Goal: Information Seeking & Learning: Learn about a topic

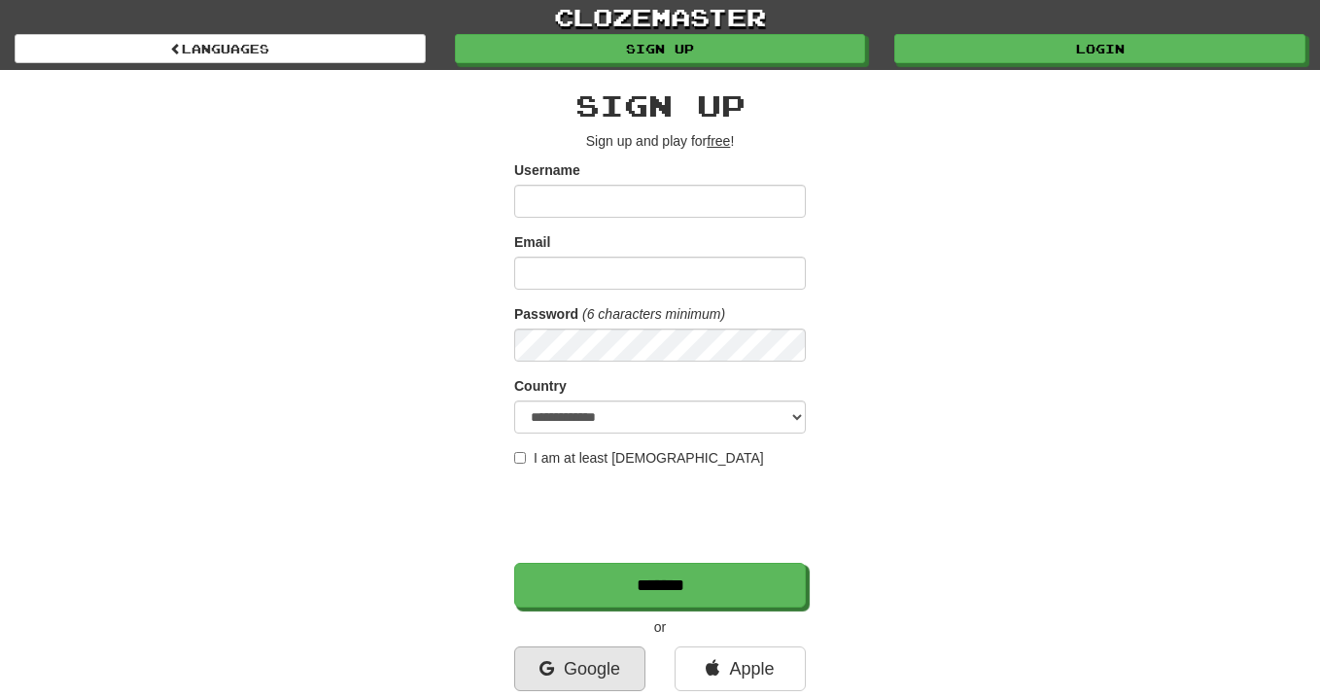
click at [546, 676] on icon at bounding box center [546, 668] width 15 height 17
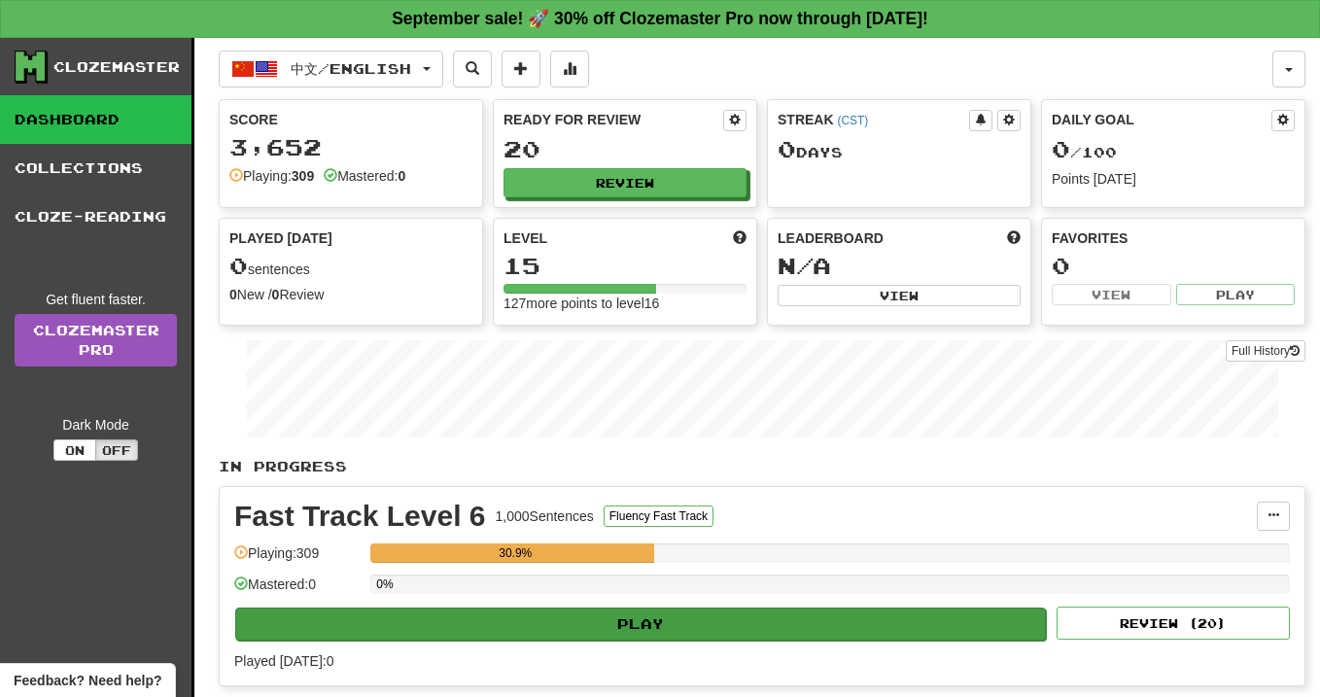
click at [862, 615] on button "Play" at bounding box center [640, 623] width 811 height 33
select select "**"
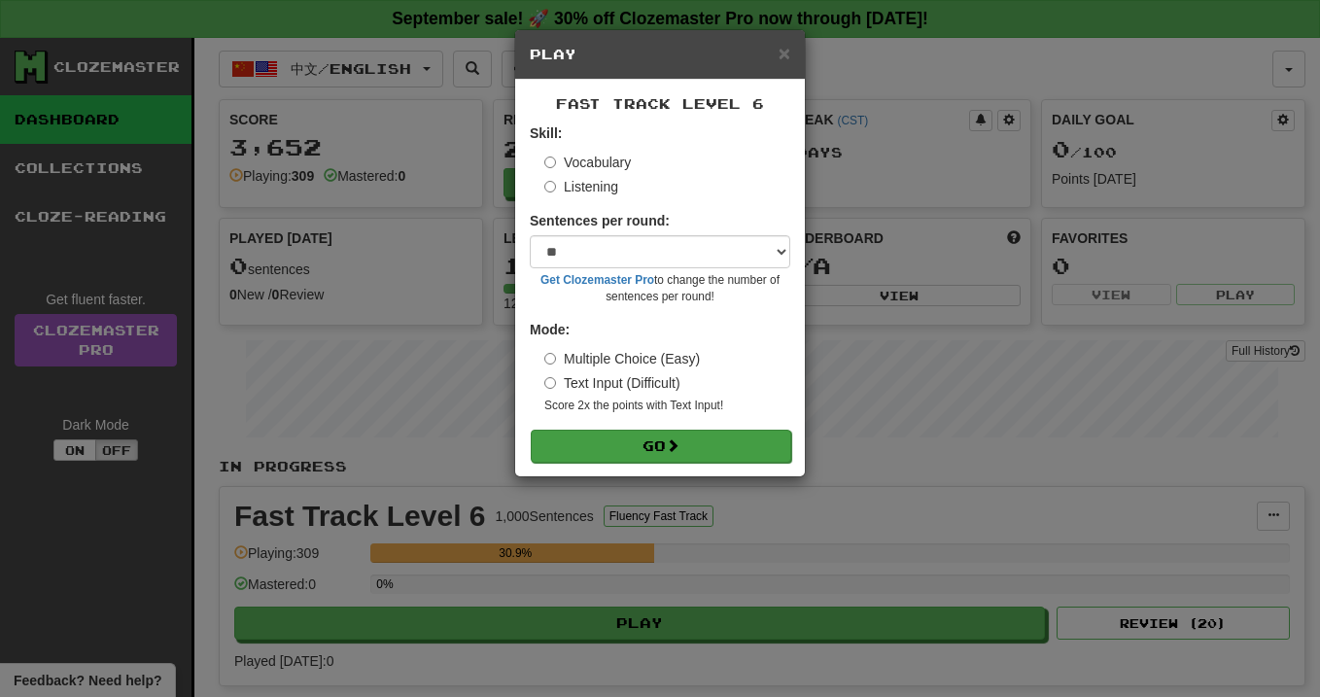
click at [626, 430] on button "Go" at bounding box center [661, 446] width 260 height 33
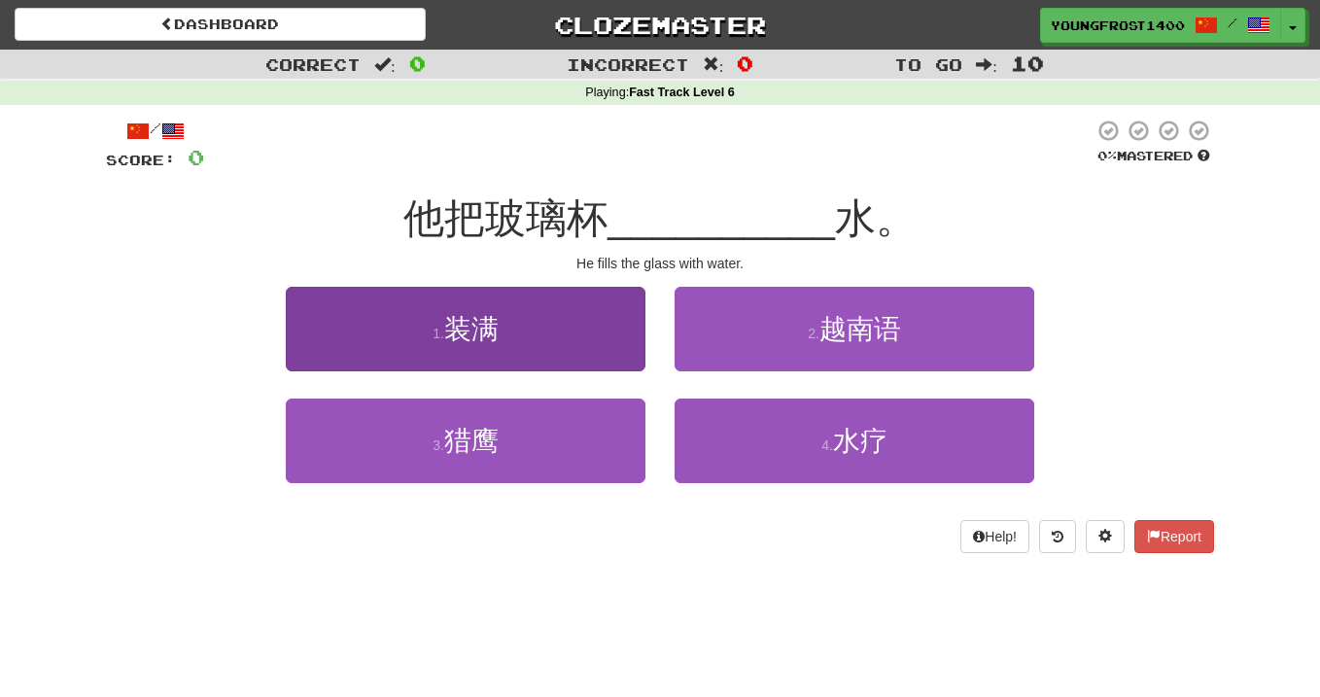
click at [405, 359] on button "1 . 装满" at bounding box center [466, 329] width 360 height 85
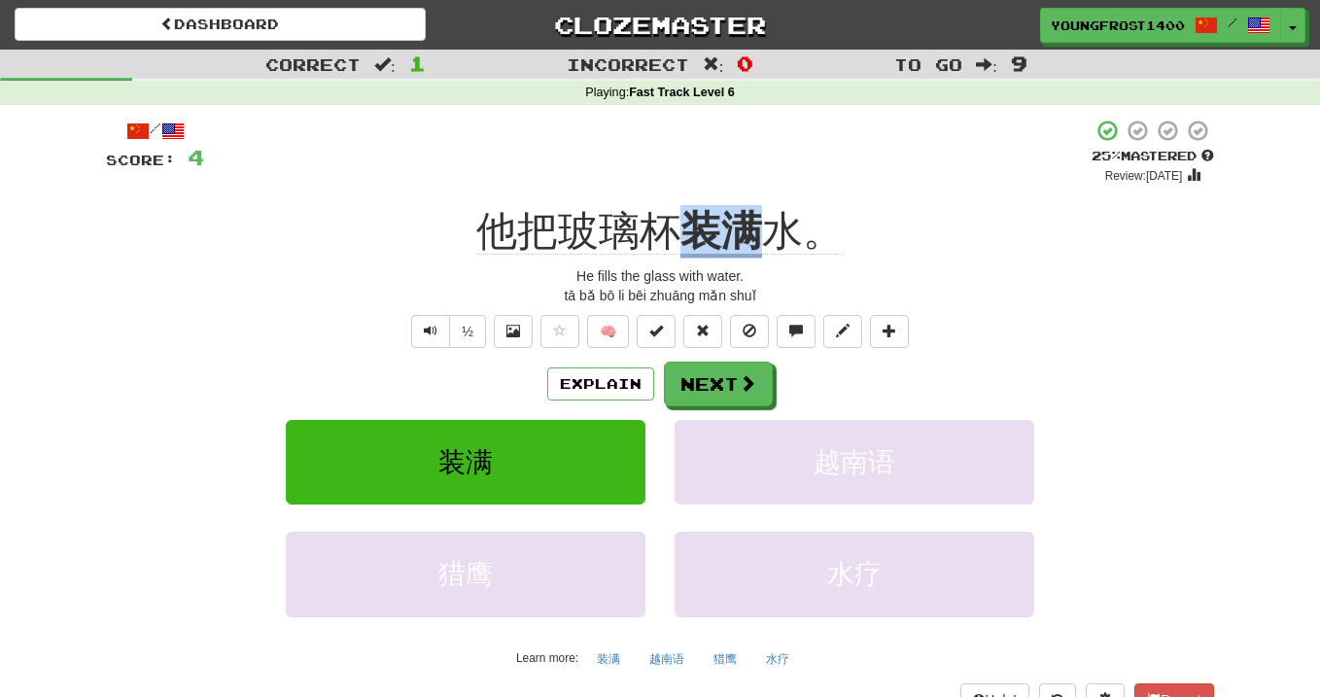
copy div "他把玻璃杯 装满"
drag, startPoint x: 682, startPoint y: 226, endPoint x: 754, endPoint y: 221, distance: 72.1
click at [754, 221] on u "装满" at bounding box center [721, 233] width 82 height 50
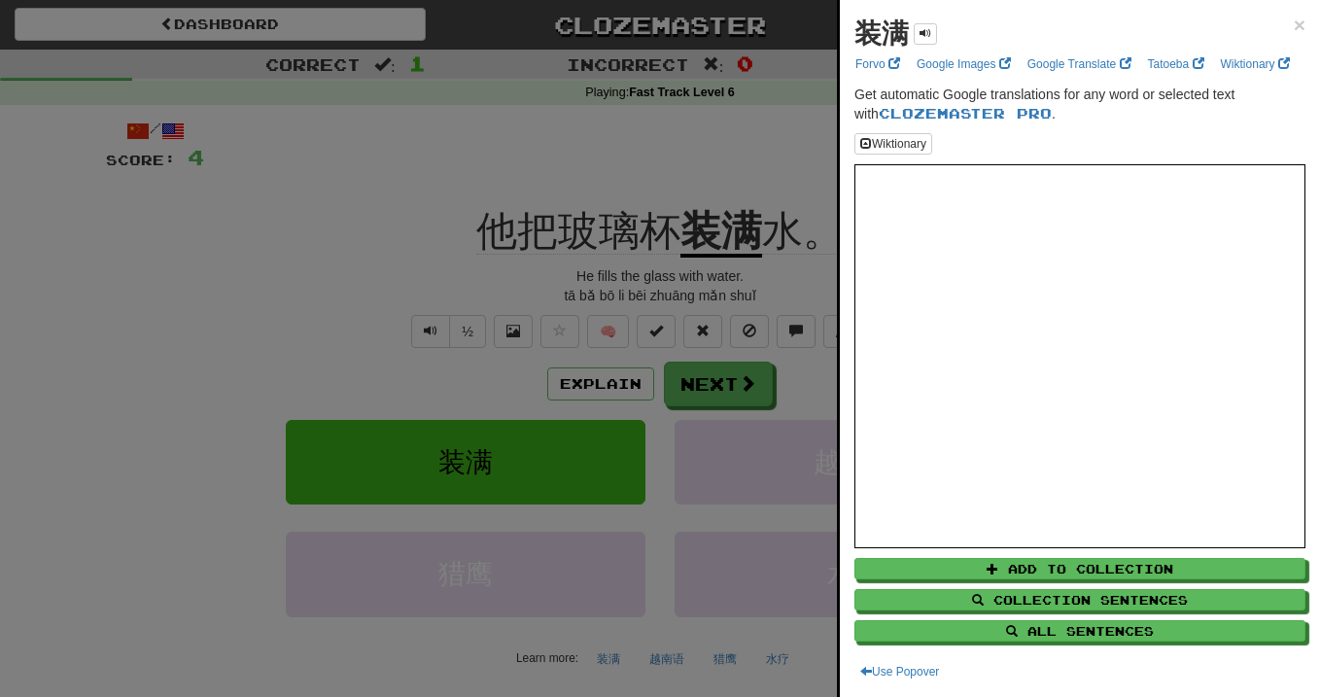
click at [645, 176] on div at bounding box center [660, 348] width 1320 height 697
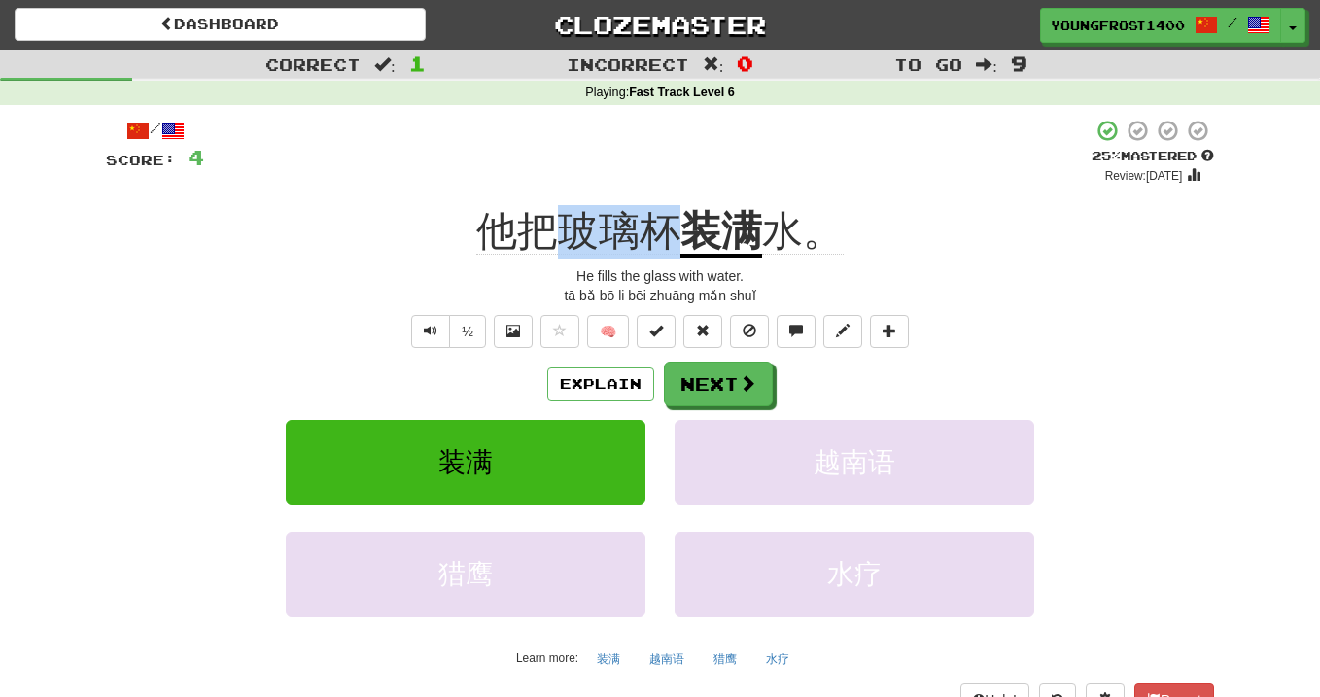
drag, startPoint x: 561, startPoint y: 241, endPoint x: 667, endPoint y: 237, distance: 106.0
click at [667, 237] on span "他把玻璃杯" at bounding box center [578, 231] width 204 height 47
copy span "玻璃杯"
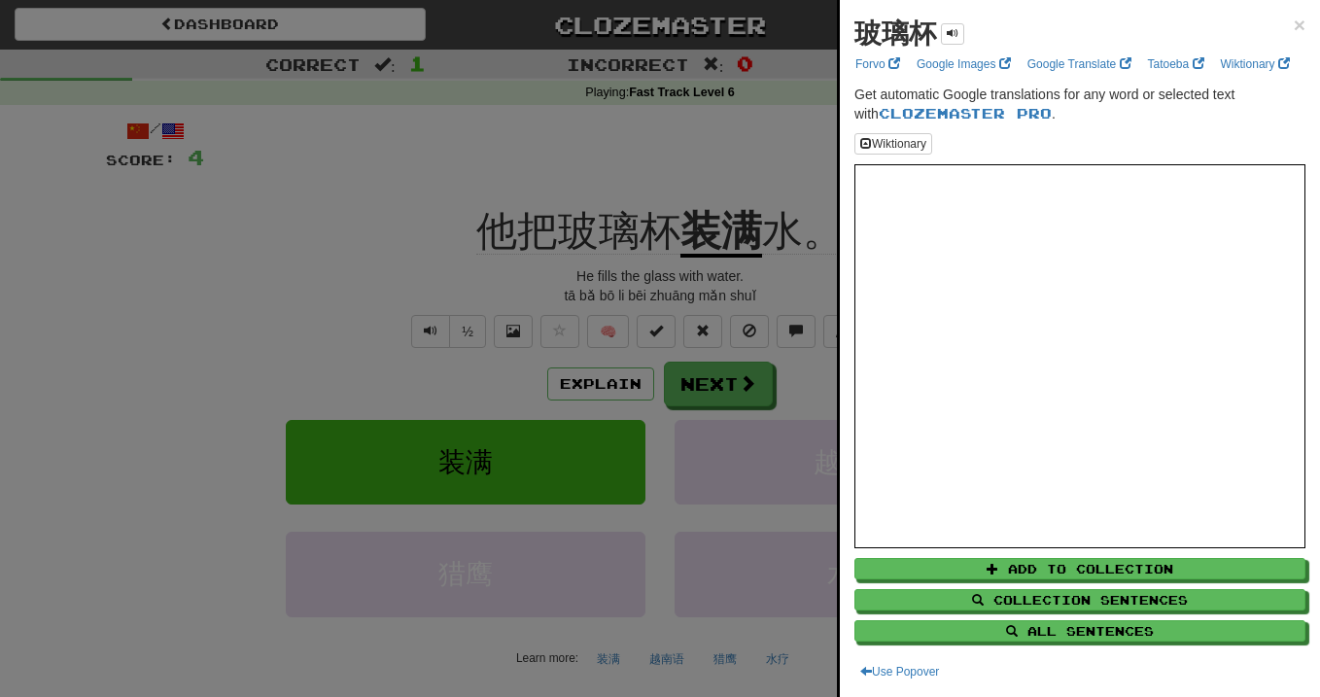
click at [651, 191] on div at bounding box center [660, 348] width 1320 height 697
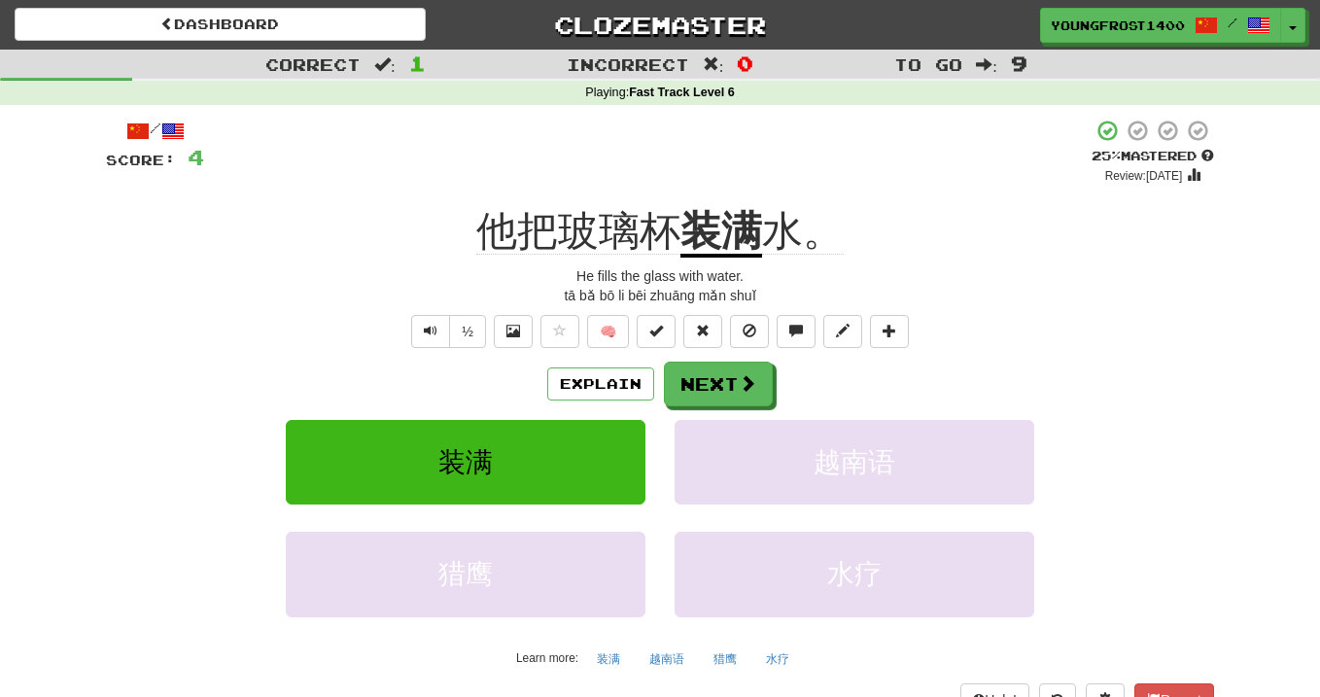
click at [601, 3] on div "Dashboard Clozemaster YoungFrost1400 / Toggle Dropdown Dashboard Leaderboard Ac…" at bounding box center [660, 21] width 1320 height 43
click at [716, 370] on button "Next" at bounding box center [719, 385] width 109 height 45
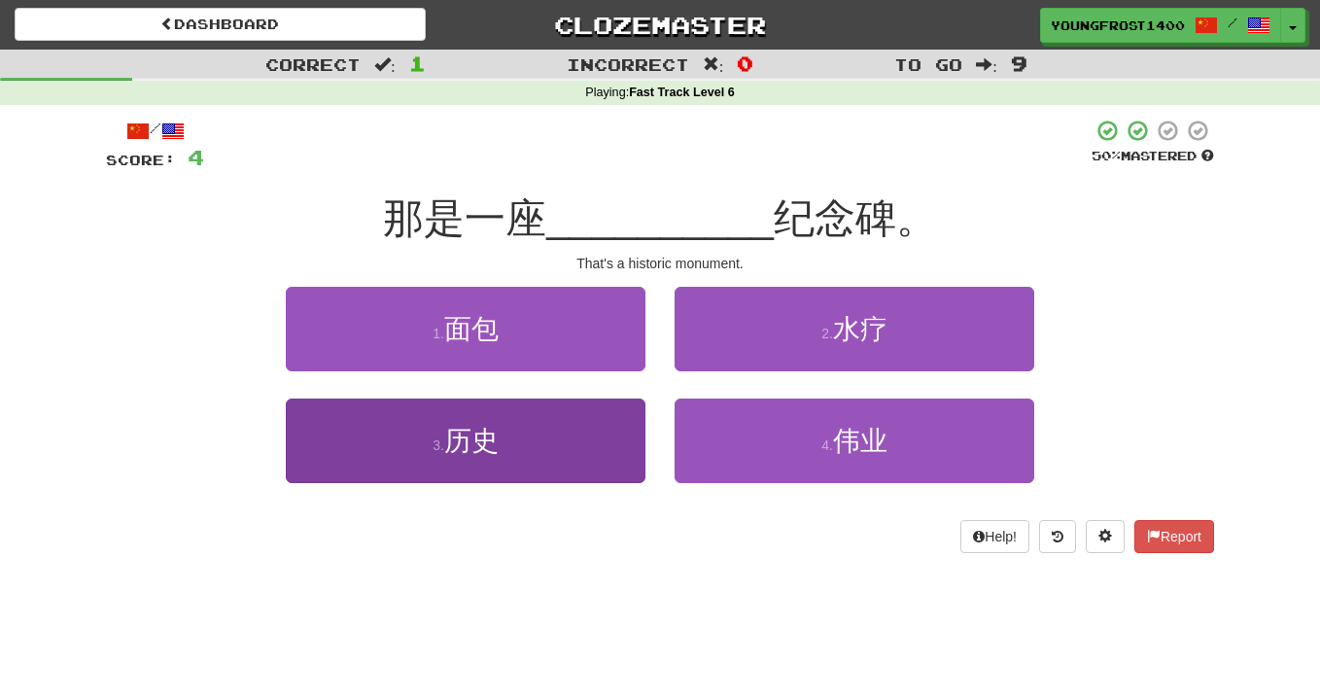
click at [554, 446] on button "3 . 历史" at bounding box center [466, 441] width 360 height 85
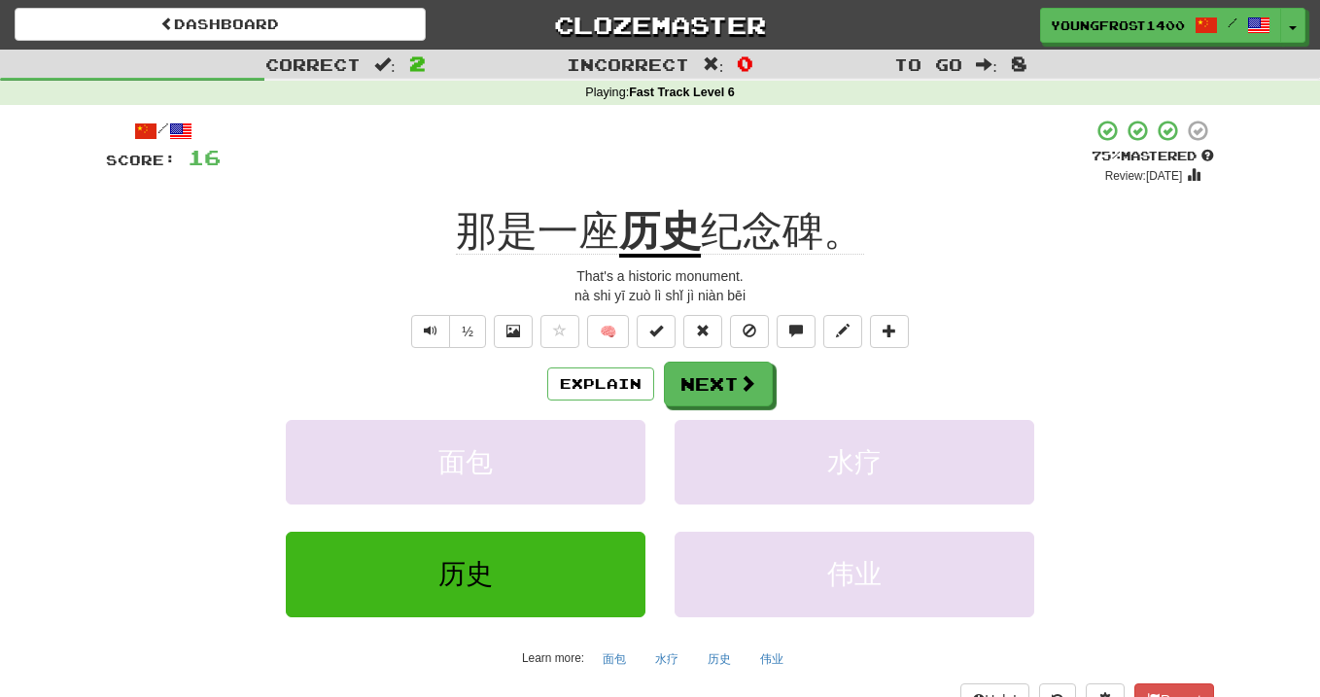
click at [742, 356] on div "/ Score: 16 + 12 75 % Mastered Review: [DATE] 那是一座 历史 纪念碑。 That's a historic mo…" at bounding box center [660, 417] width 1108 height 597
click at [742, 375] on span at bounding box center [748, 383] width 17 height 17
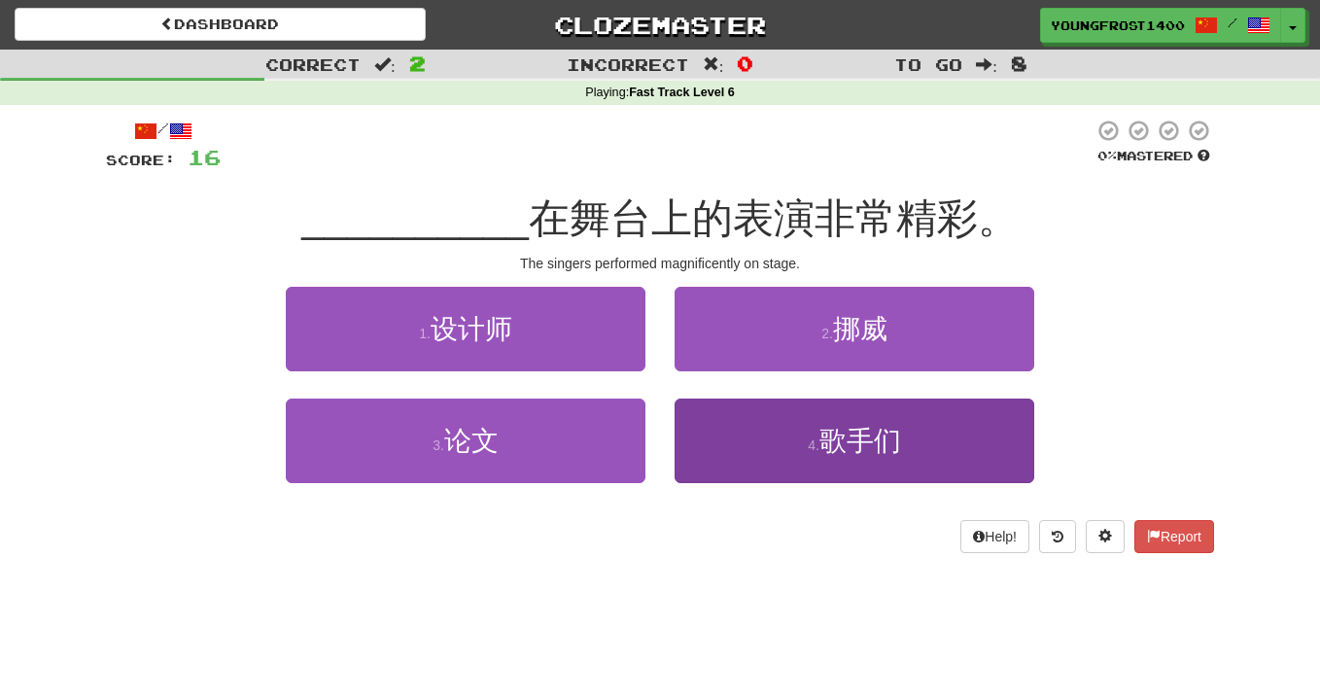
click at [754, 431] on button "4 . 歌手们" at bounding box center [855, 441] width 360 height 85
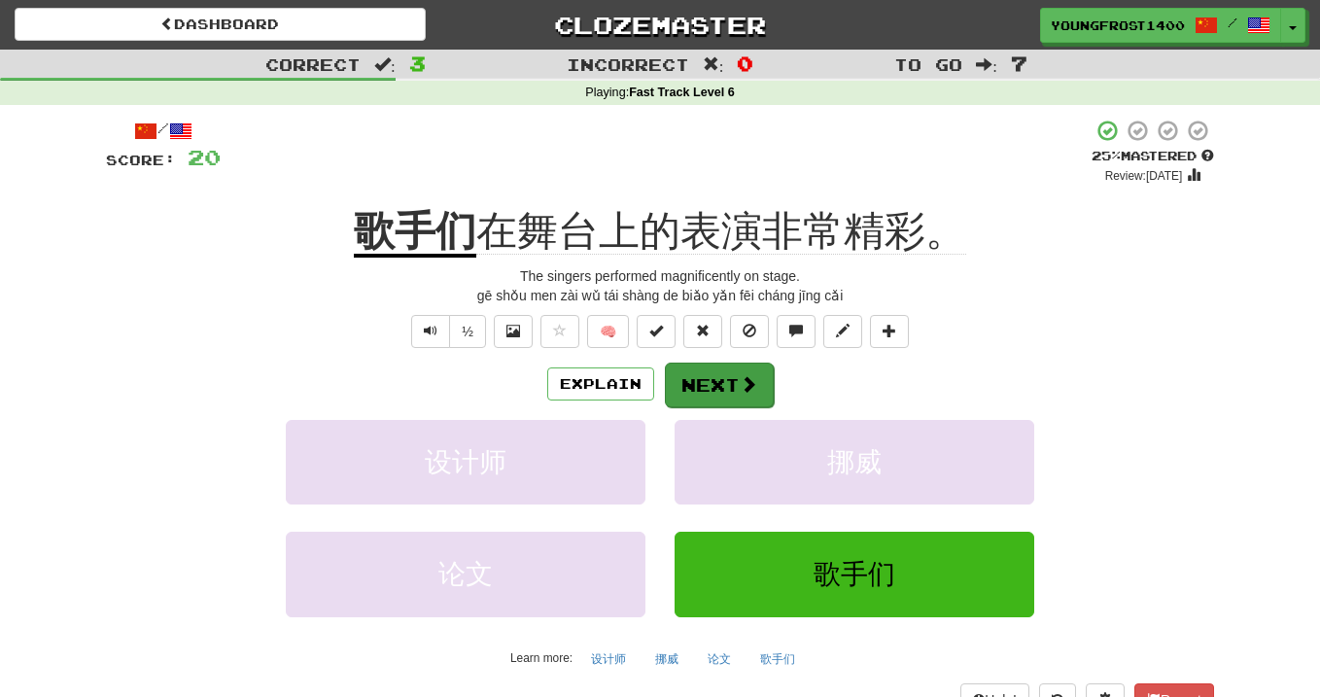
click at [702, 371] on button "Next" at bounding box center [719, 385] width 109 height 45
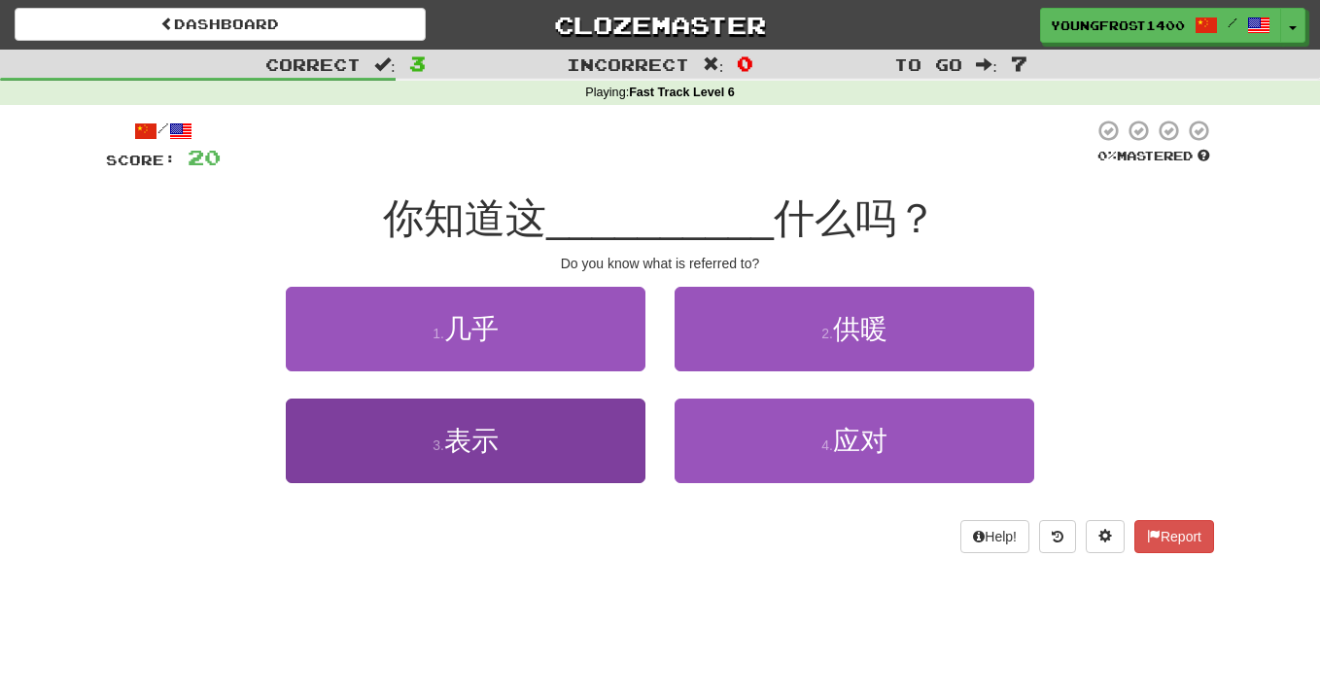
click at [593, 450] on button "3 . 表示" at bounding box center [466, 441] width 360 height 85
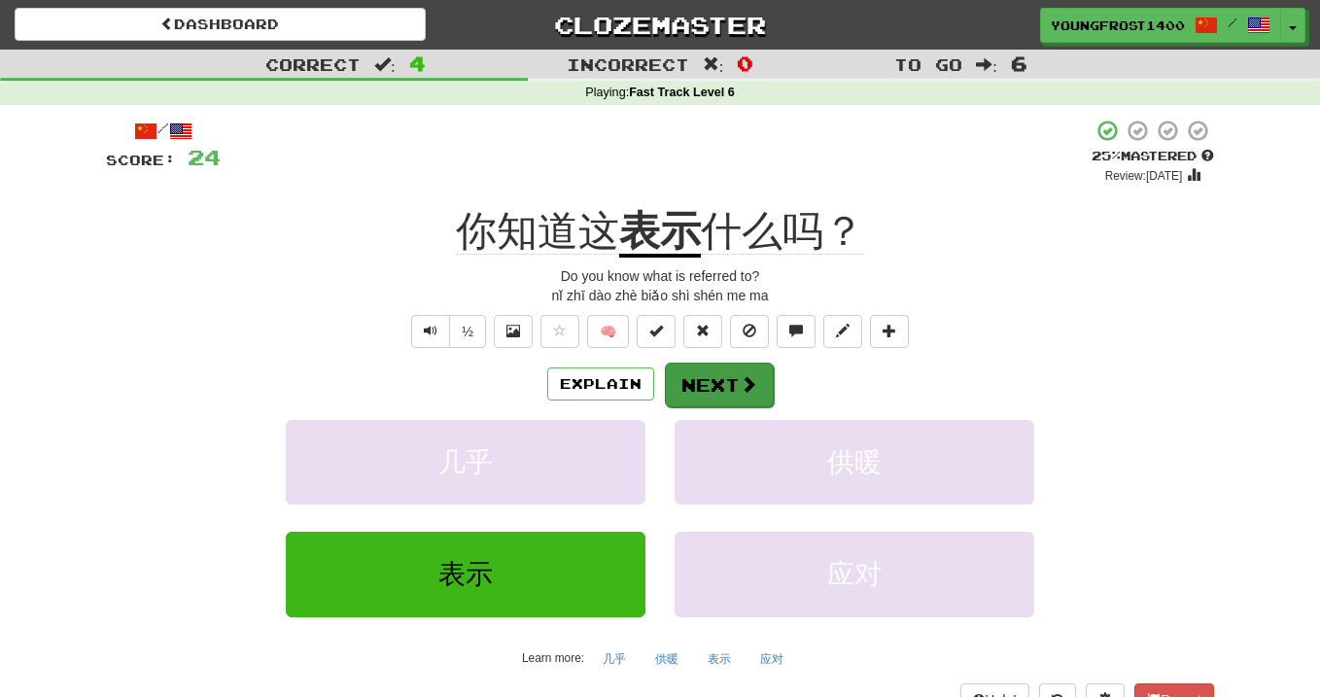
click at [705, 379] on button "Next" at bounding box center [719, 385] width 109 height 45
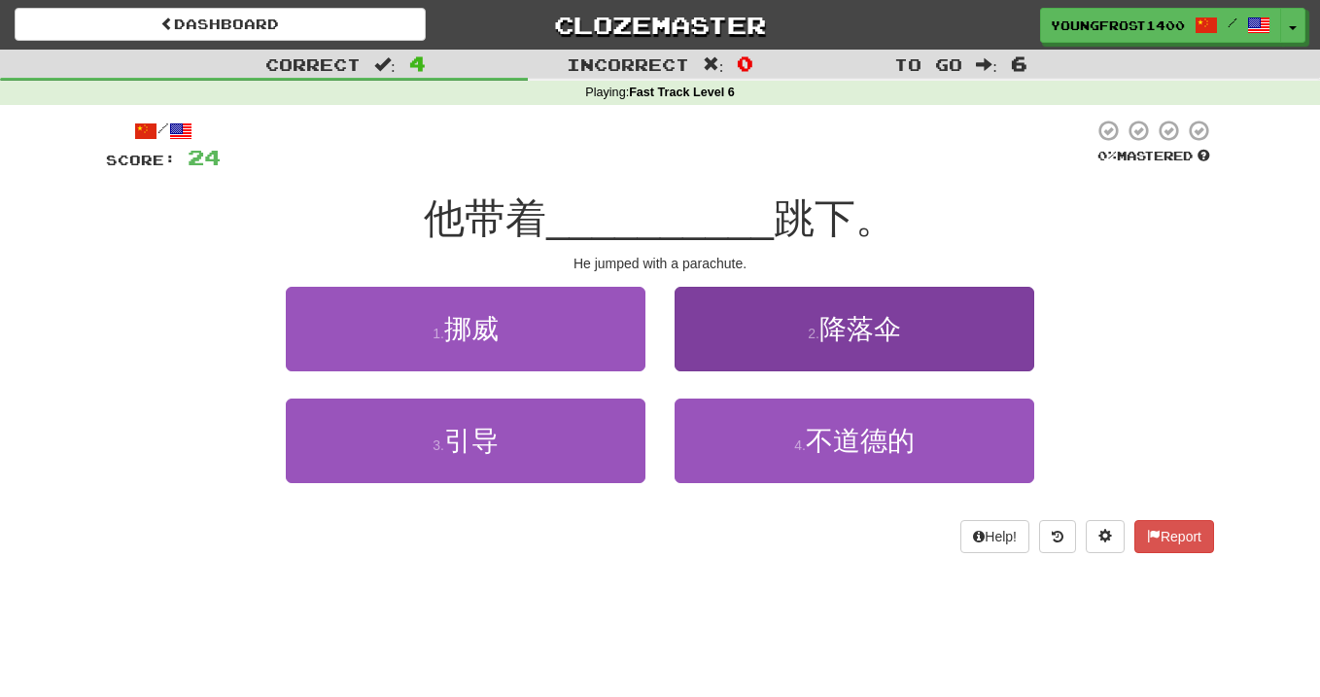
click at [795, 291] on button "2 . 降落伞" at bounding box center [855, 329] width 360 height 85
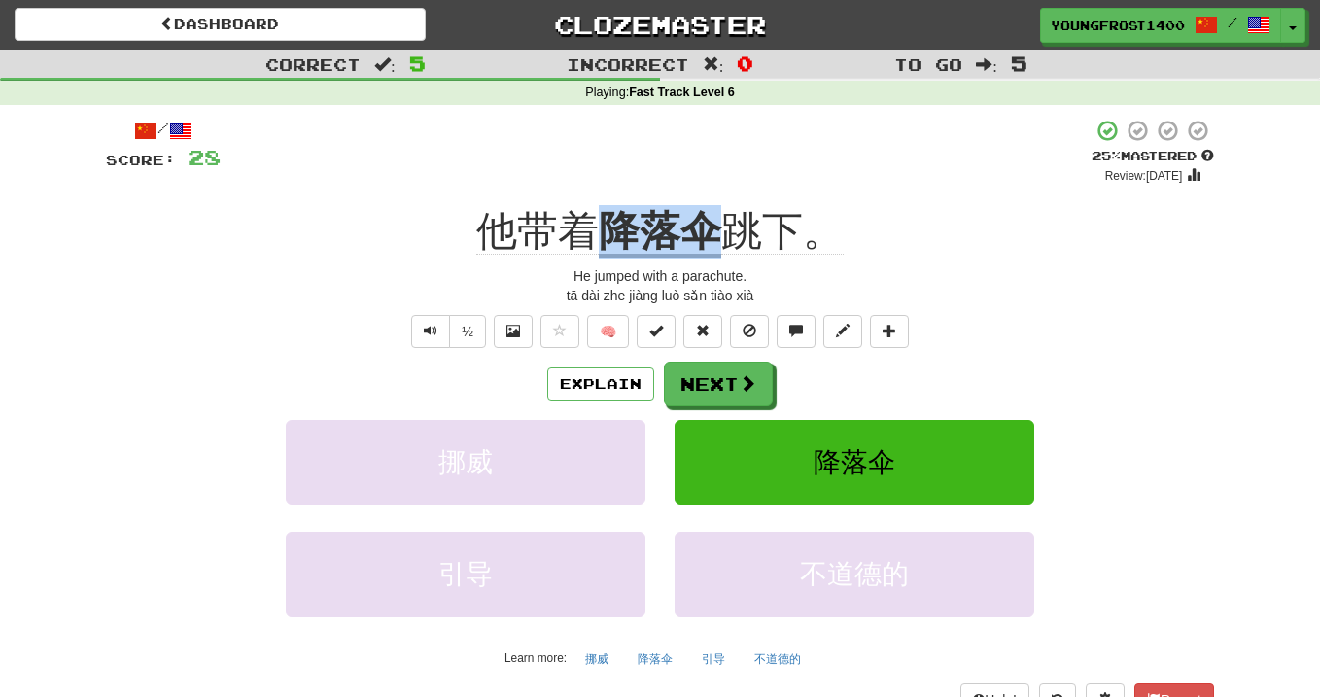
drag, startPoint x: 583, startPoint y: 211, endPoint x: 717, endPoint y: 221, distance: 134.5
click at [717, 221] on div "他带着 降落伞 跳下。" at bounding box center [660, 231] width 1108 height 53
copy div "他带着 降落伞"
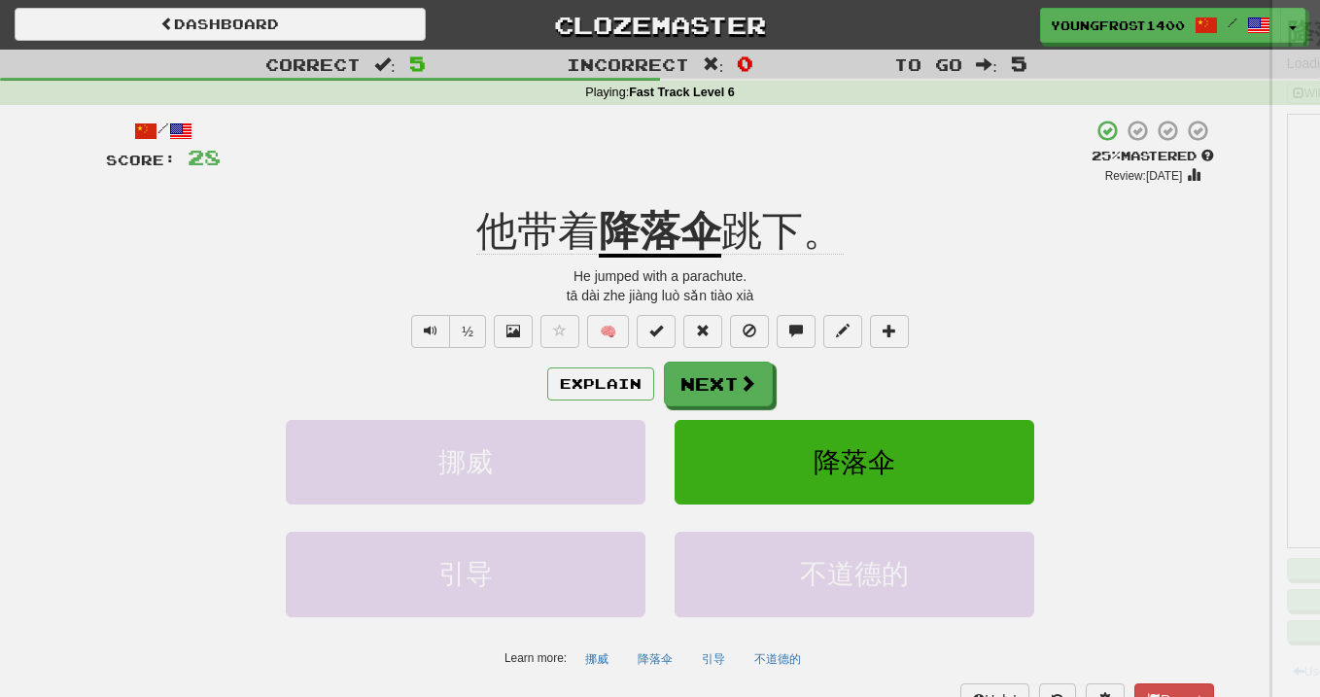
click at [677, 193] on div at bounding box center [660, 348] width 1320 height 697
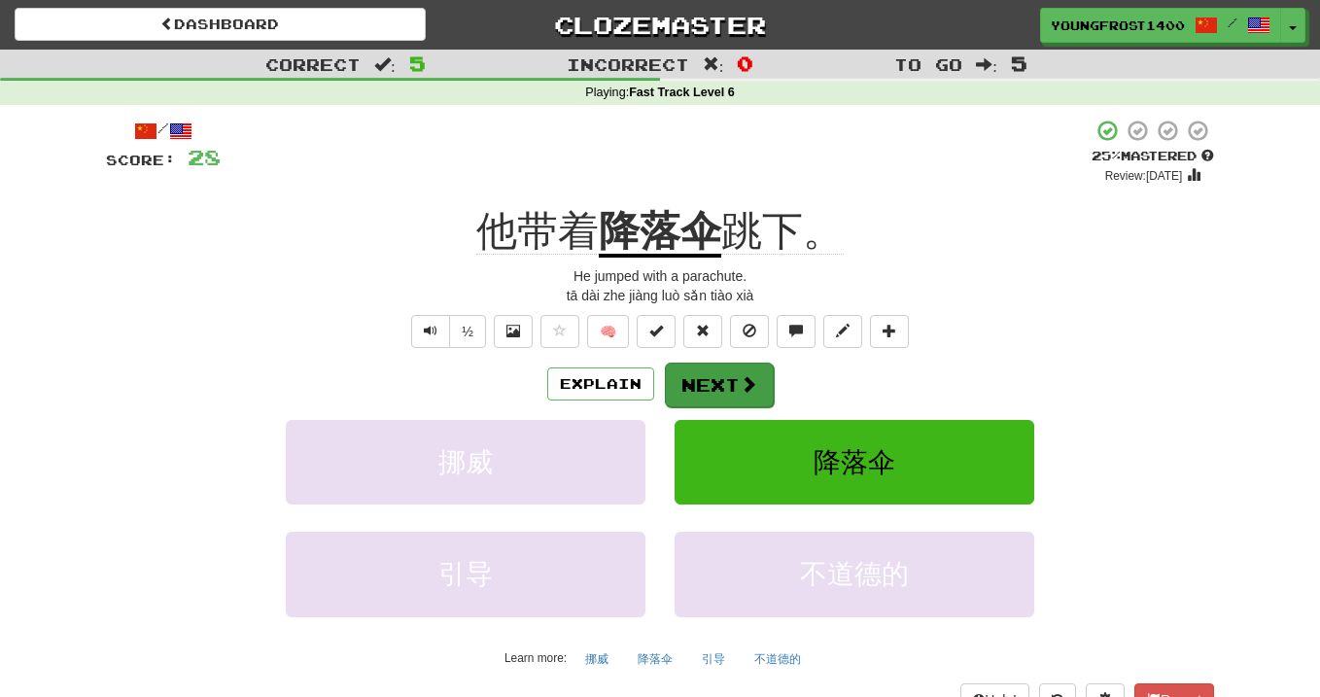
click at [707, 379] on button "Next" at bounding box center [719, 385] width 109 height 45
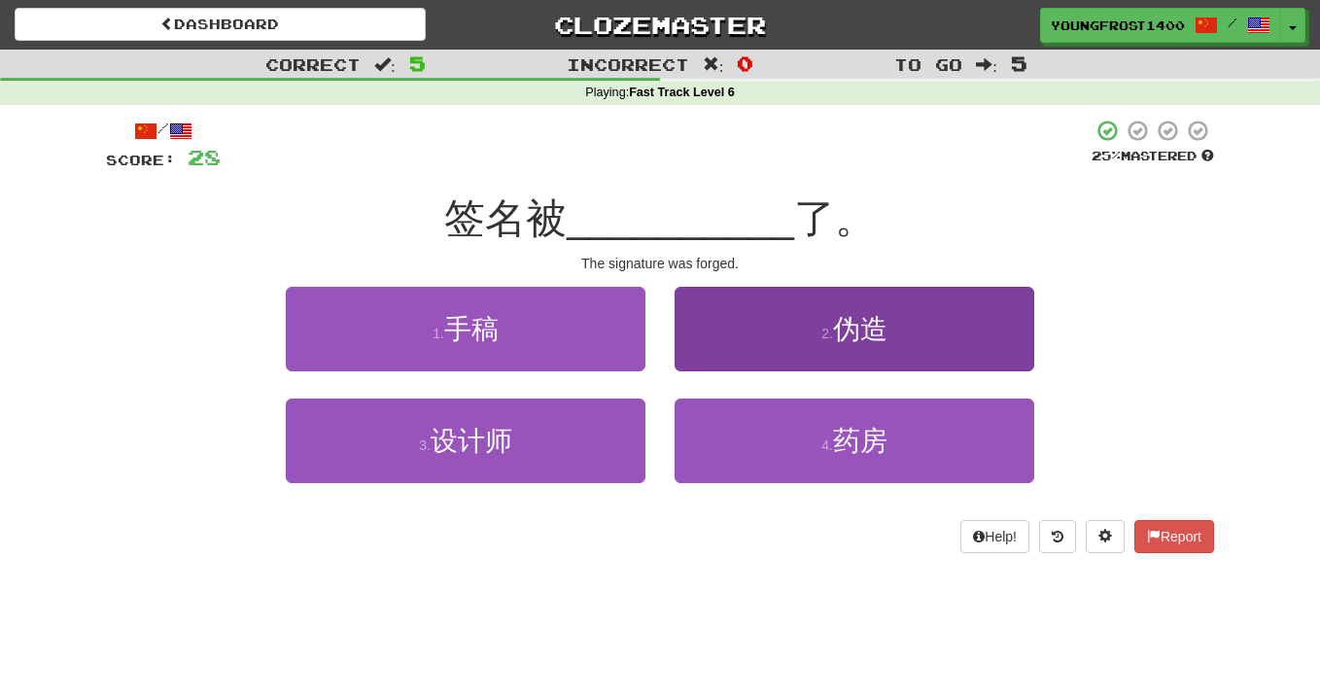
click at [750, 300] on button "2 . 伪造" at bounding box center [855, 329] width 360 height 85
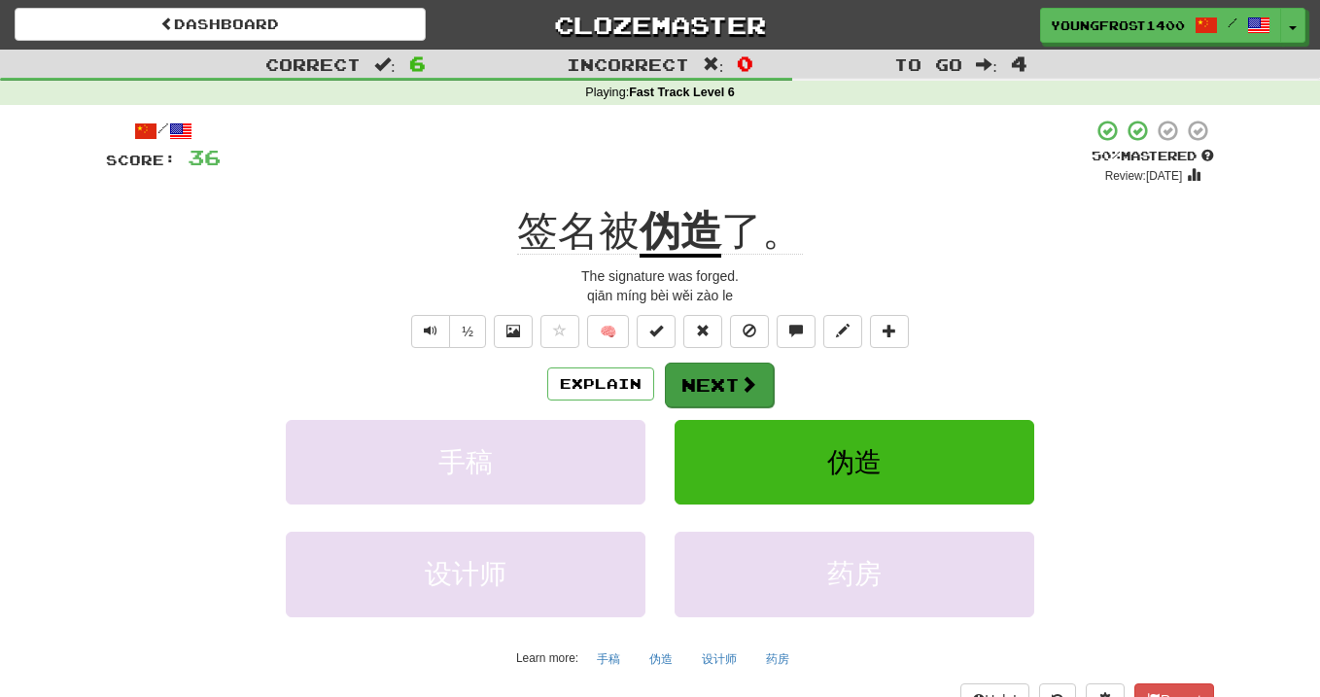
click at [735, 376] on button "Next" at bounding box center [719, 385] width 109 height 45
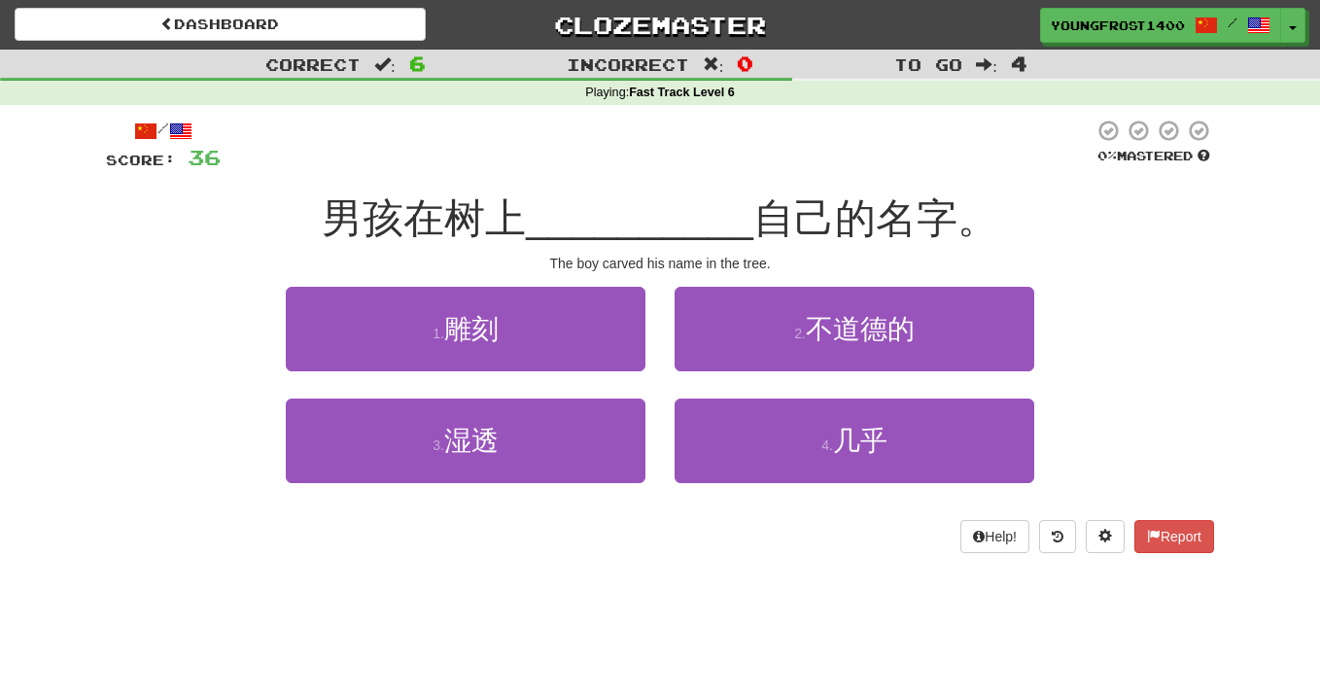
drag, startPoint x: 546, startPoint y: 306, endPoint x: 530, endPoint y: 208, distance: 99.6
click at [530, 208] on div "/ Score: 36 0 % Mastered 男孩在树上 __________ 自己的名字。 The boy carved his name in the…" at bounding box center [660, 336] width 1108 height 434
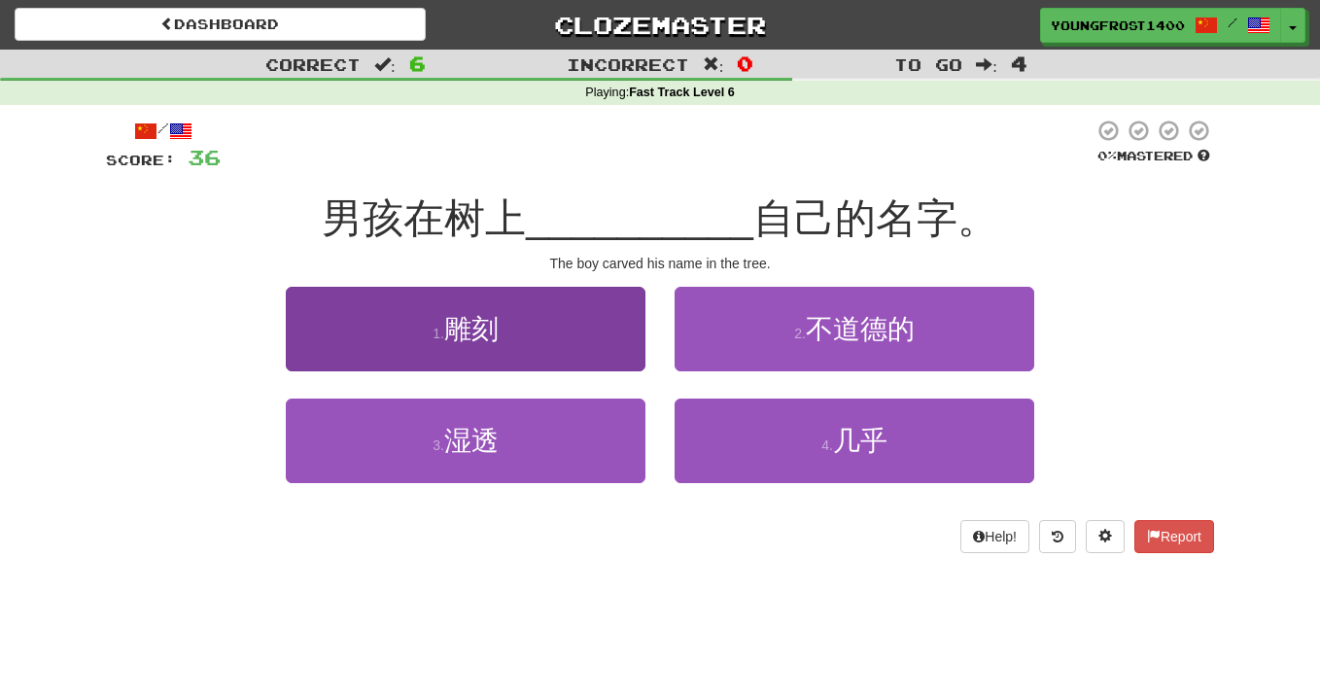
click at [467, 338] on span "雕刻" at bounding box center [471, 329] width 54 height 30
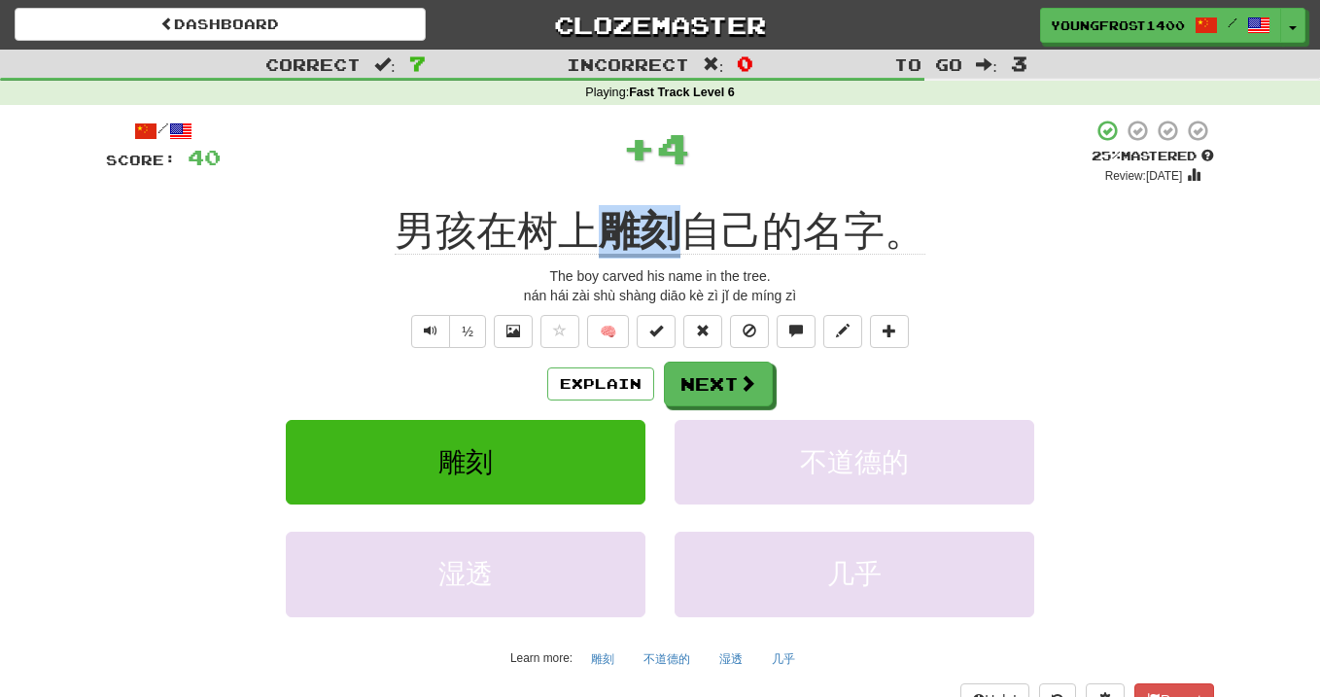
drag, startPoint x: 604, startPoint y: 232, endPoint x: 674, endPoint y: 230, distance: 70.0
click at [674, 230] on u "雕刻" at bounding box center [640, 233] width 82 height 50
copy div "男孩在树上 雕刻"
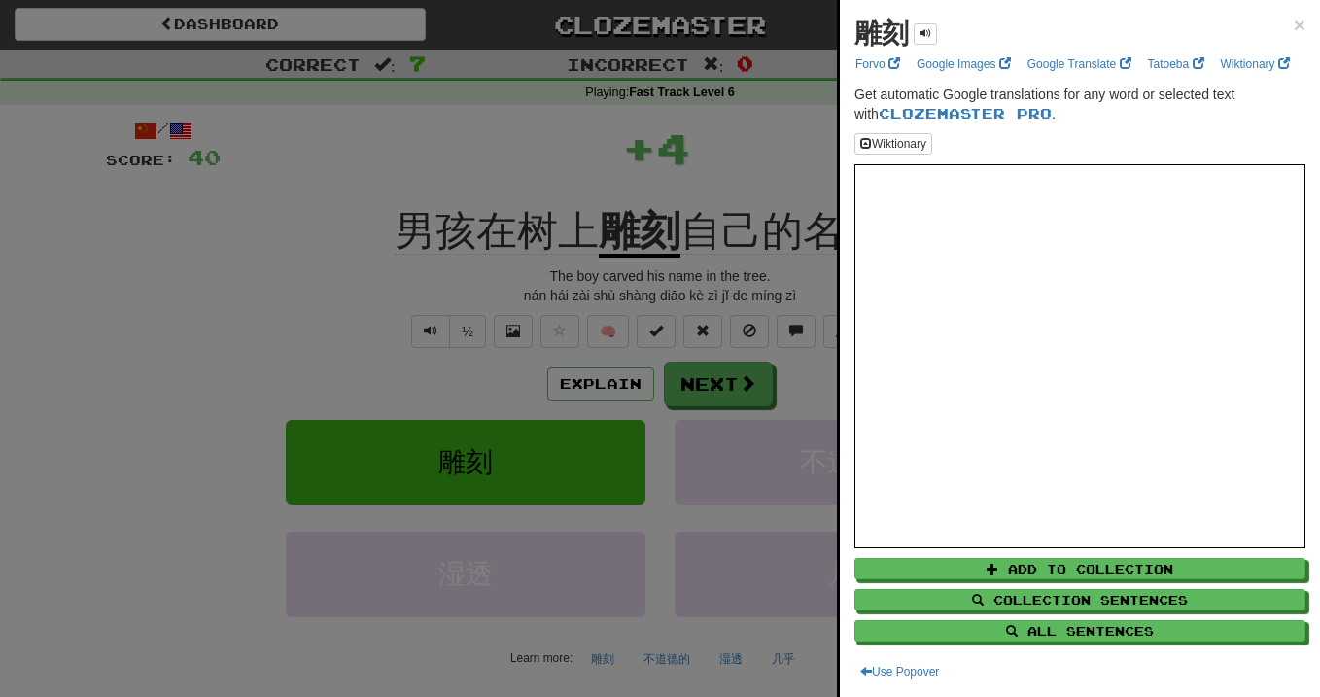
click at [517, 183] on div at bounding box center [660, 348] width 1320 height 697
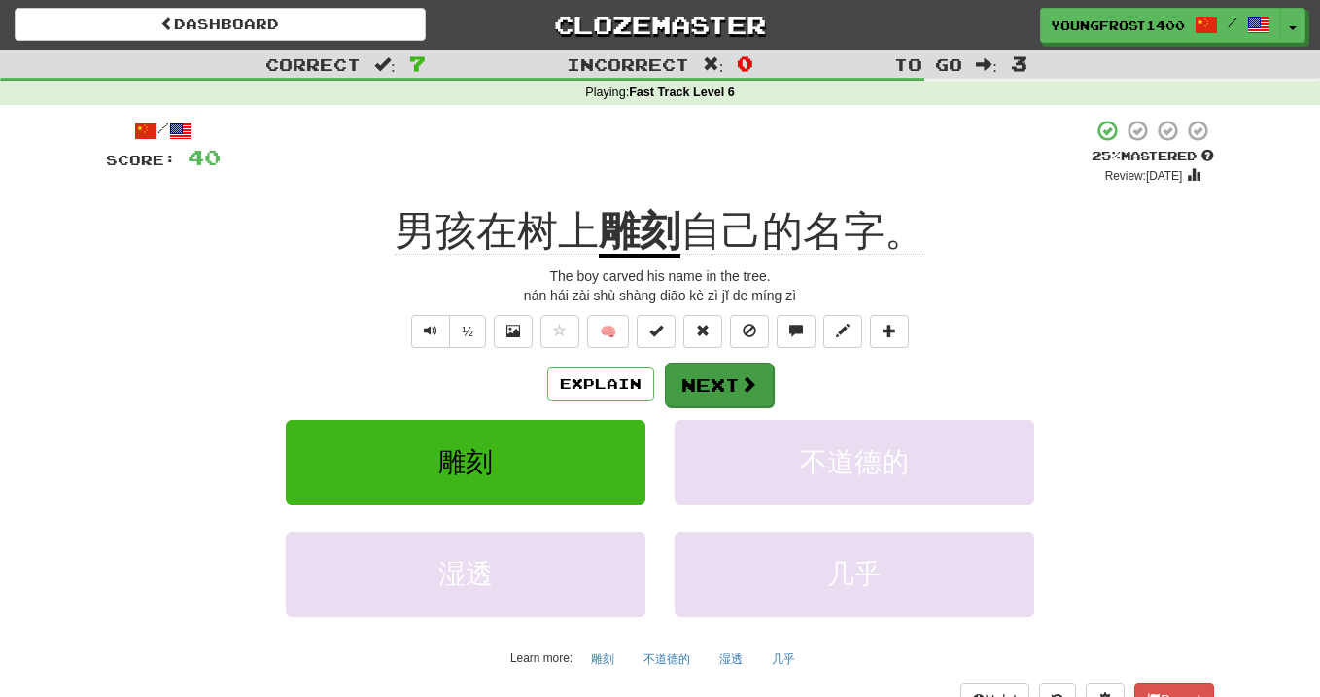
click at [706, 395] on button "Next" at bounding box center [719, 385] width 109 height 45
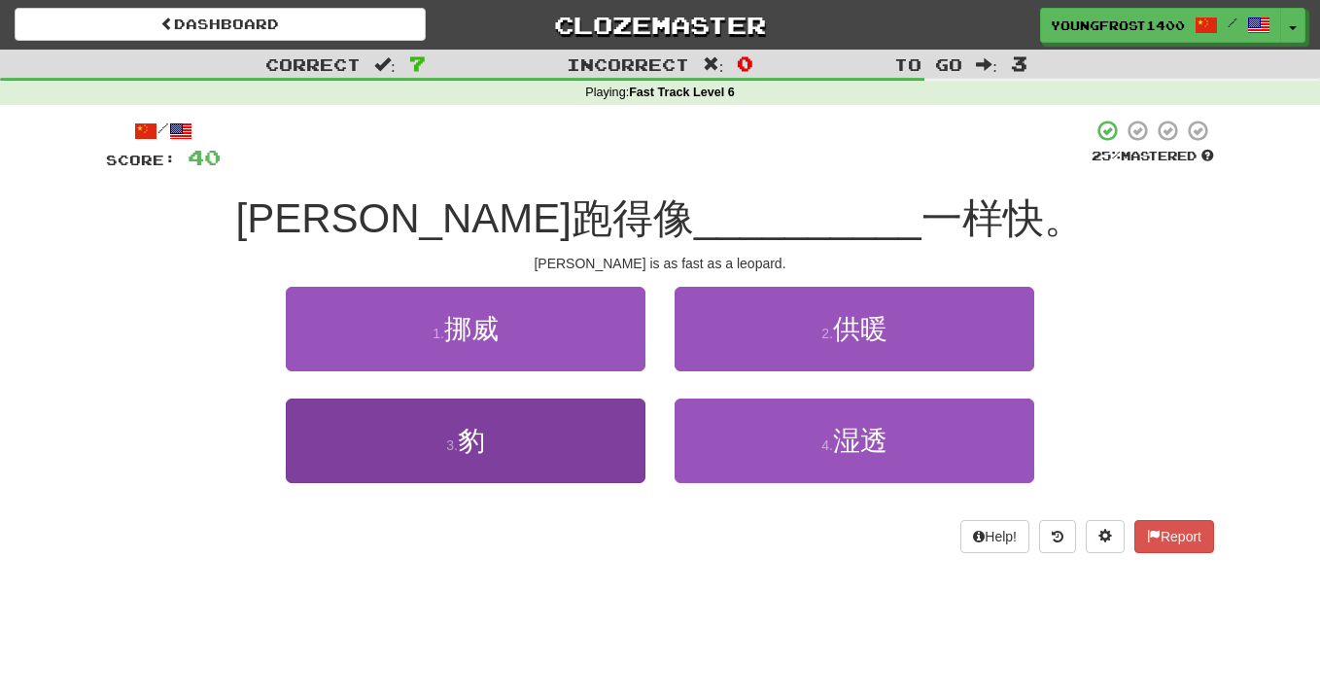
click at [601, 412] on button "3 . 豹" at bounding box center [466, 441] width 360 height 85
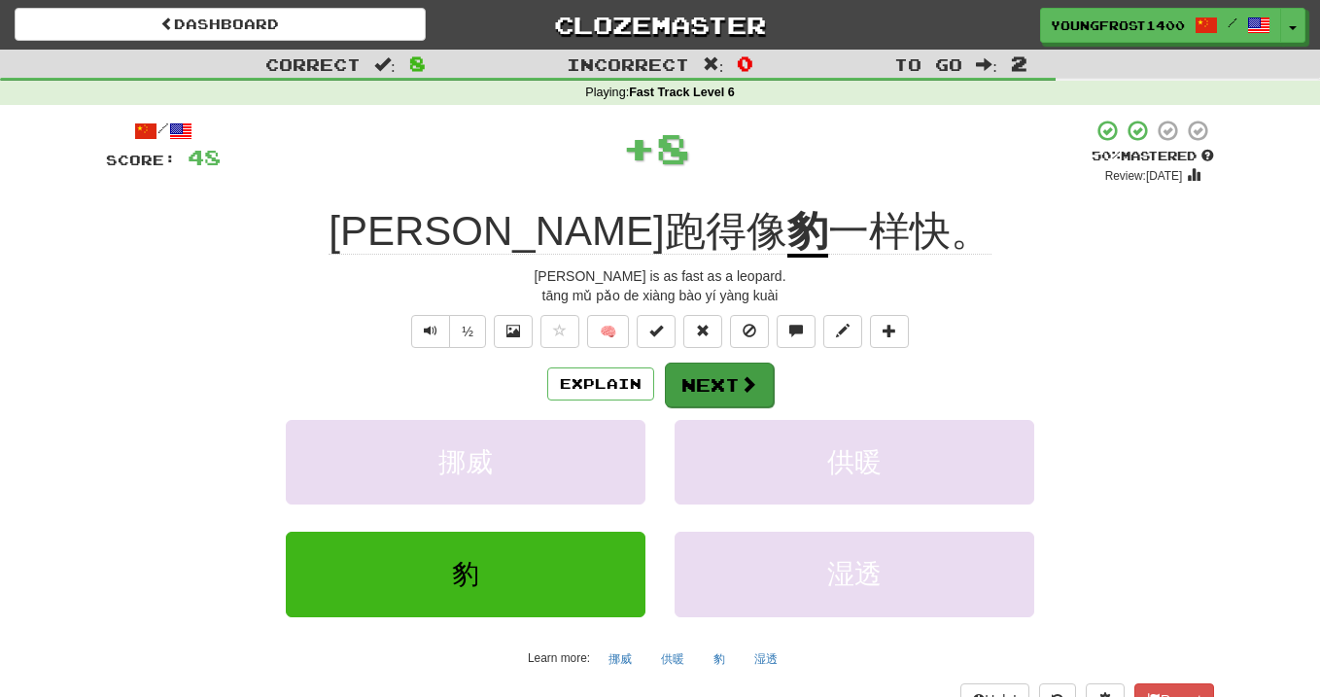
click at [690, 374] on button "Next" at bounding box center [719, 385] width 109 height 45
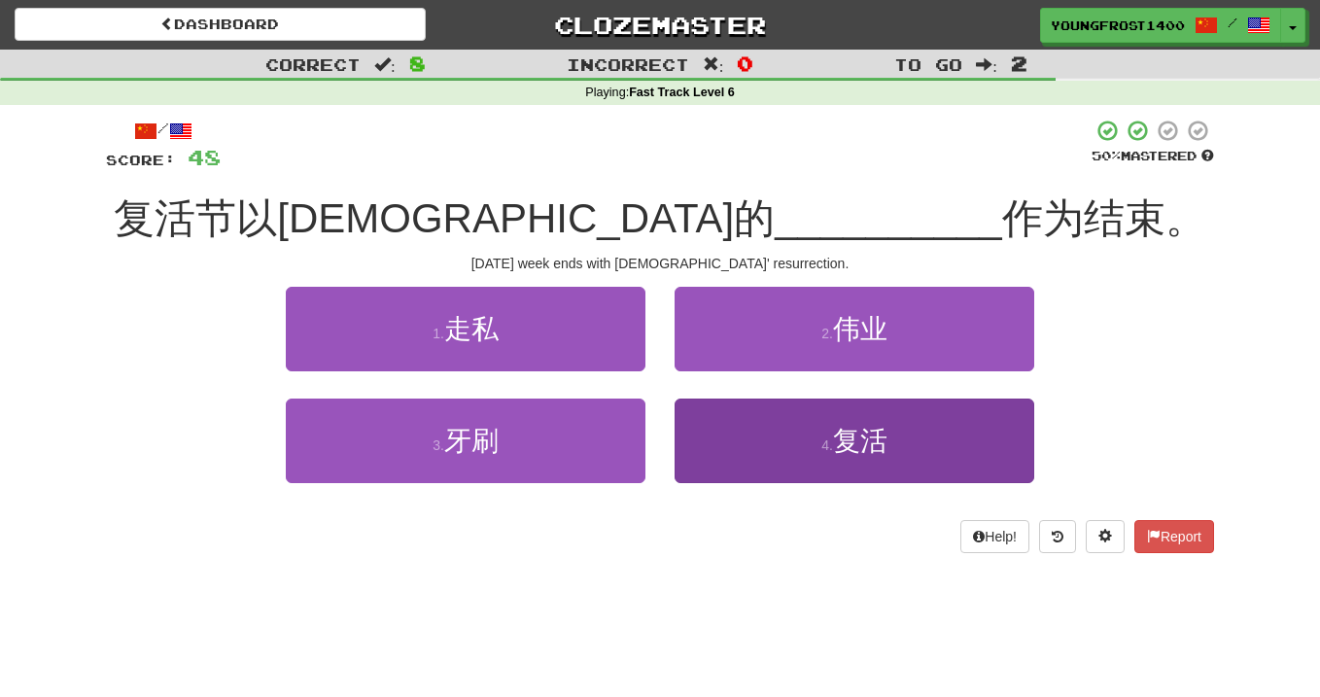
click at [710, 429] on button "4 . 复活" at bounding box center [855, 441] width 360 height 85
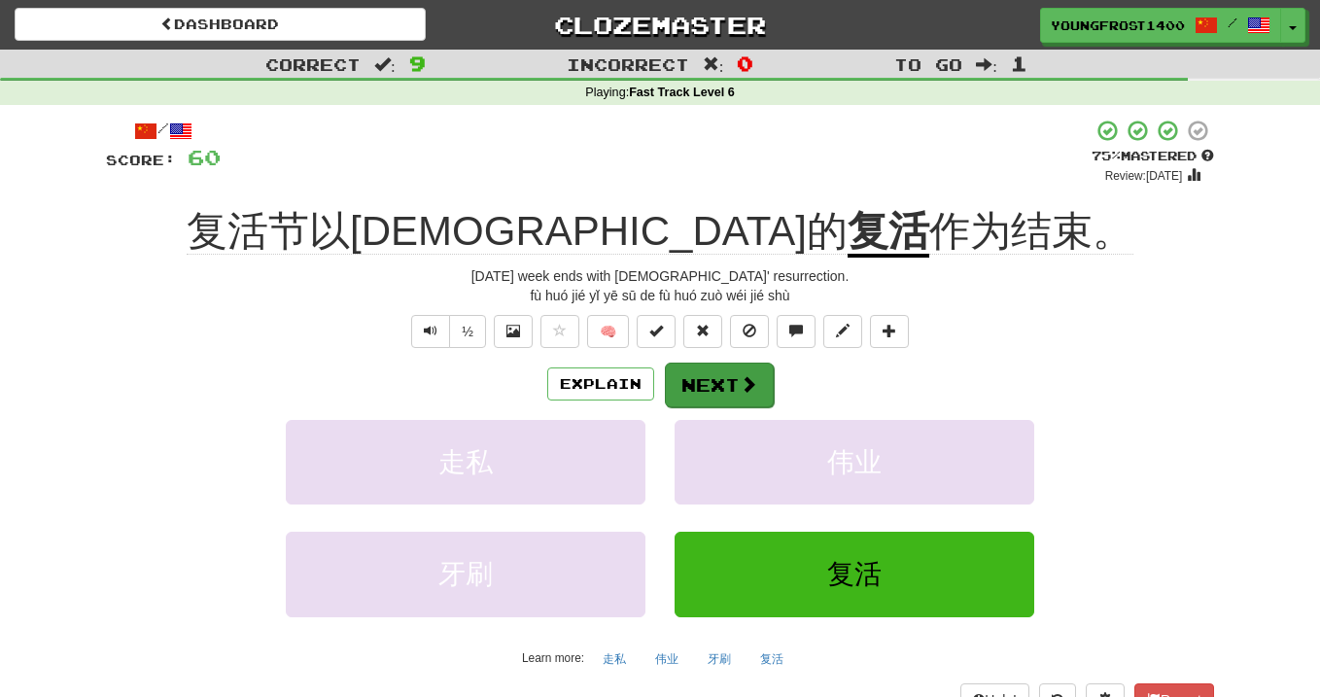
click at [705, 369] on button "Next" at bounding box center [719, 385] width 109 height 45
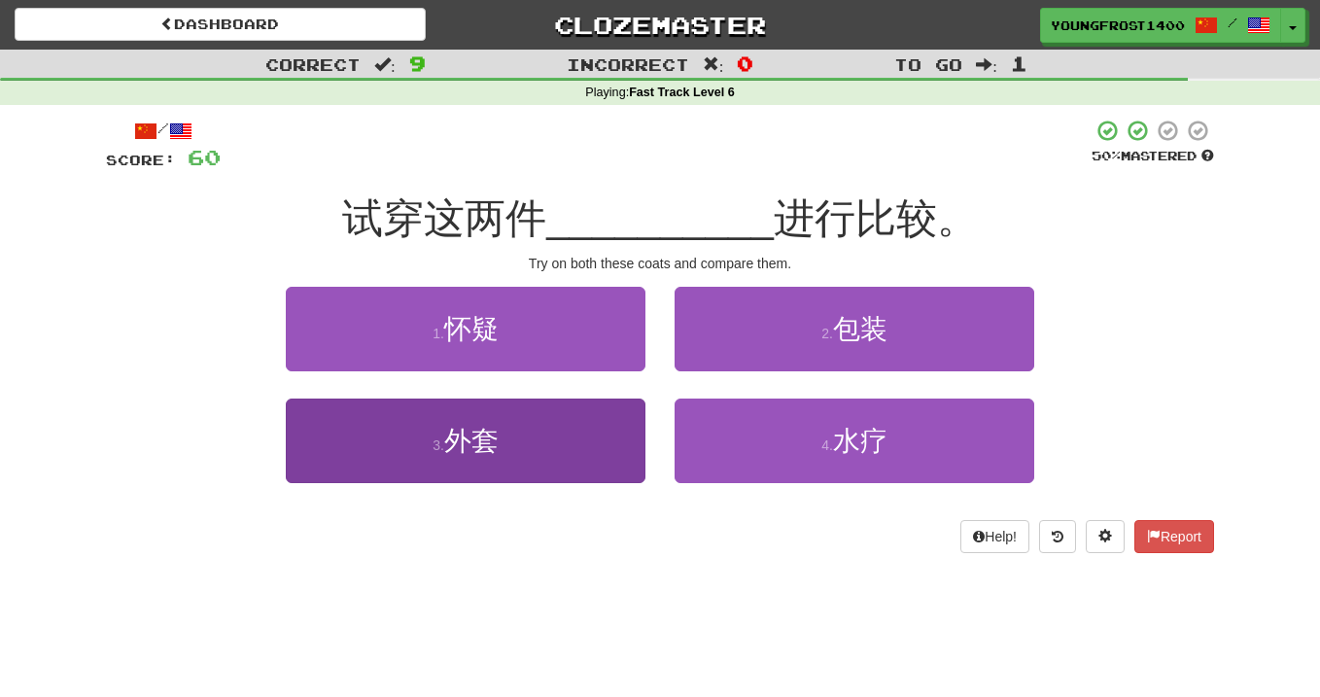
click at [565, 460] on button "3 . 外套" at bounding box center [466, 441] width 360 height 85
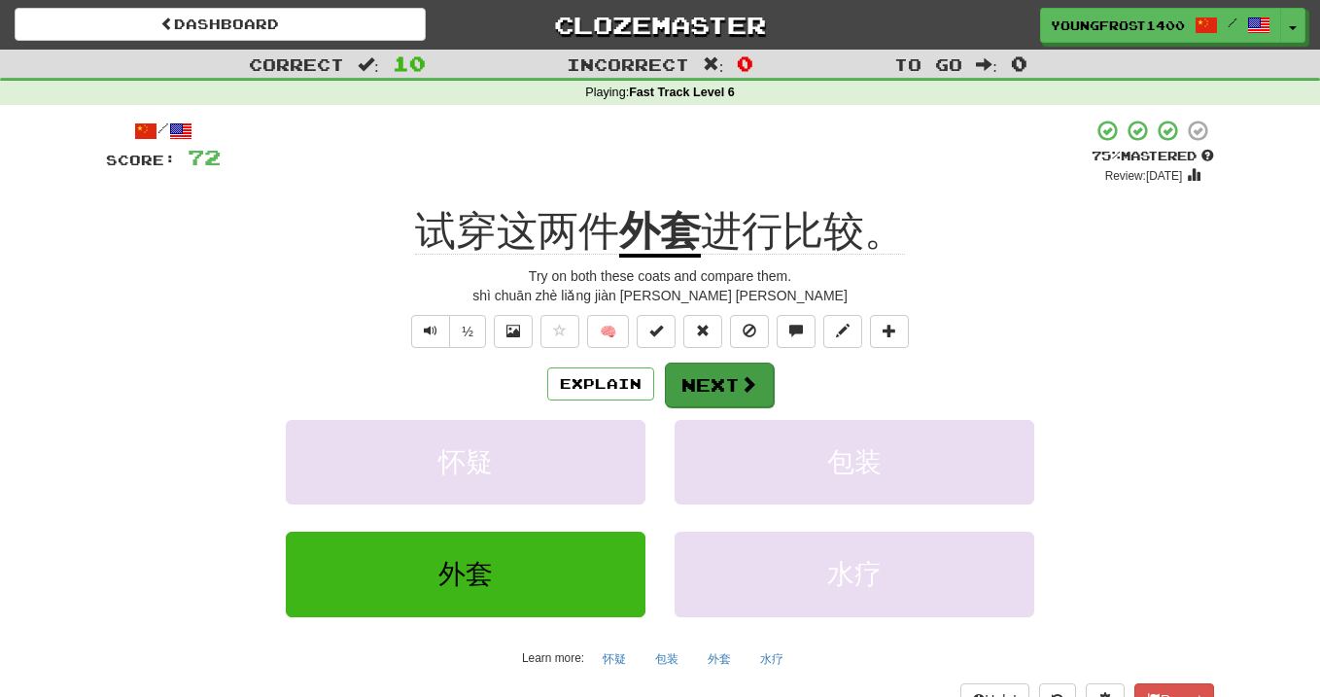
click at [744, 375] on span at bounding box center [748, 383] width 17 height 17
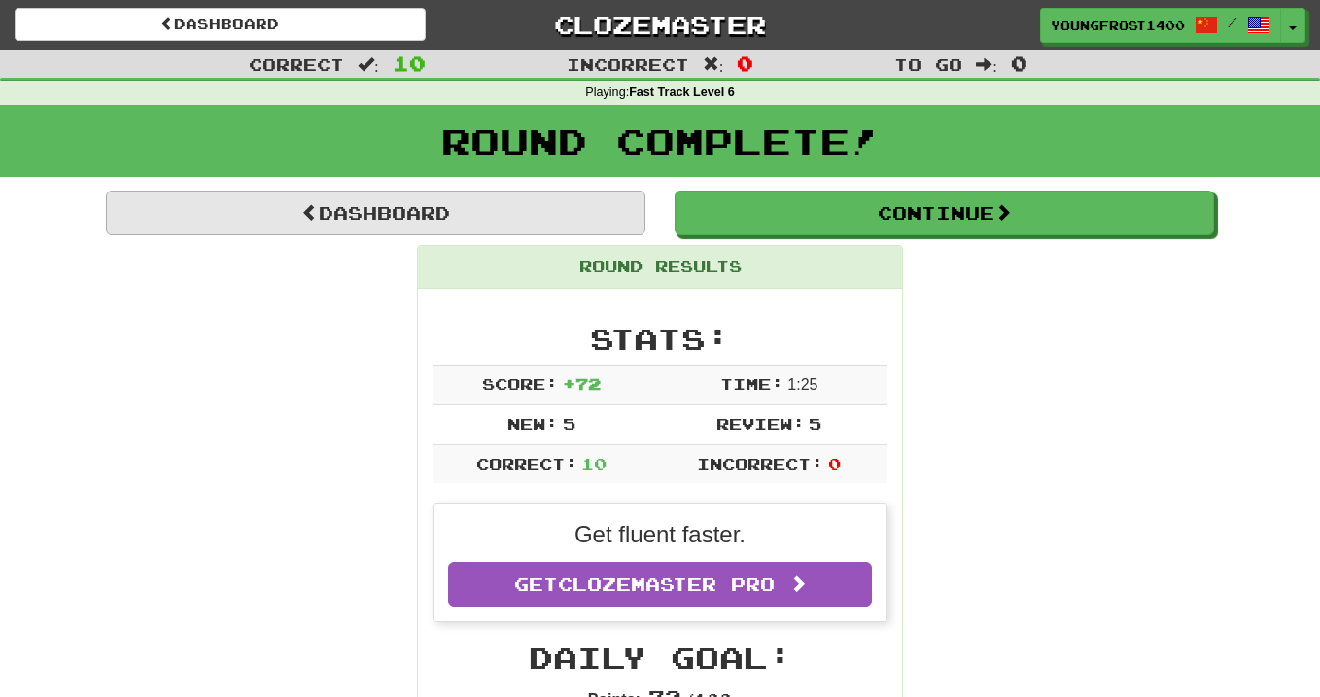
click at [424, 211] on link "Dashboard" at bounding box center [375, 213] width 539 height 45
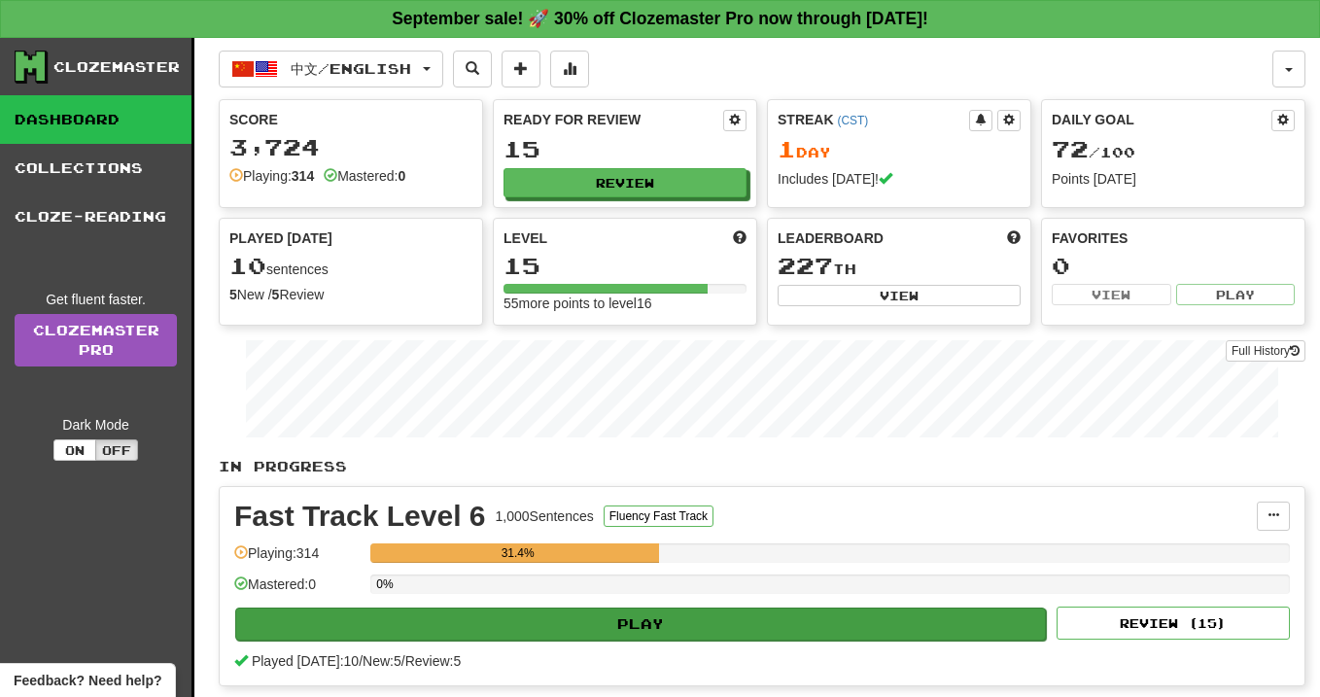
click at [517, 632] on button "Play" at bounding box center [640, 623] width 811 height 33
select select "**"
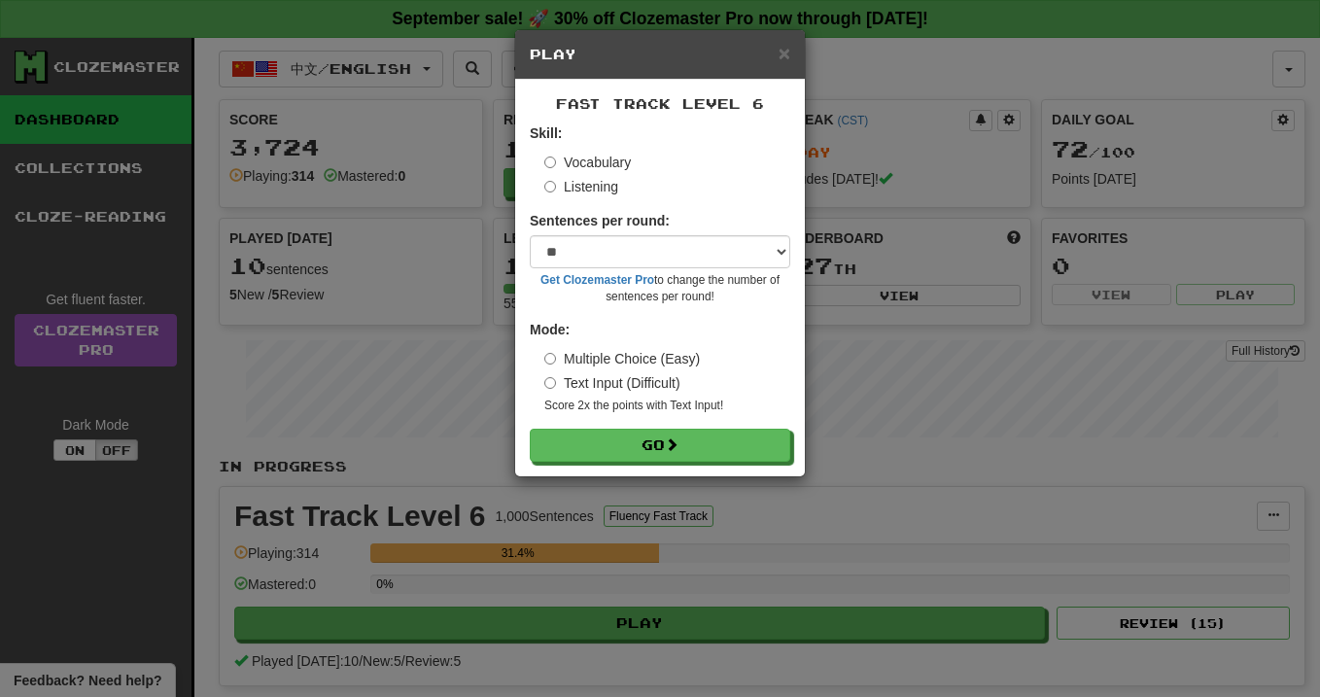
click at [551, 177] on div "Vocabulary Listening" at bounding box center [667, 175] width 246 height 44
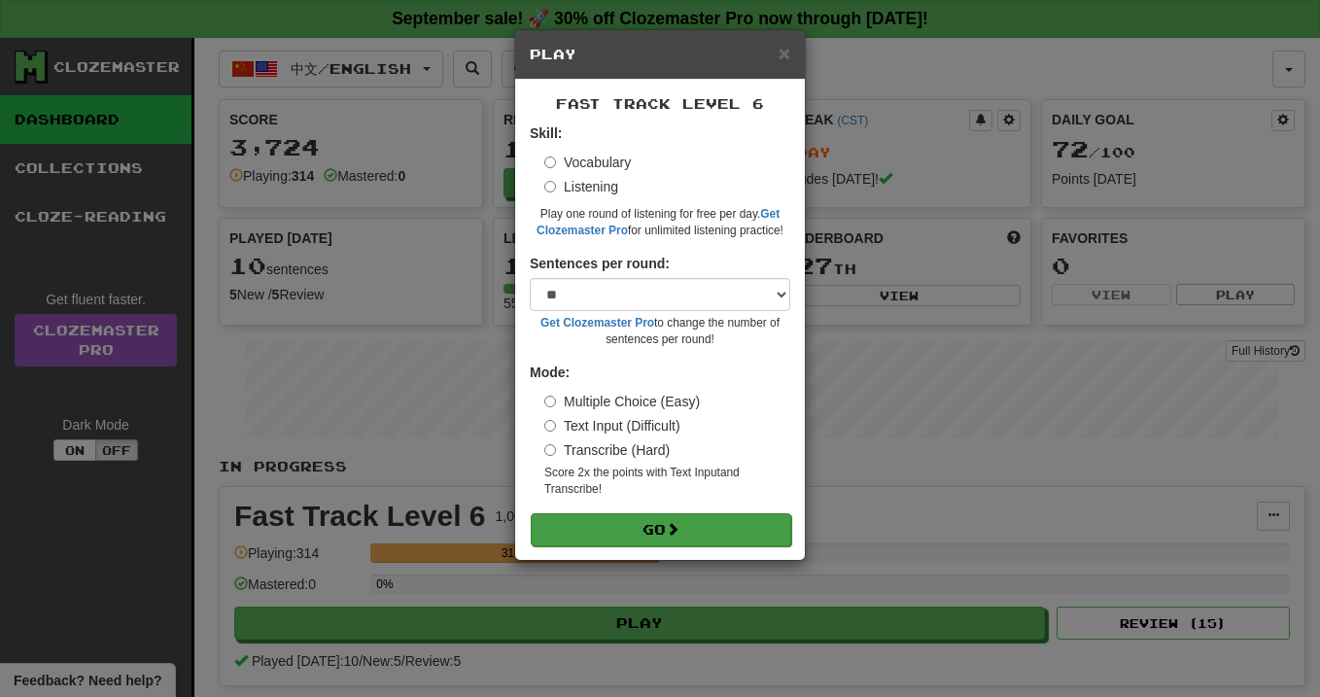
click at [635, 513] on button "Go" at bounding box center [661, 529] width 260 height 33
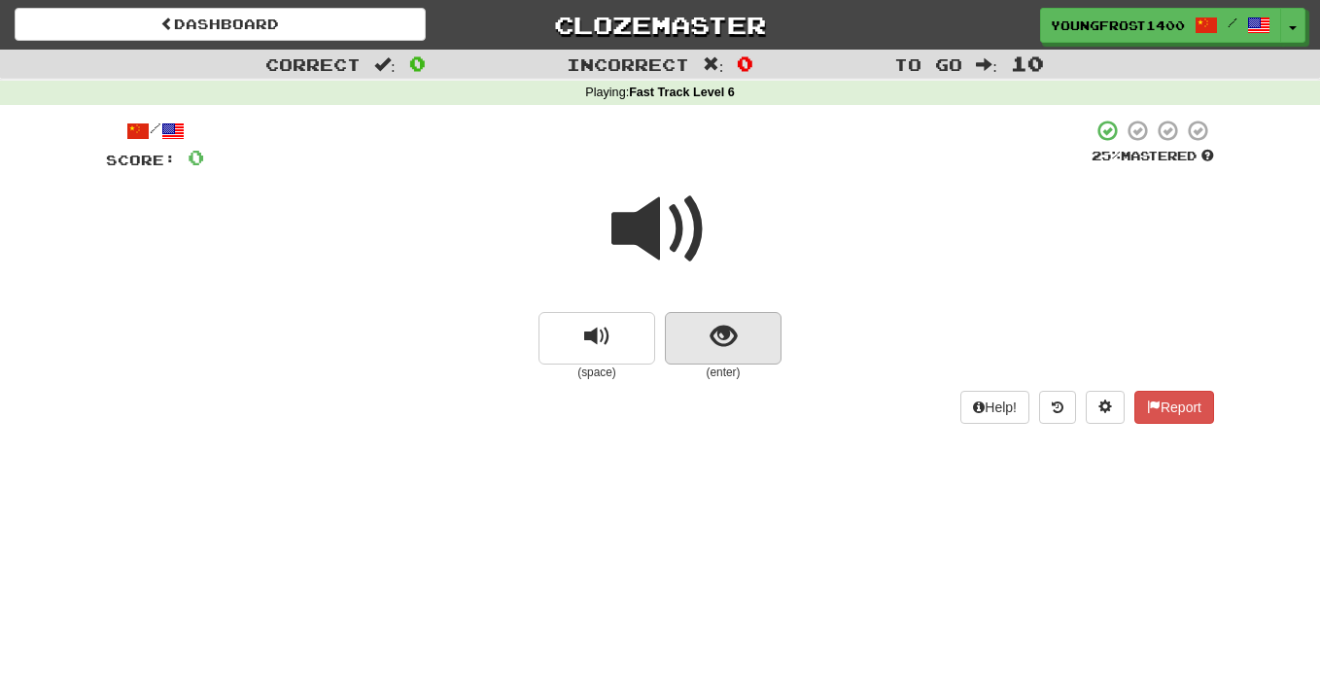
click at [740, 339] on button "show sentence" at bounding box center [723, 338] width 117 height 52
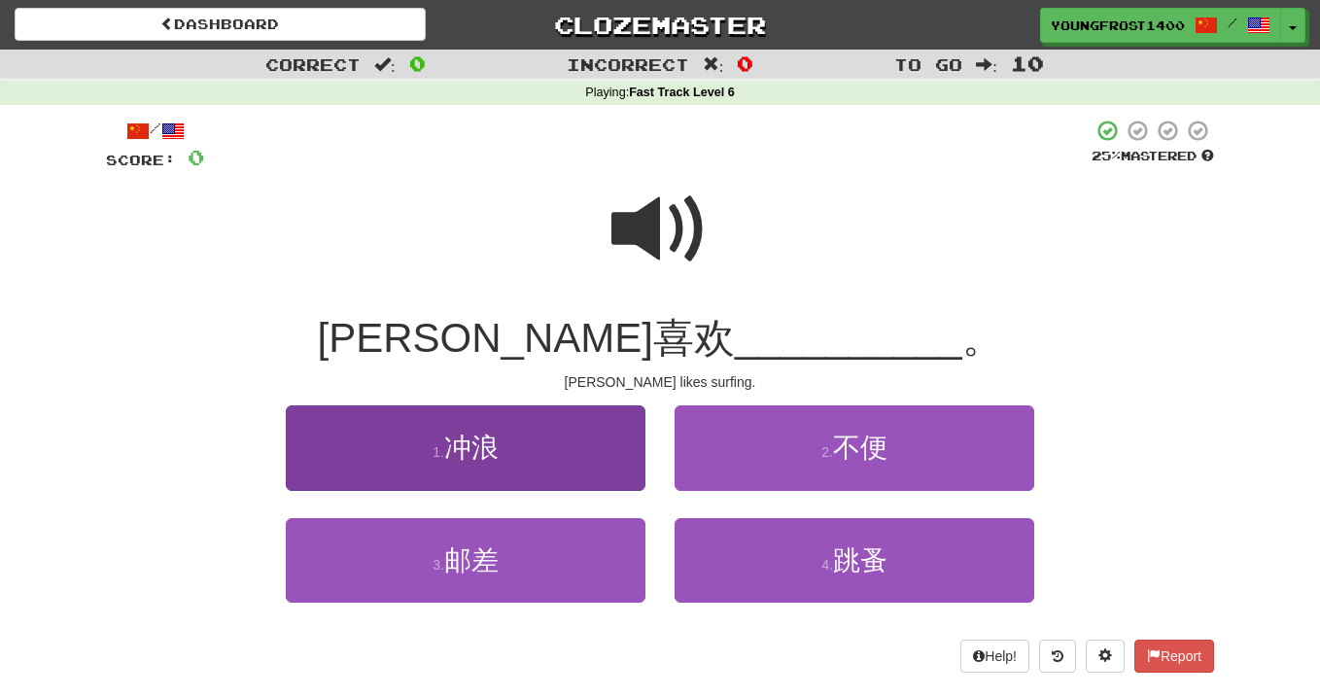
click at [566, 445] on button "1 . 冲浪" at bounding box center [466, 447] width 360 height 85
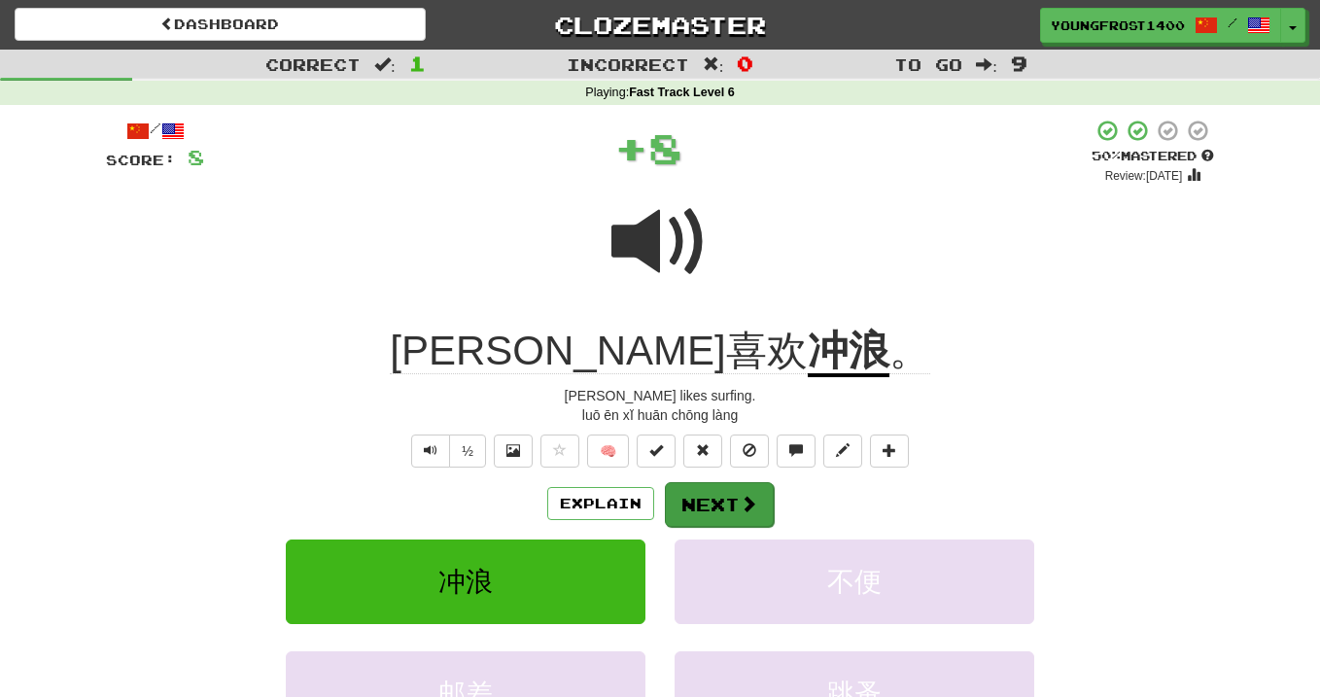
click at [690, 495] on button "Next" at bounding box center [719, 504] width 109 height 45
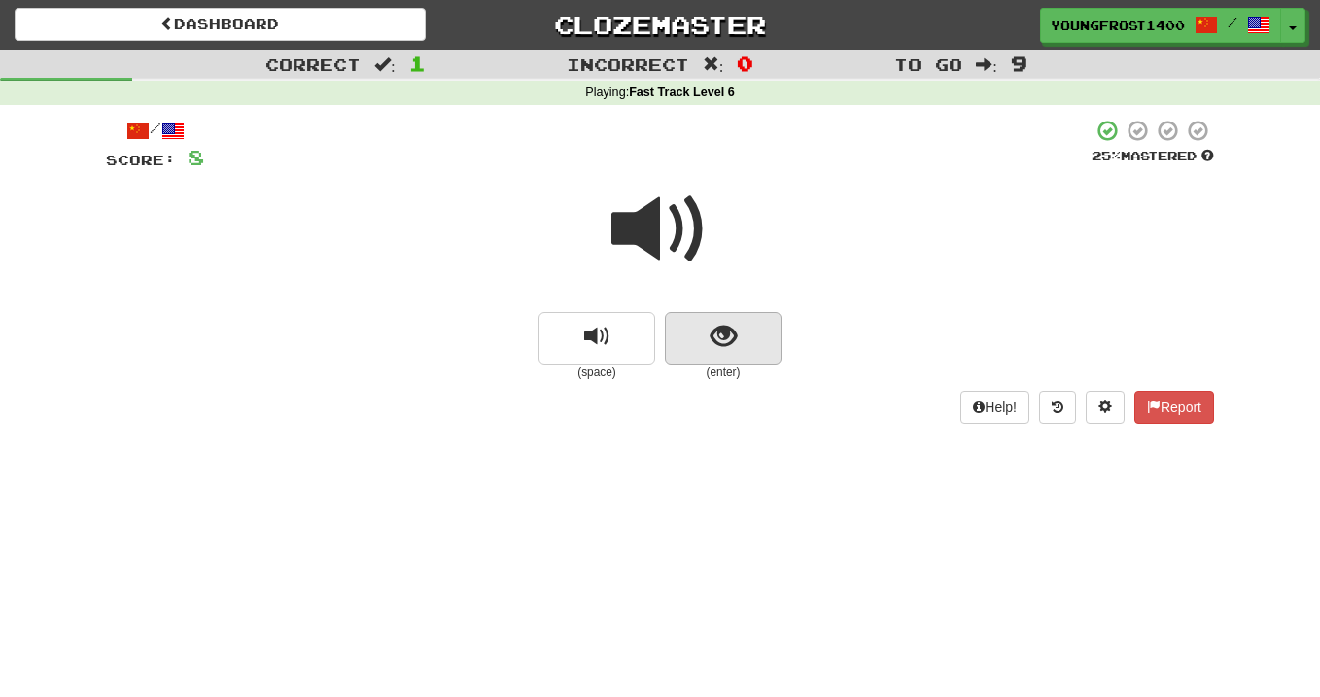
click at [713, 312] on button "show sentence" at bounding box center [723, 338] width 117 height 52
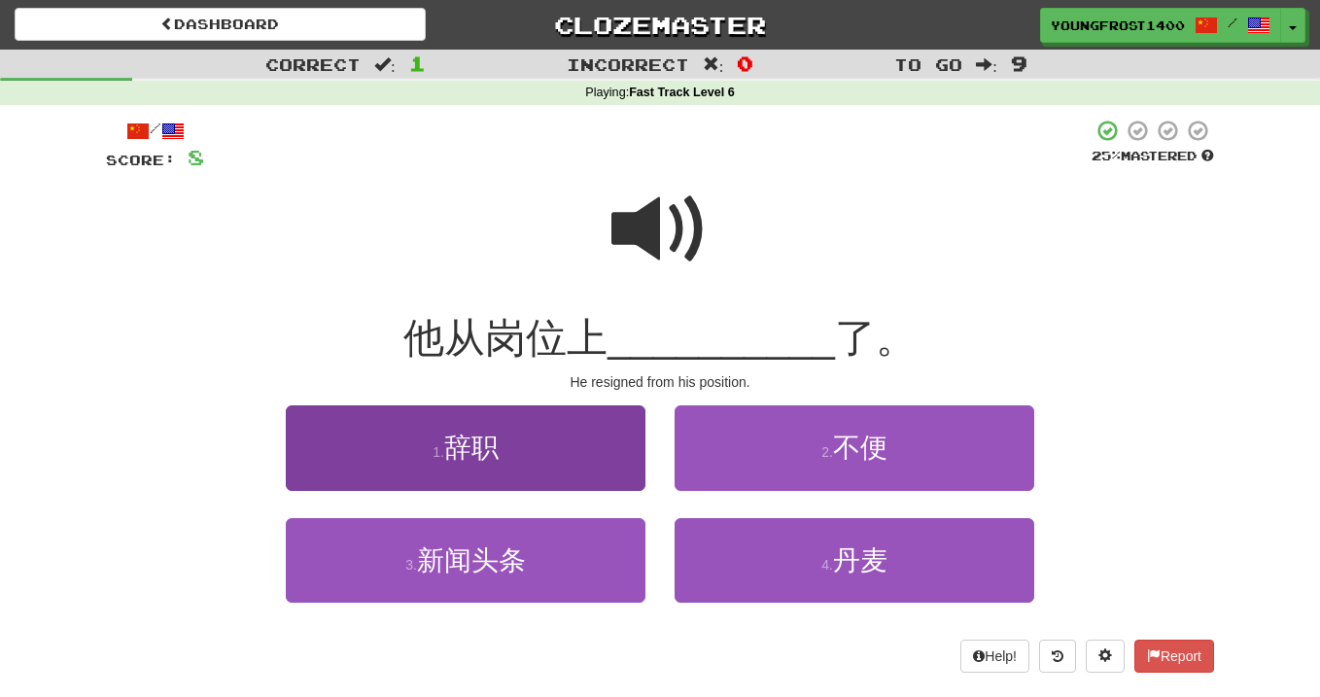
click at [549, 431] on button "1 . 辞职" at bounding box center [466, 447] width 360 height 85
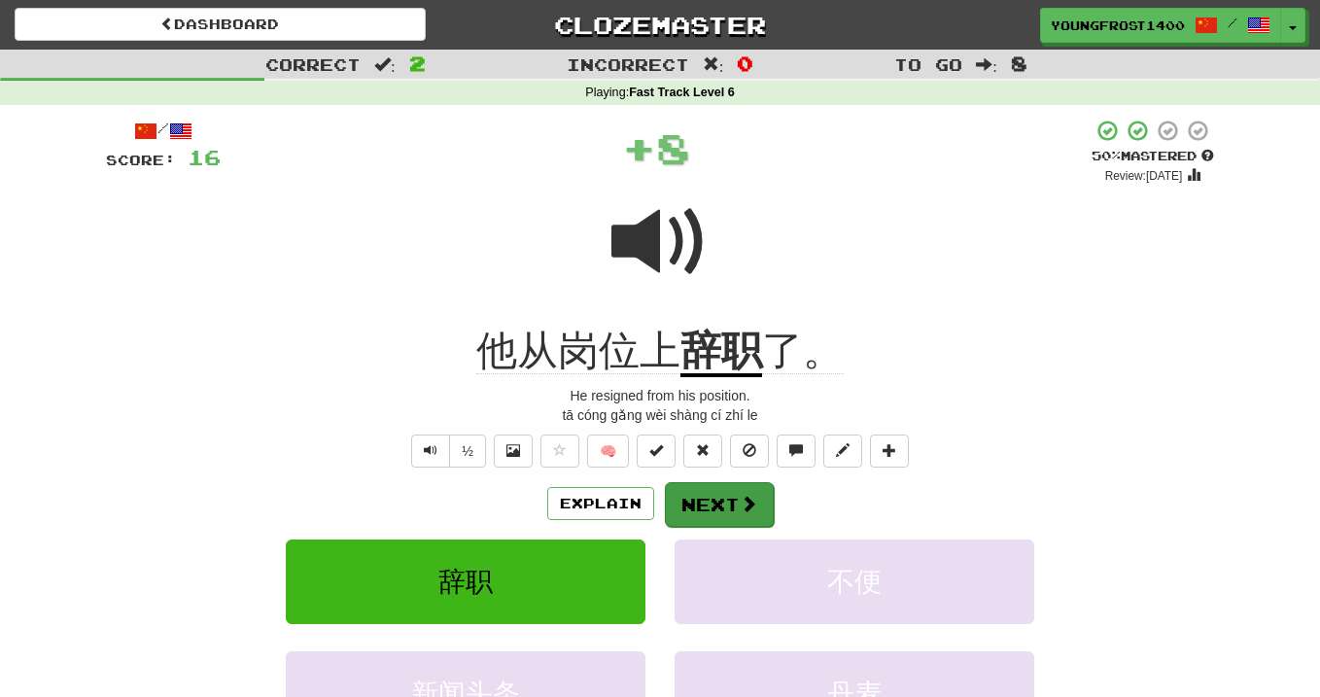
click at [688, 506] on button "Next" at bounding box center [719, 504] width 109 height 45
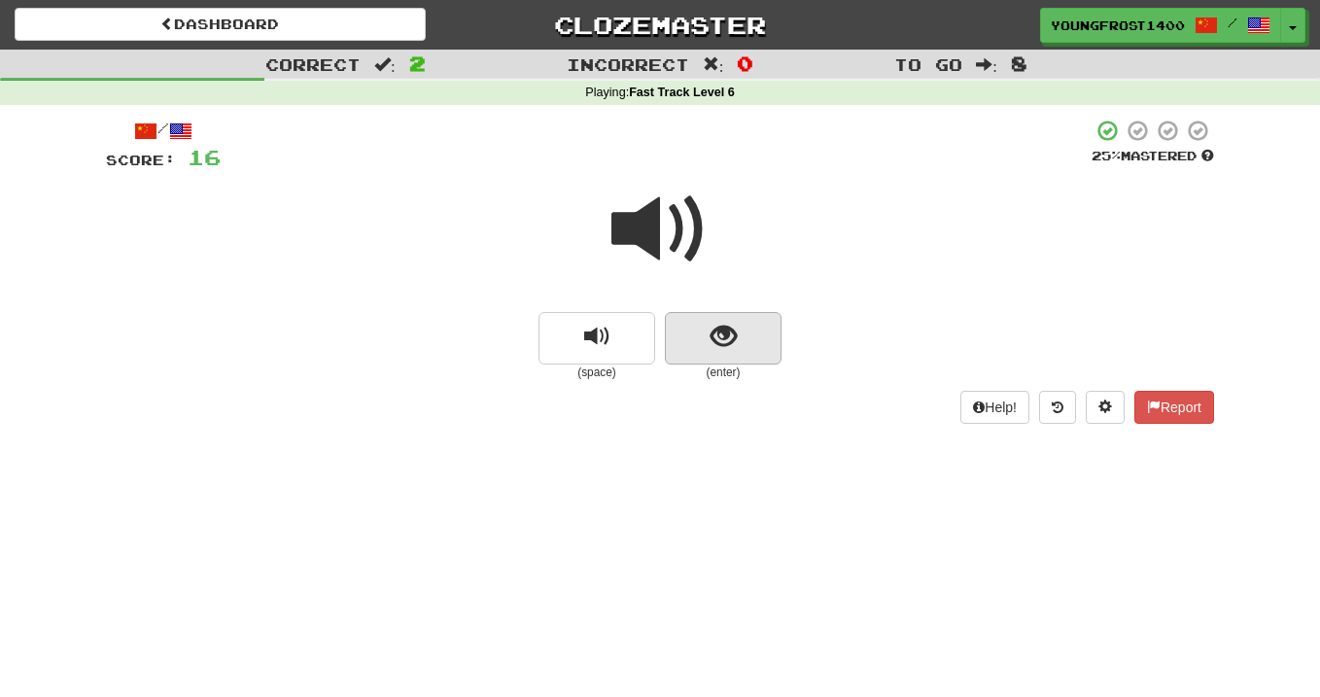
click at [711, 330] on span "show sentence" at bounding box center [724, 337] width 26 height 26
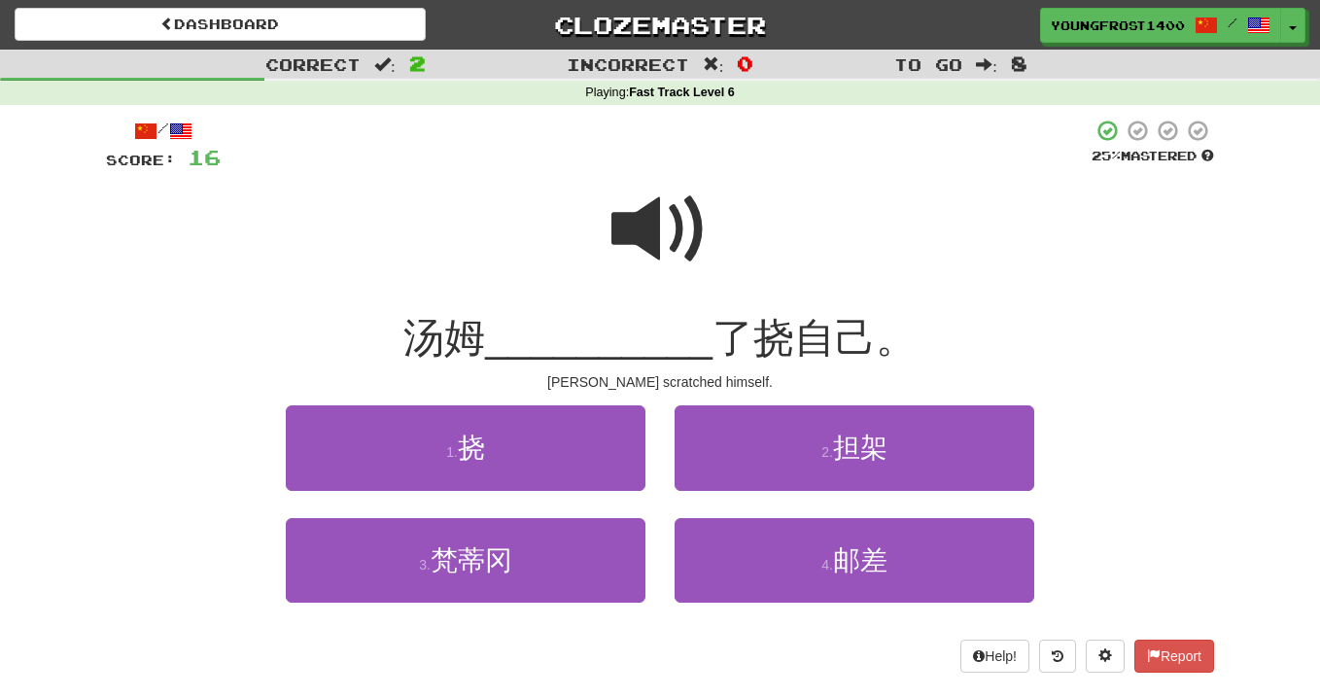
click at [518, 490] on div "1 . 挠" at bounding box center [465, 461] width 389 height 112
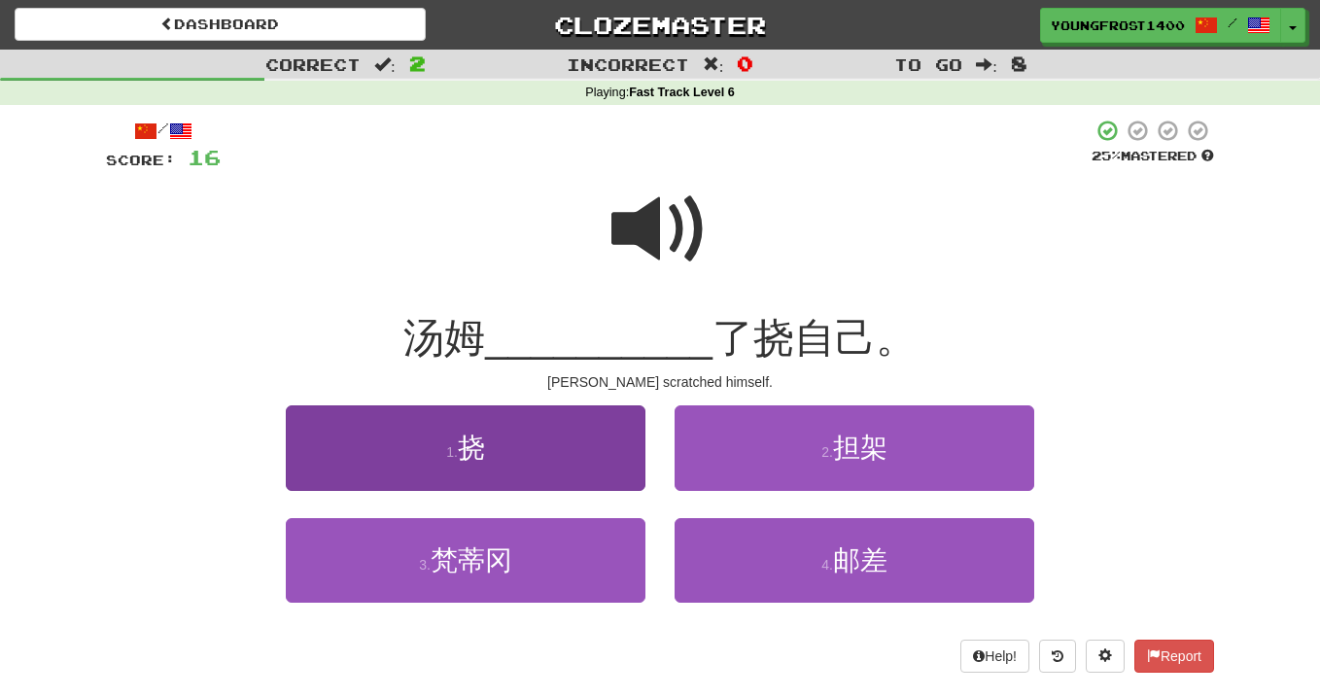
click at [526, 476] on button "1 . 挠" at bounding box center [466, 447] width 360 height 85
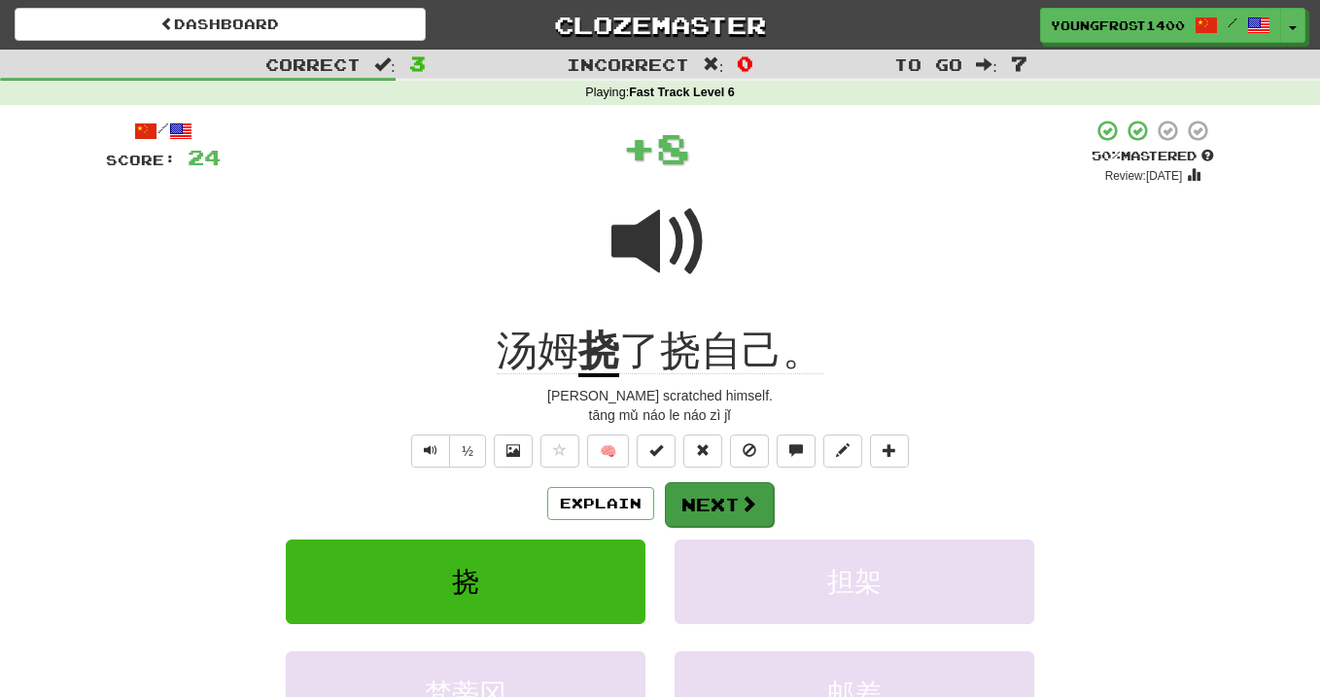
click at [723, 507] on button "Next" at bounding box center [719, 504] width 109 height 45
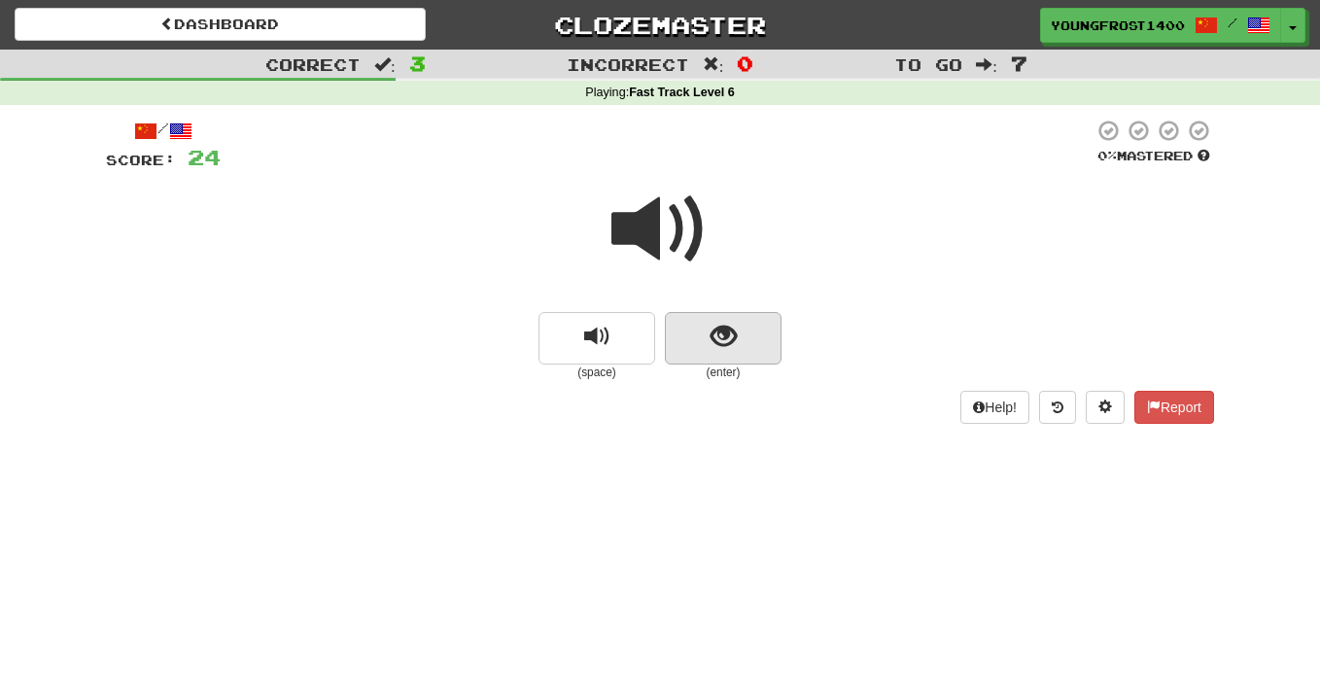
click at [714, 327] on span "show sentence" at bounding box center [724, 337] width 26 height 26
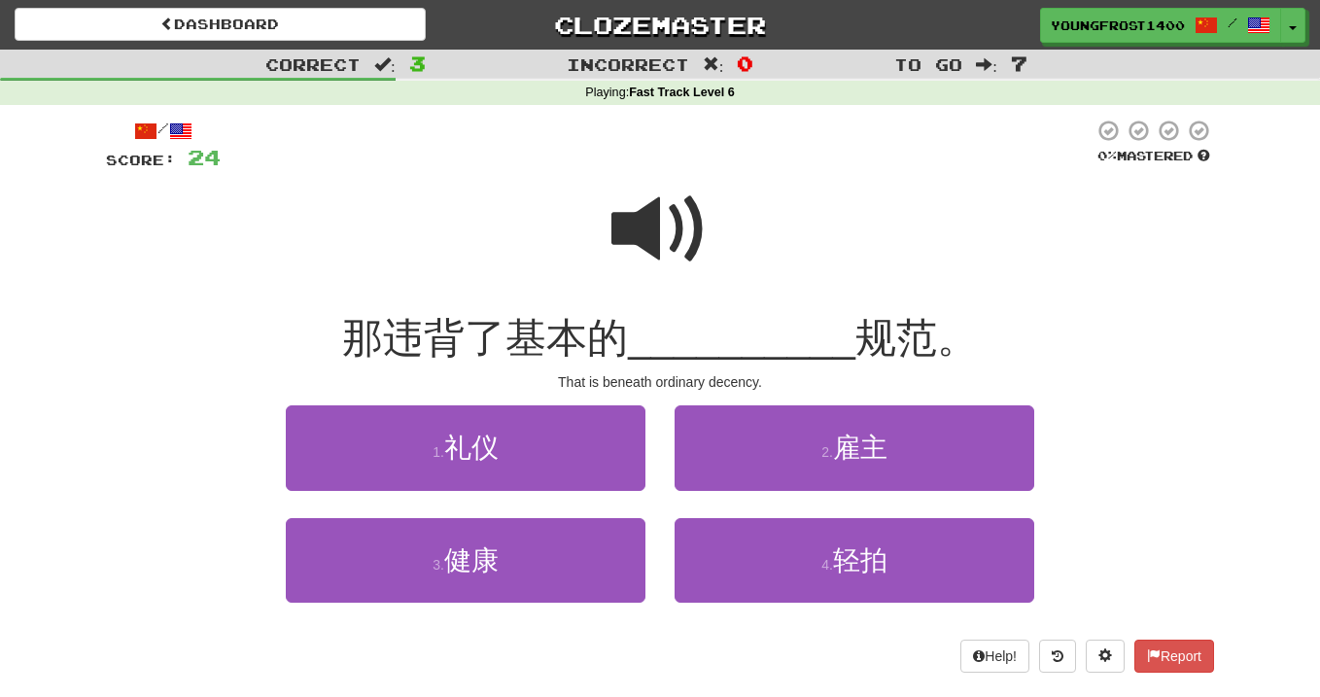
click at [660, 241] on span at bounding box center [659, 229] width 97 height 97
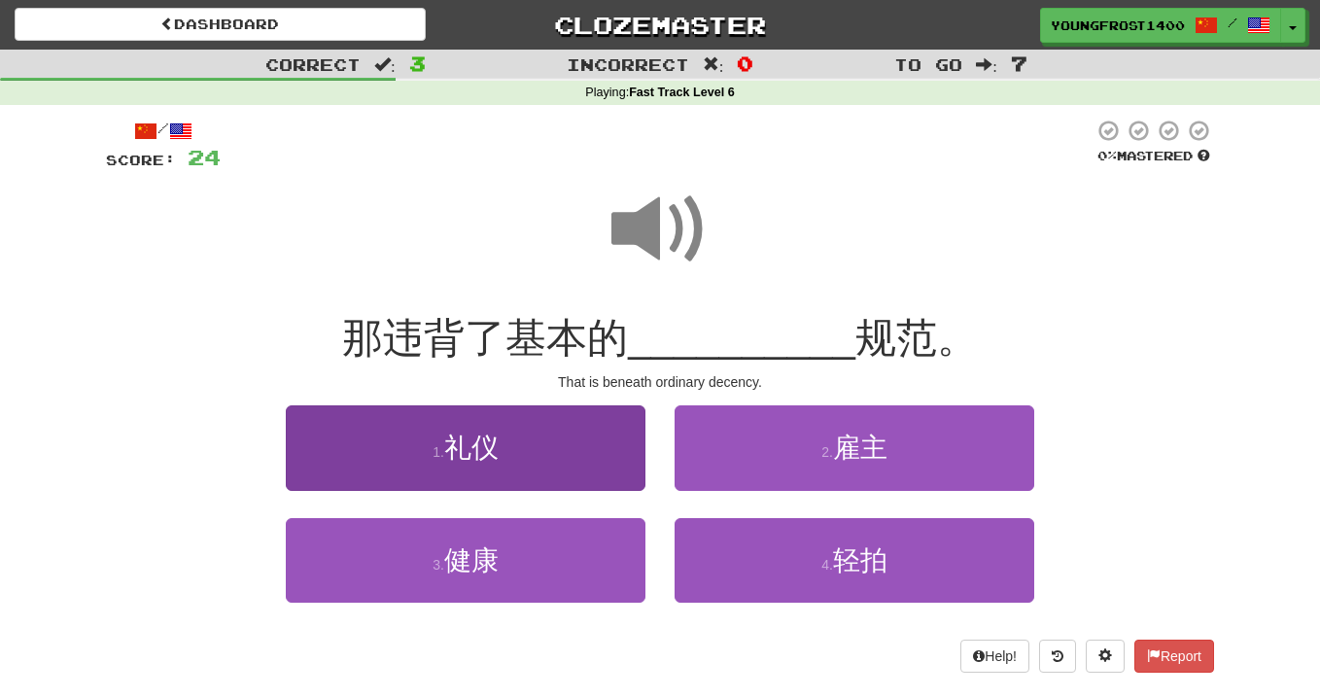
click at [553, 448] on button "1 . 礼仪" at bounding box center [466, 447] width 360 height 85
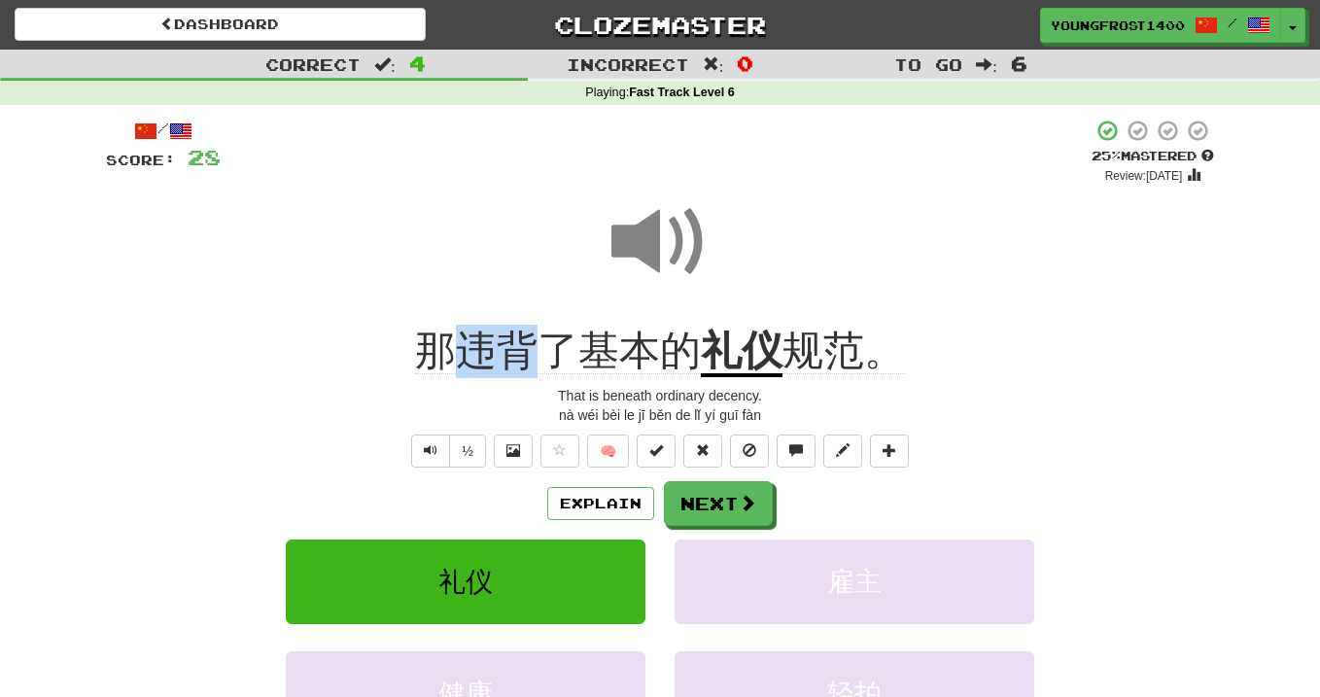
drag, startPoint x: 464, startPoint y: 342, endPoint x: 530, endPoint y: 344, distance: 66.1
click at [530, 344] on span "那违背了基本的" at bounding box center [558, 351] width 286 height 47
copy span "违背"
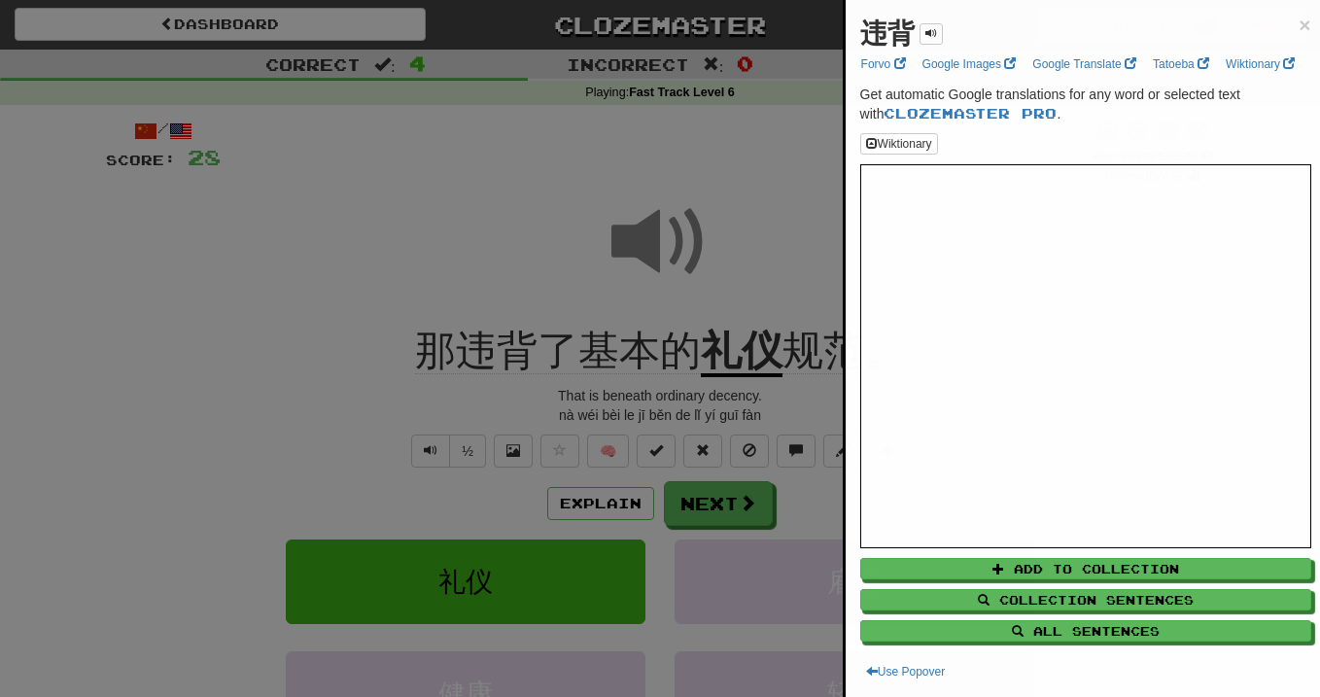
click at [491, 278] on div at bounding box center [660, 348] width 1320 height 697
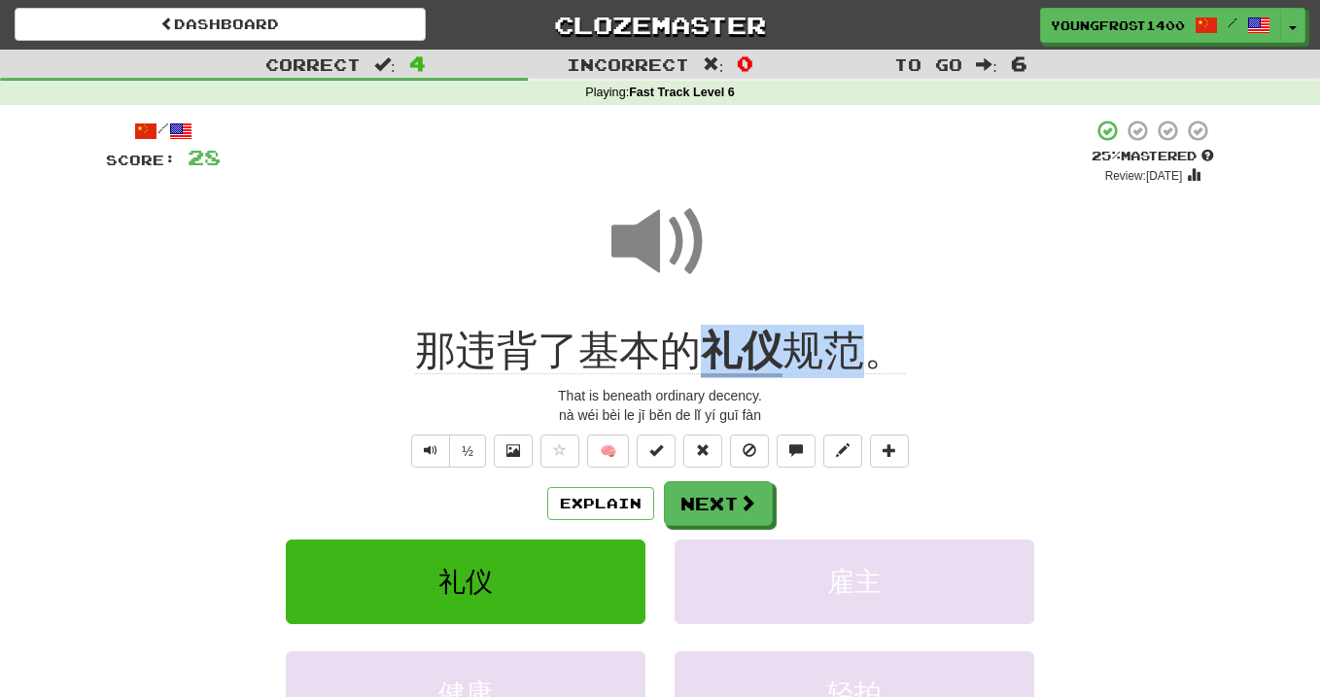
drag, startPoint x: 712, startPoint y: 348, endPoint x: 860, endPoint y: 348, distance: 148.7
click at [860, 348] on div "那违背了基本的 礼仪 规范。" at bounding box center [660, 351] width 1108 height 53
copy div "那违背了基本的 礼仪 规范"
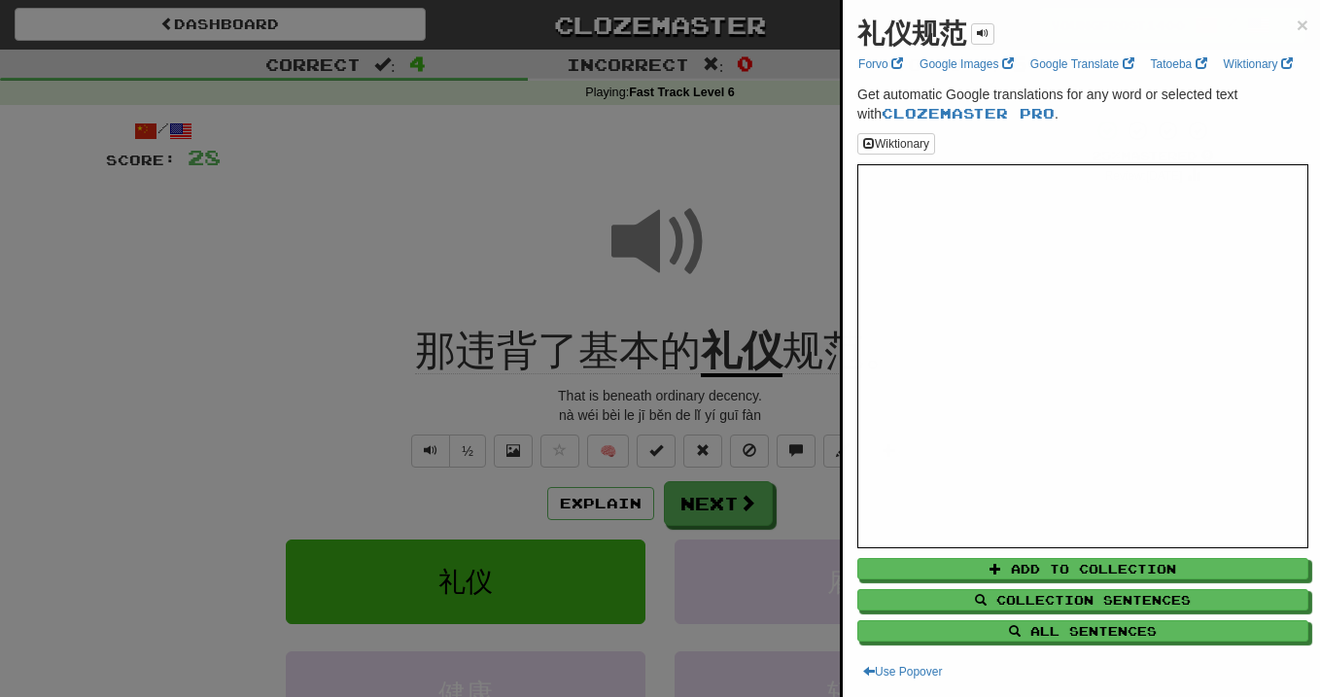
click at [786, 290] on div at bounding box center [660, 348] width 1320 height 697
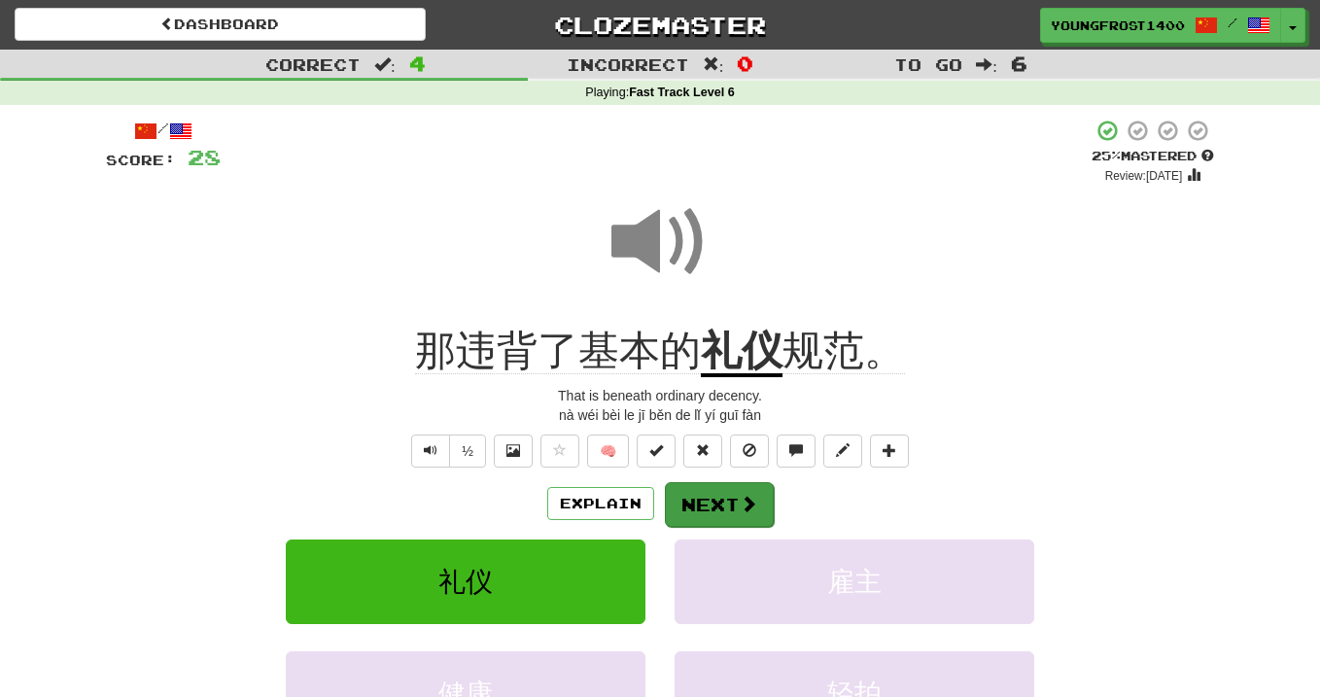
click at [737, 495] on button "Next" at bounding box center [719, 504] width 109 height 45
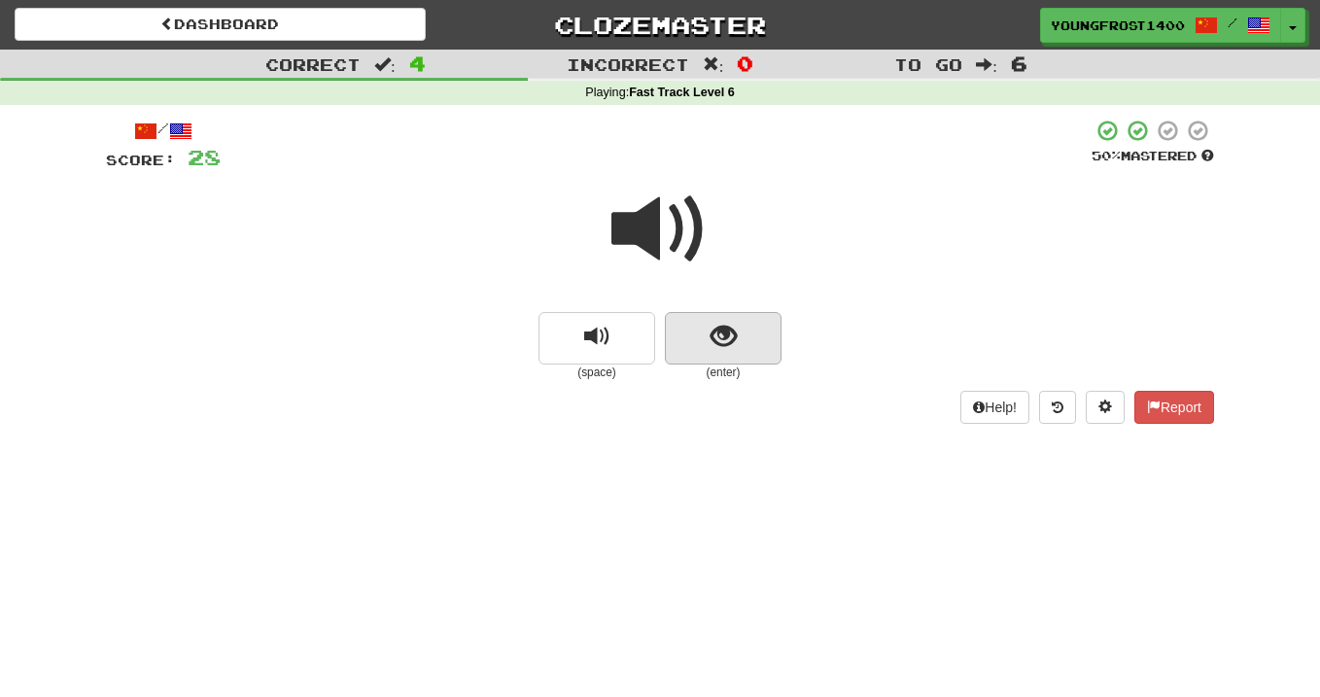
click at [697, 333] on button "show sentence" at bounding box center [723, 338] width 117 height 52
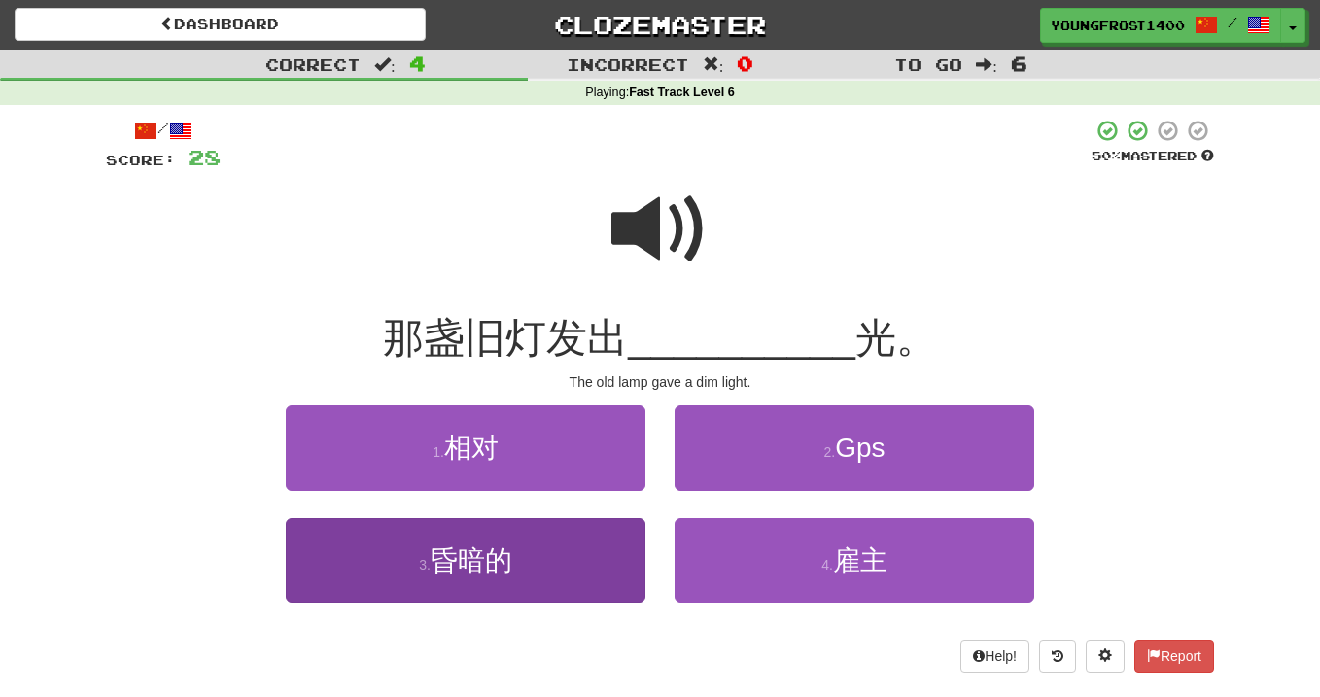
click at [563, 526] on button "3 . 昏暗的" at bounding box center [466, 560] width 360 height 85
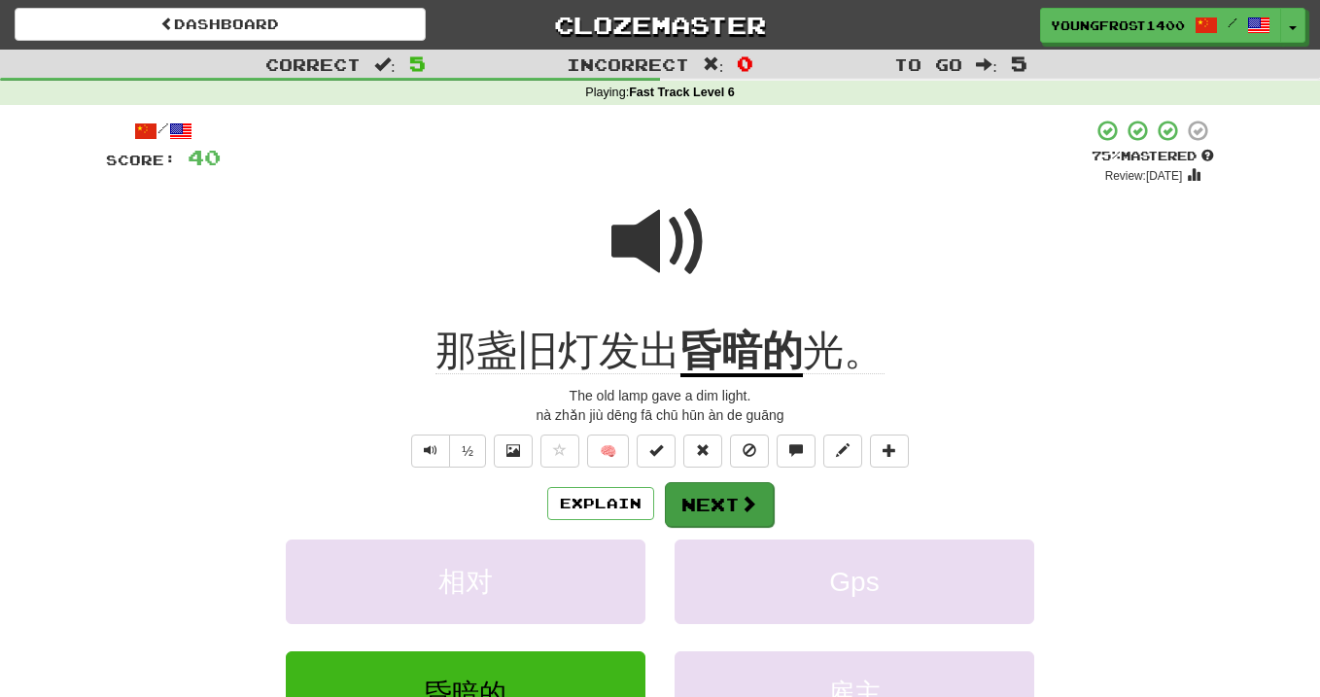
click at [690, 500] on button "Next" at bounding box center [719, 504] width 109 height 45
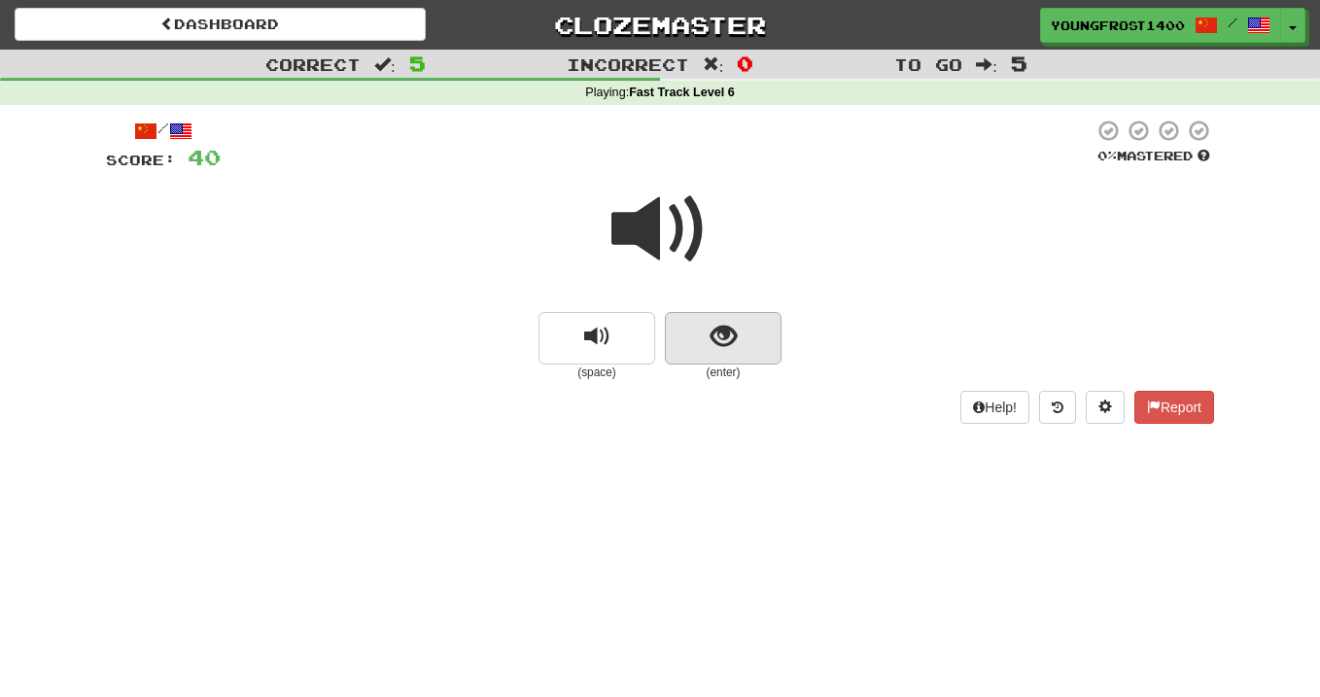
click at [707, 328] on button "show sentence" at bounding box center [723, 338] width 117 height 52
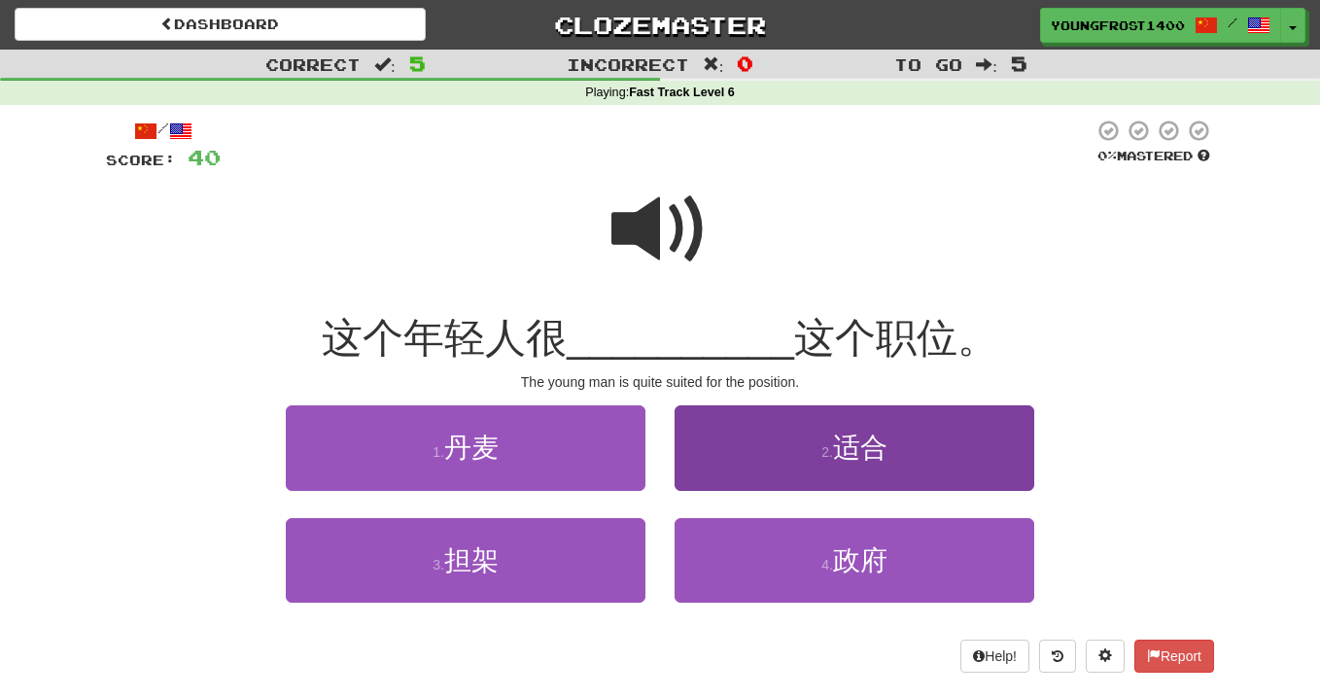
click at [726, 439] on button "2 . 适合" at bounding box center [855, 447] width 360 height 85
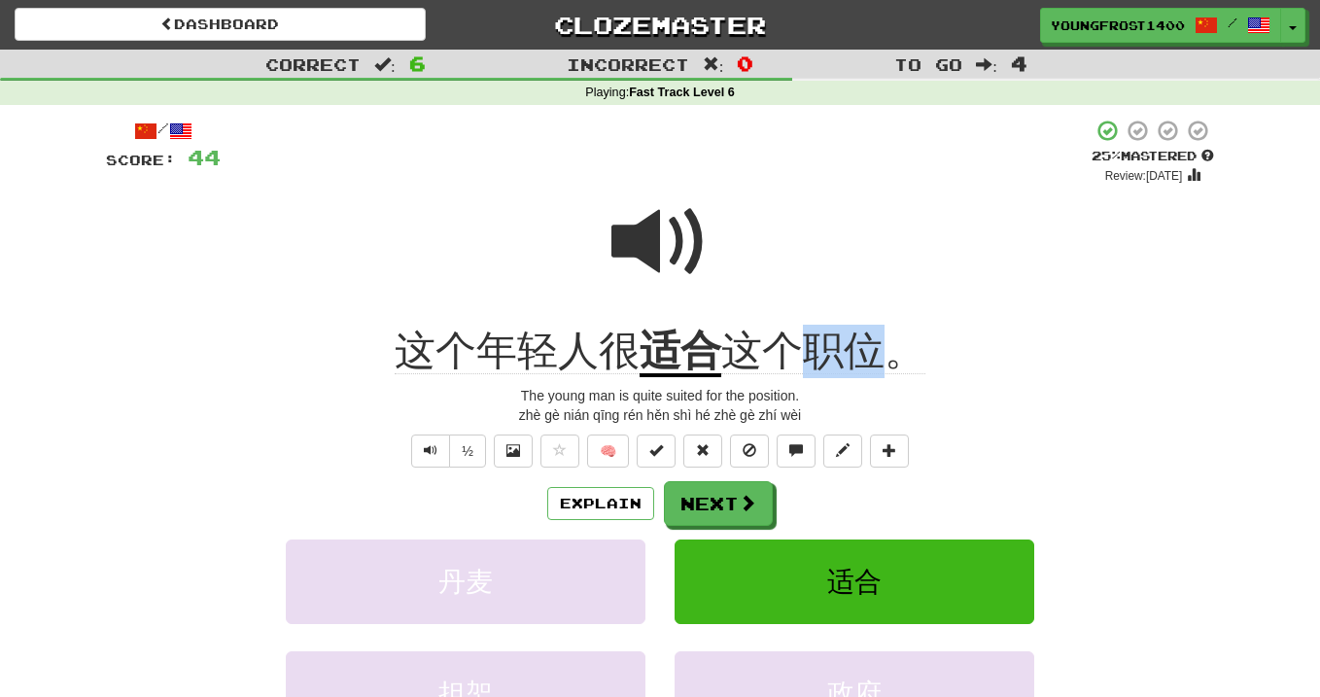
copy span "职位"
drag, startPoint x: 815, startPoint y: 357, endPoint x: 896, endPoint y: 353, distance: 81.7
click at [896, 353] on span "这个职位。" at bounding box center [823, 351] width 204 height 47
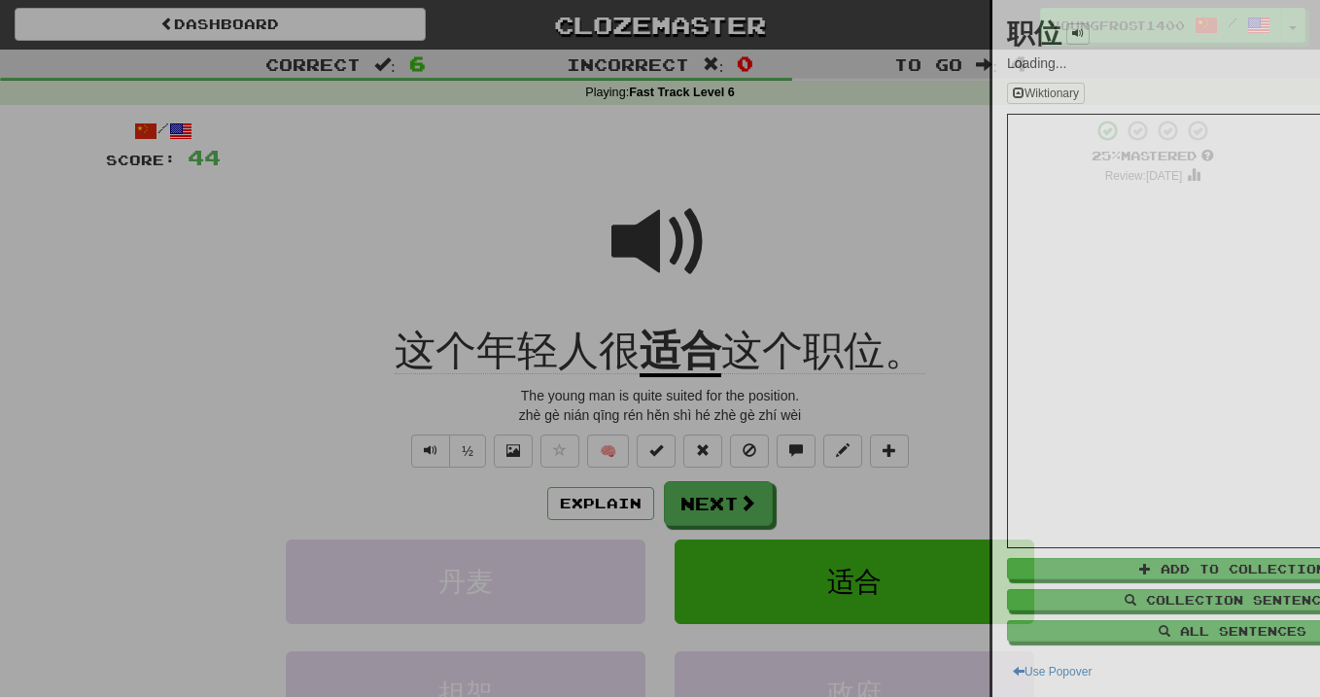
click at [795, 308] on div at bounding box center [660, 348] width 1320 height 697
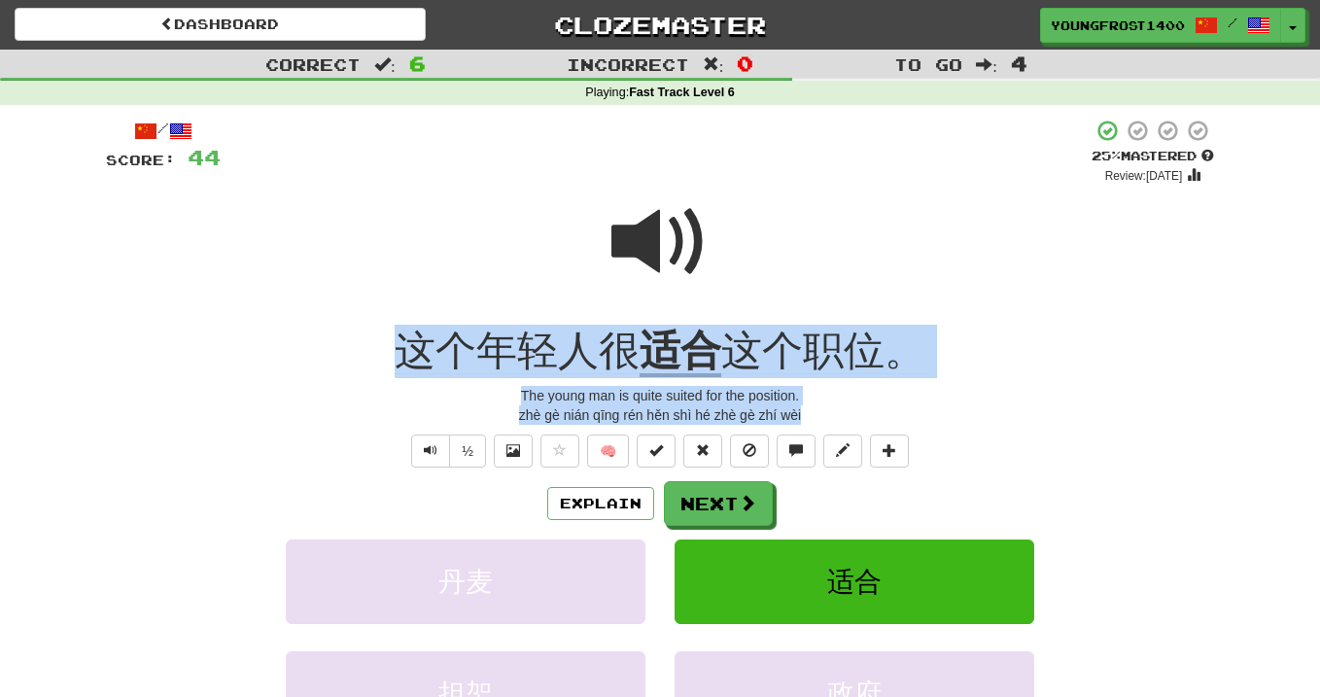
drag, startPoint x: 824, startPoint y: 418, endPoint x: 401, endPoint y: 339, distance: 430.1
click at [400, 339] on div "/ Score: 44 + 4 25 % Mastered Review: 2025-09-17 这个年轻人很 适合 这个职位。 The young man …" at bounding box center [660, 477] width 1108 height 716
copy div "这个年轻人很 适合 这个职位。 The young man is quite suited for the position. zhè gè nián qīn…"
click at [401, 339] on span "这个年轻人很" at bounding box center [517, 351] width 245 height 47
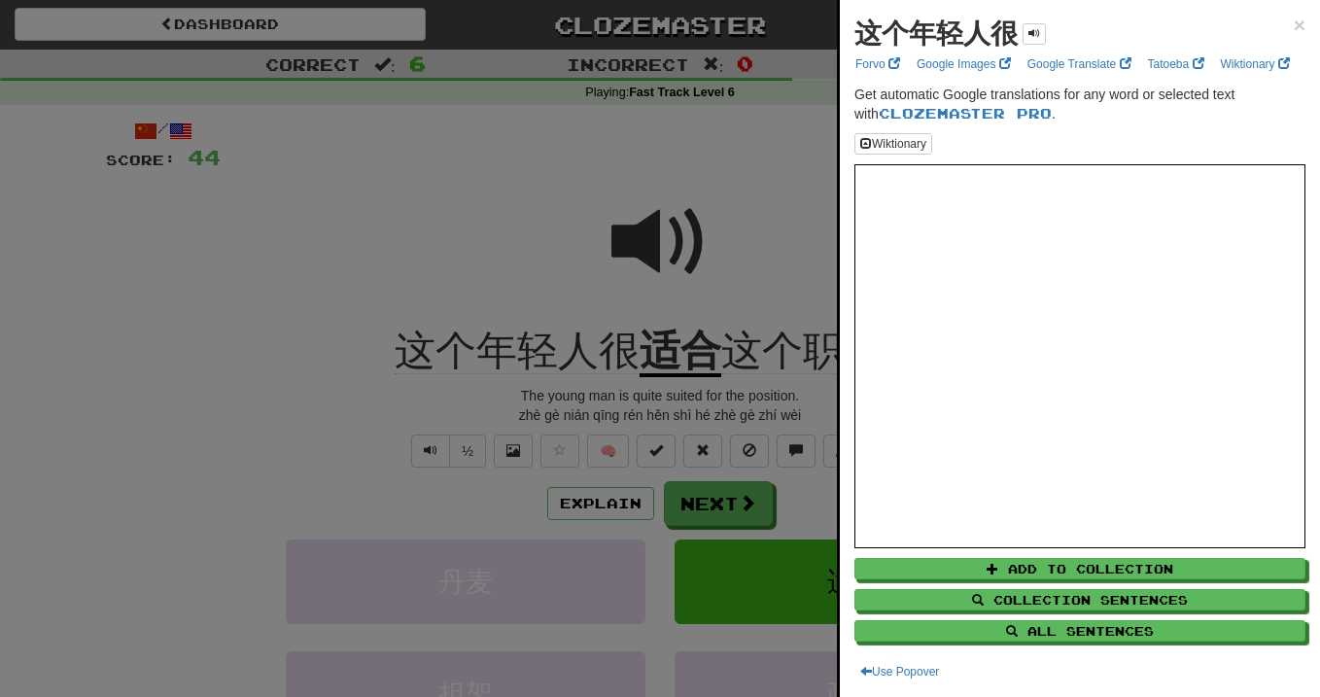
click at [753, 285] on div at bounding box center [660, 348] width 1320 height 697
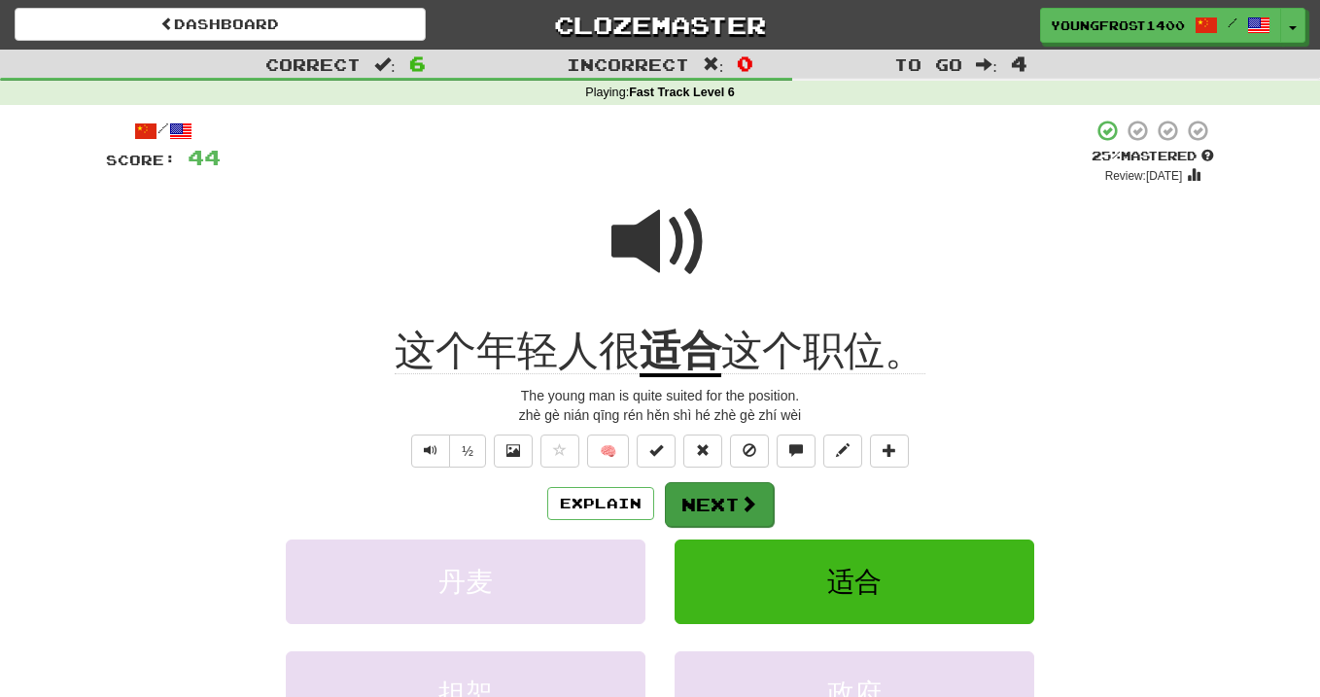
click at [709, 501] on button "Next" at bounding box center [719, 504] width 109 height 45
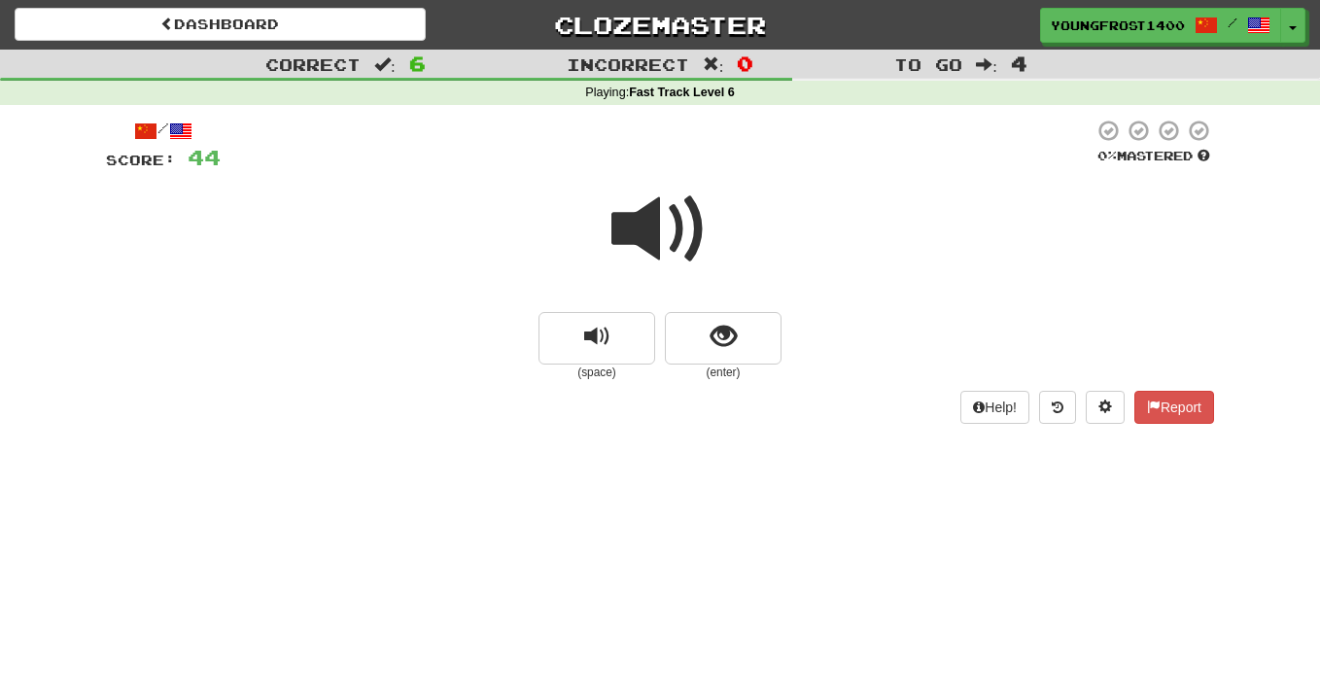
click at [709, 340] on button "show sentence" at bounding box center [723, 338] width 117 height 52
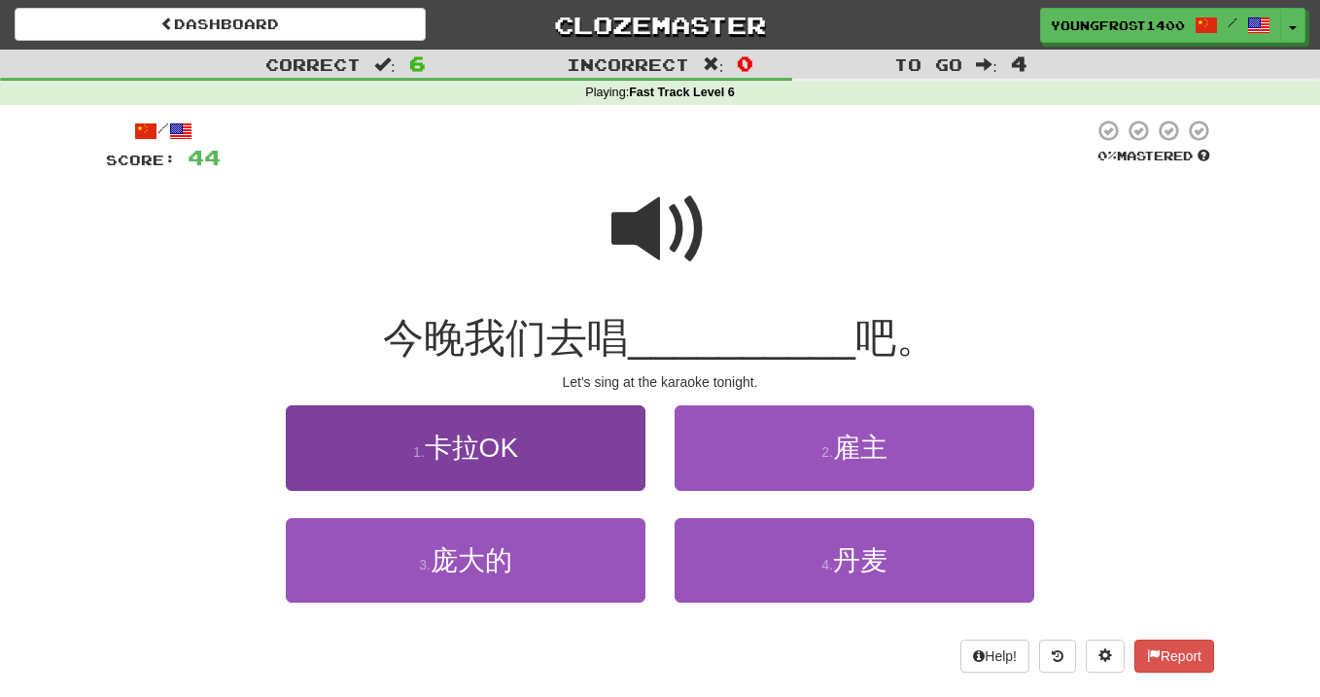
click at [566, 437] on button "1 . 卡拉OK" at bounding box center [466, 447] width 360 height 85
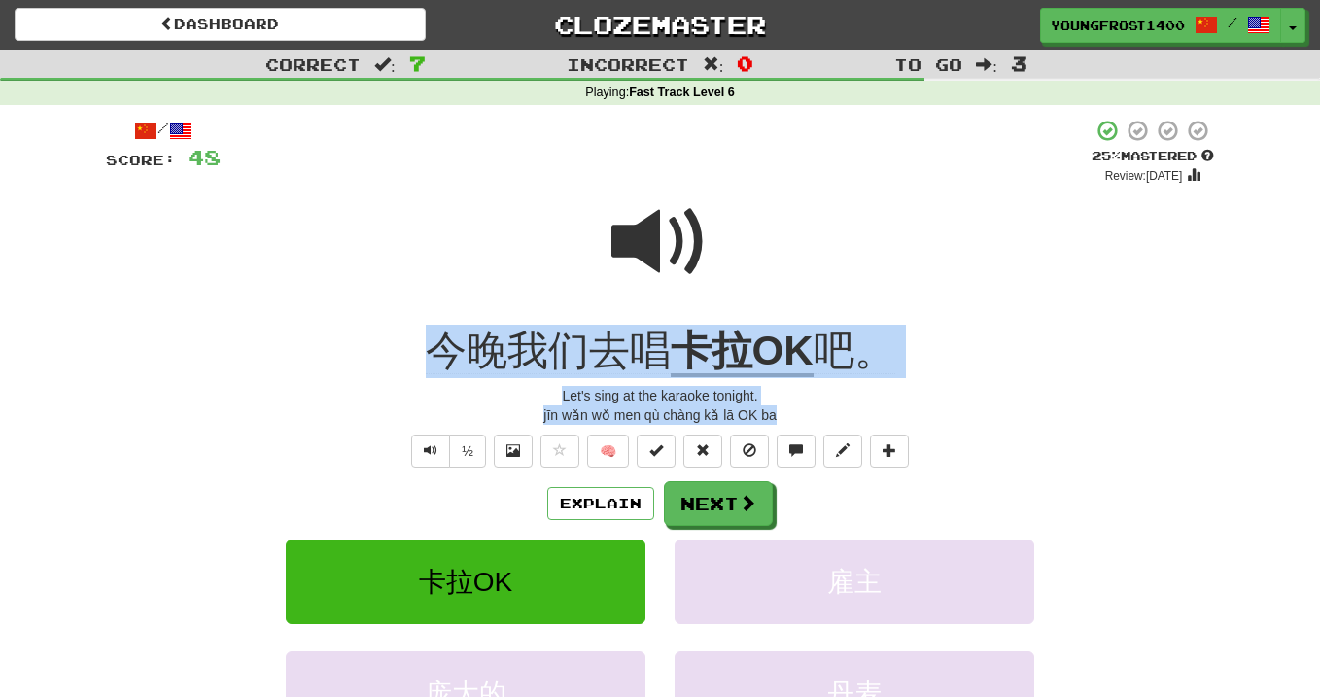
drag, startPoint x: 432, startPoint y: 345, endPoint x: 827, endPoint y: 407, distance: 400.5
click at [827, 407] on div "/ Score: 48 + 4 25 % Mastered Review: 2025-09-17 今晚我们去唱 卡拉OK 吧。 Let's sing at t…" at bounding box center [660, 477] width 1108 height 716
copy div "今晚我们去唱 卡拉OK 吧。 Let's sing at the karaoke tonight. jīn wǎn wǒ men qù chàng kǎ lā…"
click at [827, 407] on div "jīn wǎn wǒ men qù chàng kǎ lā OK ba" at bounding box center [660, 414] width 1108 height 19
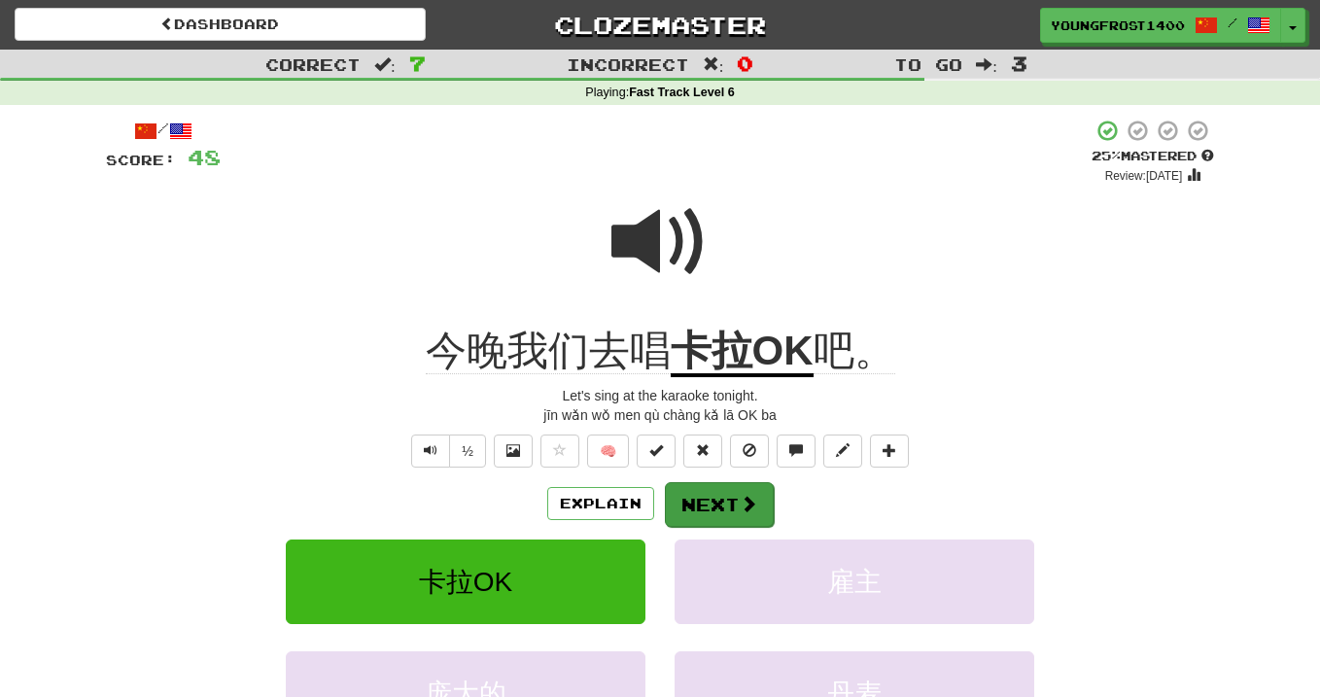
click at [715, 514] on button "Next" at bounding box center [719, 504] width 109 height 45
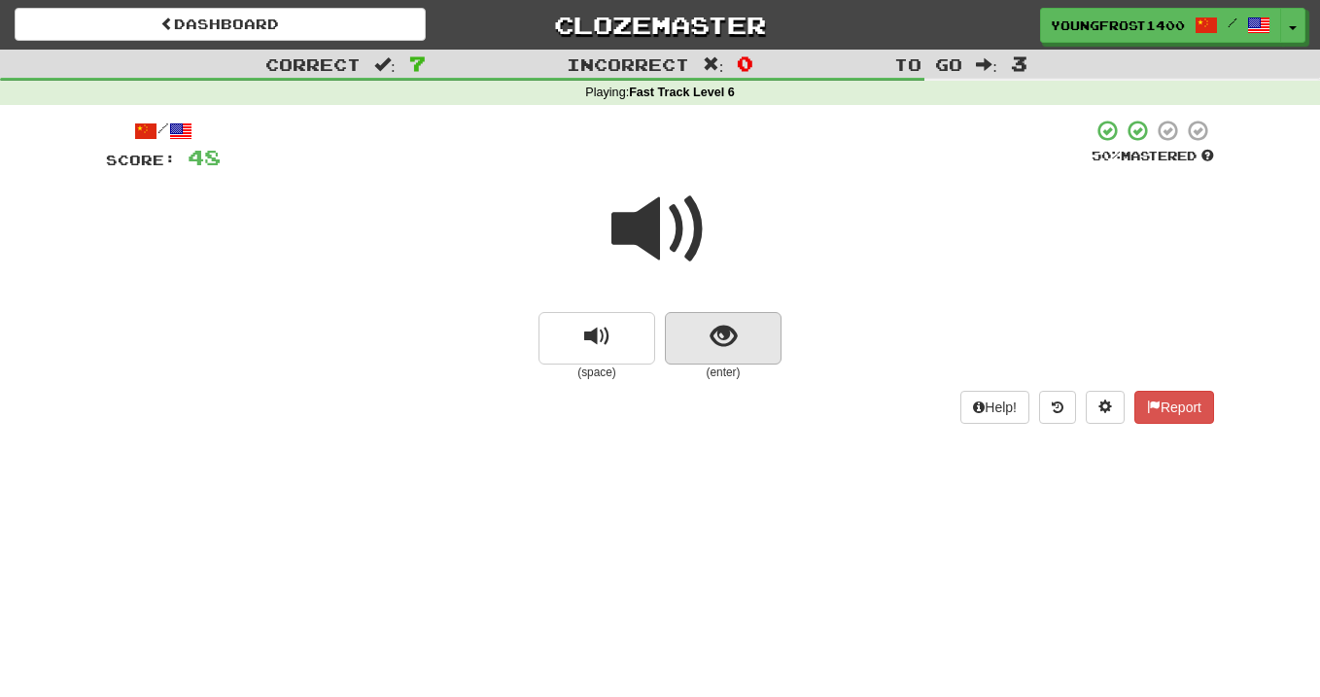
click at [731, 324] on span "show sentence" at bounding box center [724, 337] width 26 height 26
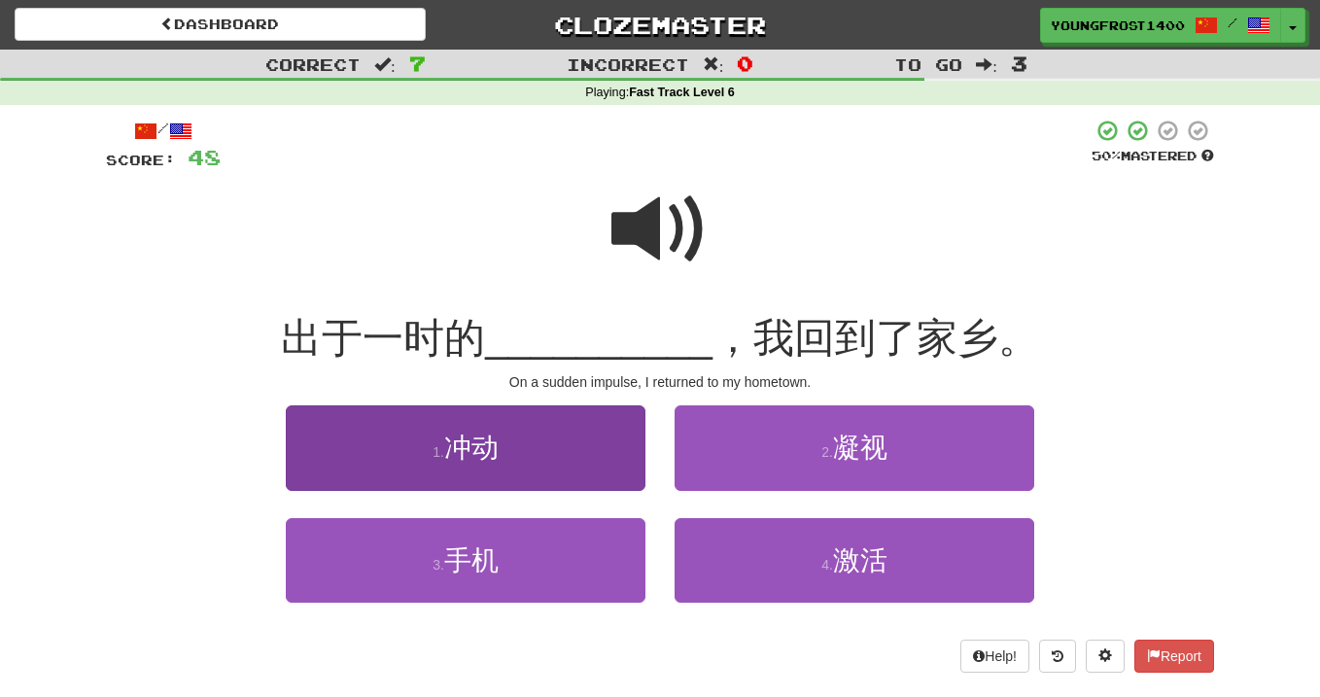
click at [580, 471] on button "1 . 冲动" at bounding box center [466, 447] width 360 height 85
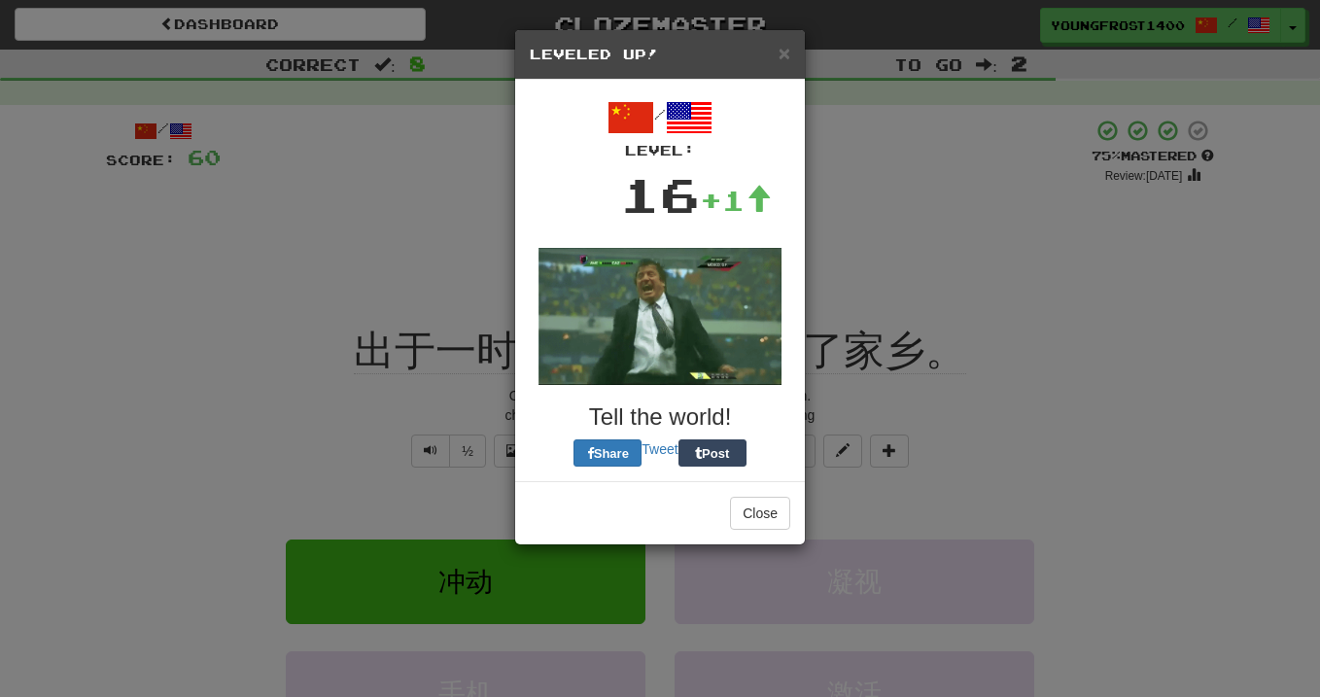
click at [729, 395] on div "/ Level: 16 +1 Tell the world! Share Tweet Post" at bounding box center [660, 280] width 260 height 372
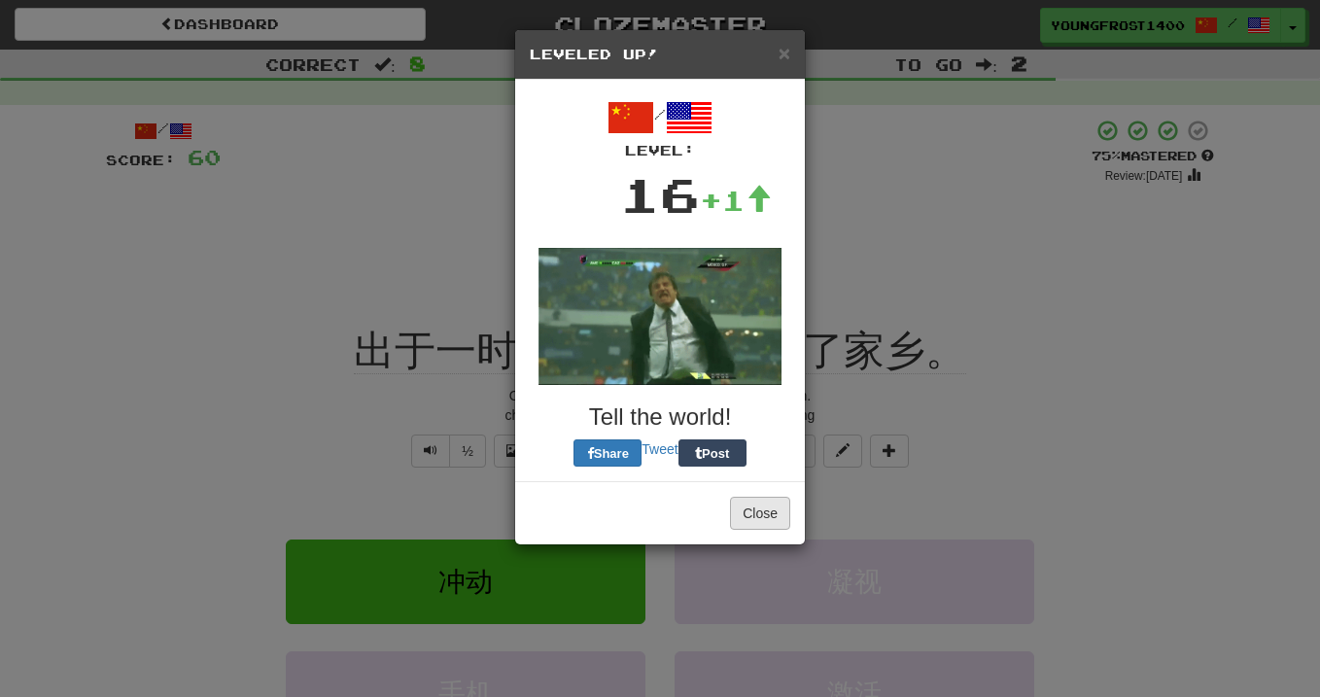
click at [749, 512] on button "Close" at bounding box center [760, 513] width 60 height 33
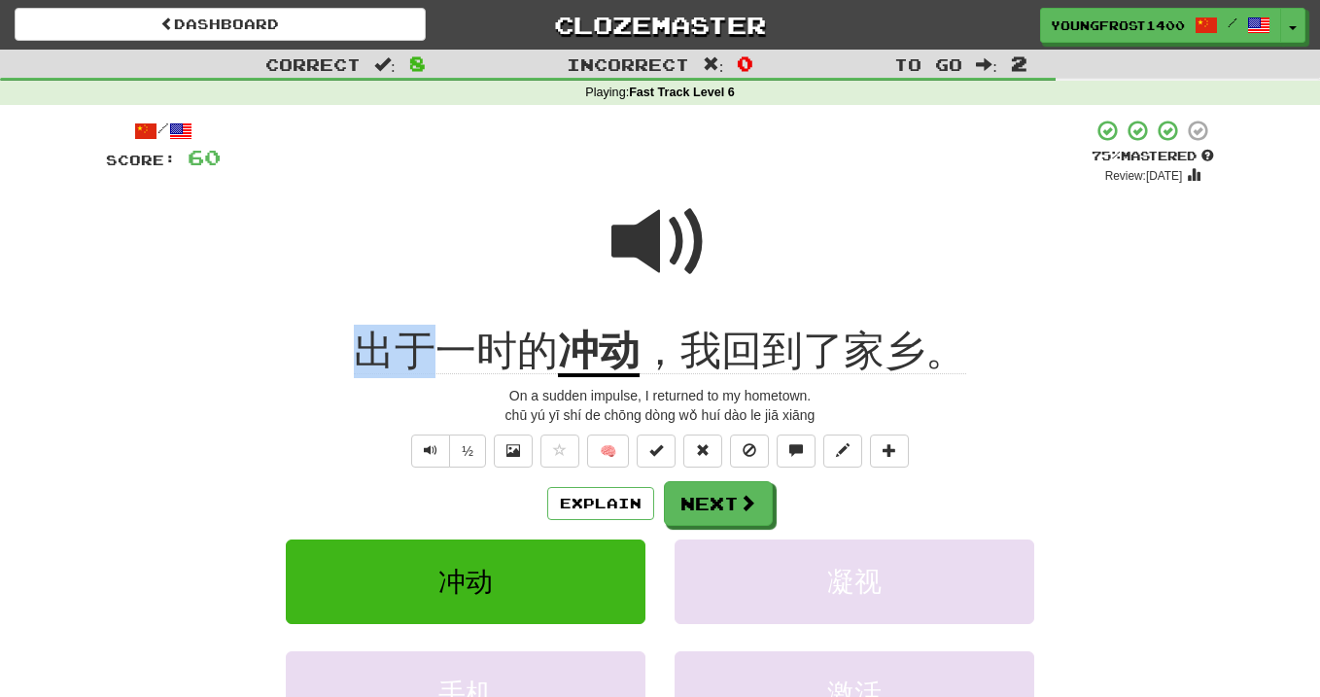
drag, startPoint x: 418, startPoint y: 339, endPoint x: 334, endPoint y: 338, distance: 83.6
click at [334, 338] on div "出于一时的 冲动 ，我回到了家乡。" at bounding box center [660, 351] width 1108 height 53
copy span "出于"
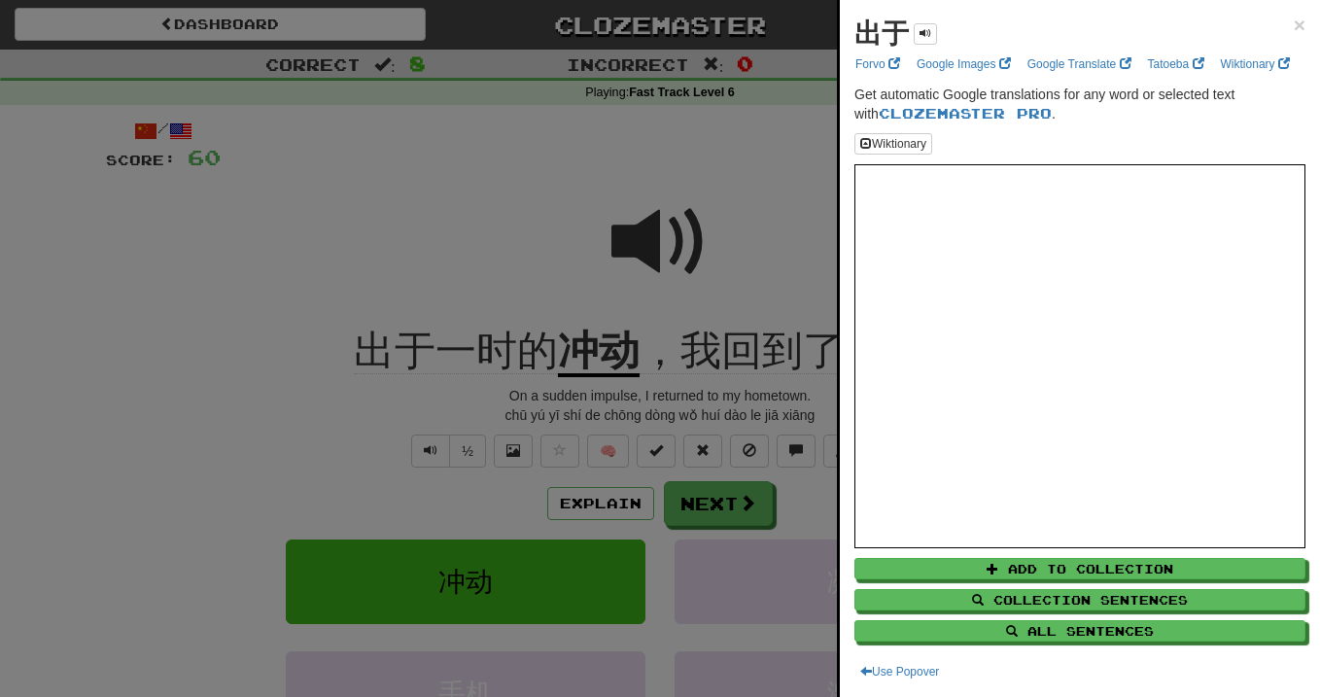
click at [502, 274] on div at bounding box center [660, 348] width 1320 height 697
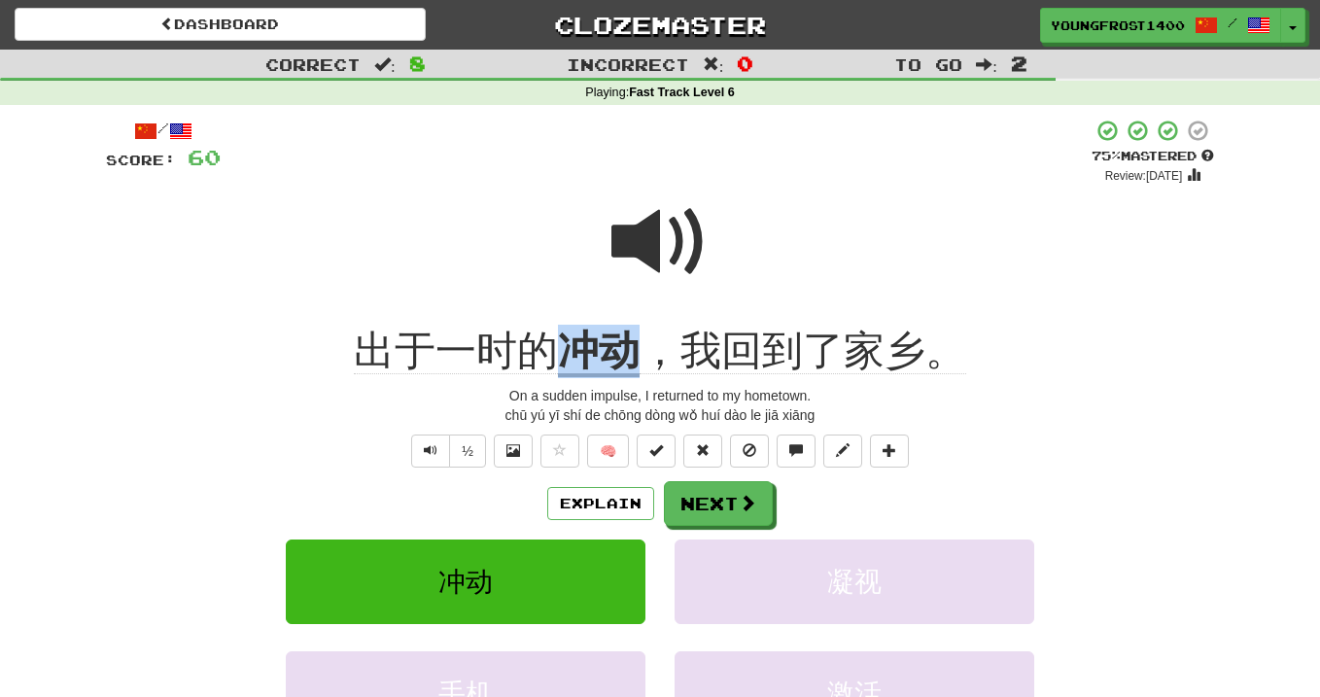
copy div "出于一时的 冲动"
drag, startPoint x: 563, startPoint y: 336, endPoint x: 632, endPoint y: 340, distance: 69.1
click at [632, 340] on u "冲动" at bounding box center [599, 353] width 82 height 50
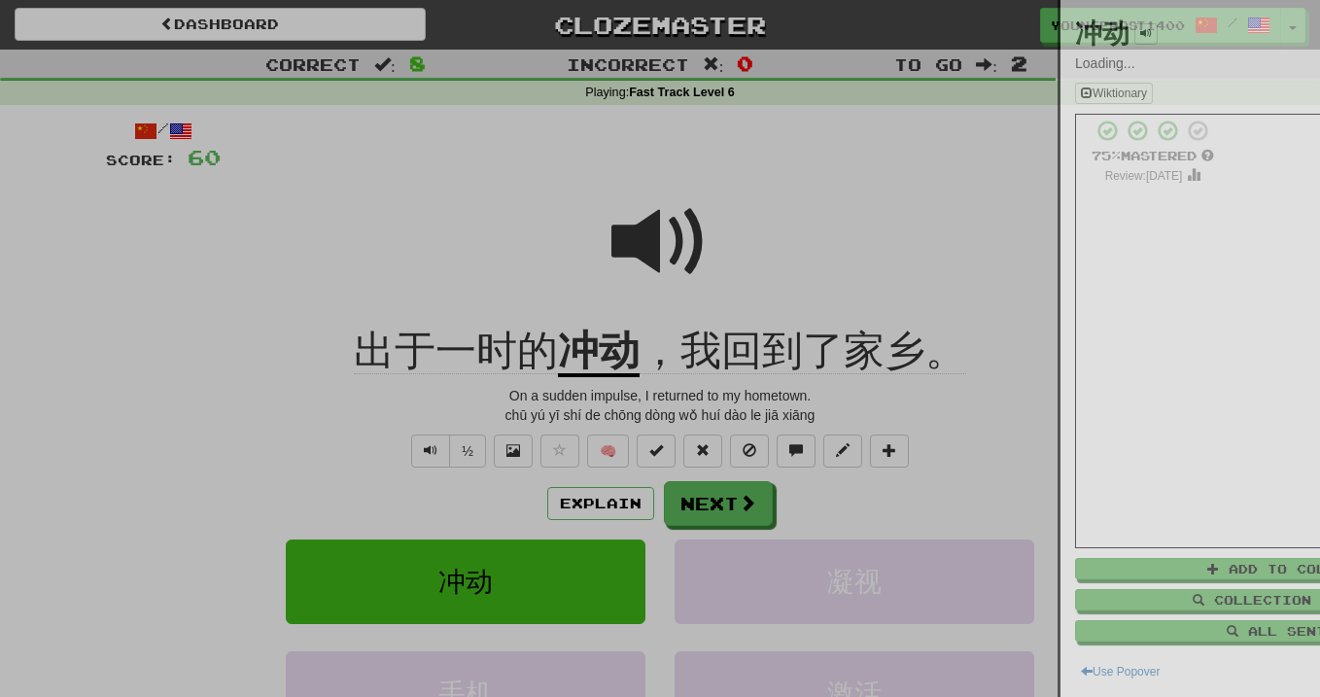
click at [548, 302] on div at bounding box center [660, 348] width 1320 height 697
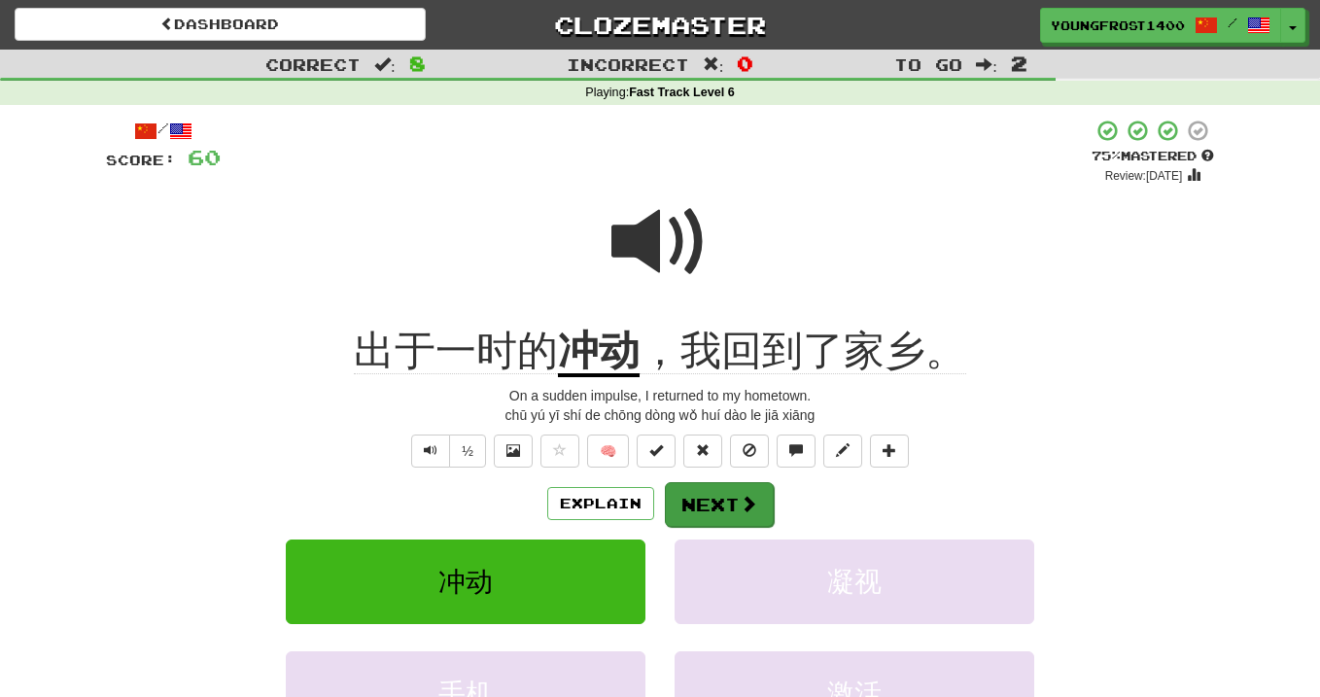
click at [730, 506] on button "Next" at bounding box center [719, 504] width 109 height 45
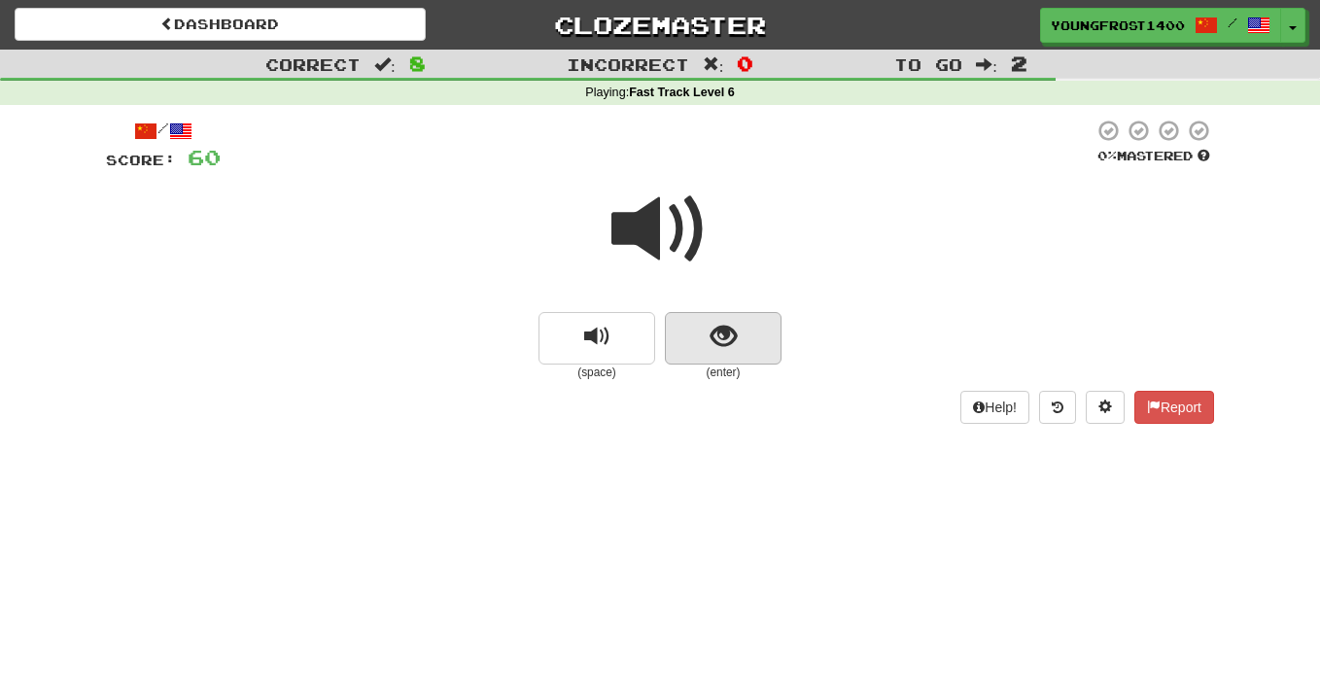
click at [727, 315] on button "show sentence" at bounding box center [723, 338] width 117 height 52
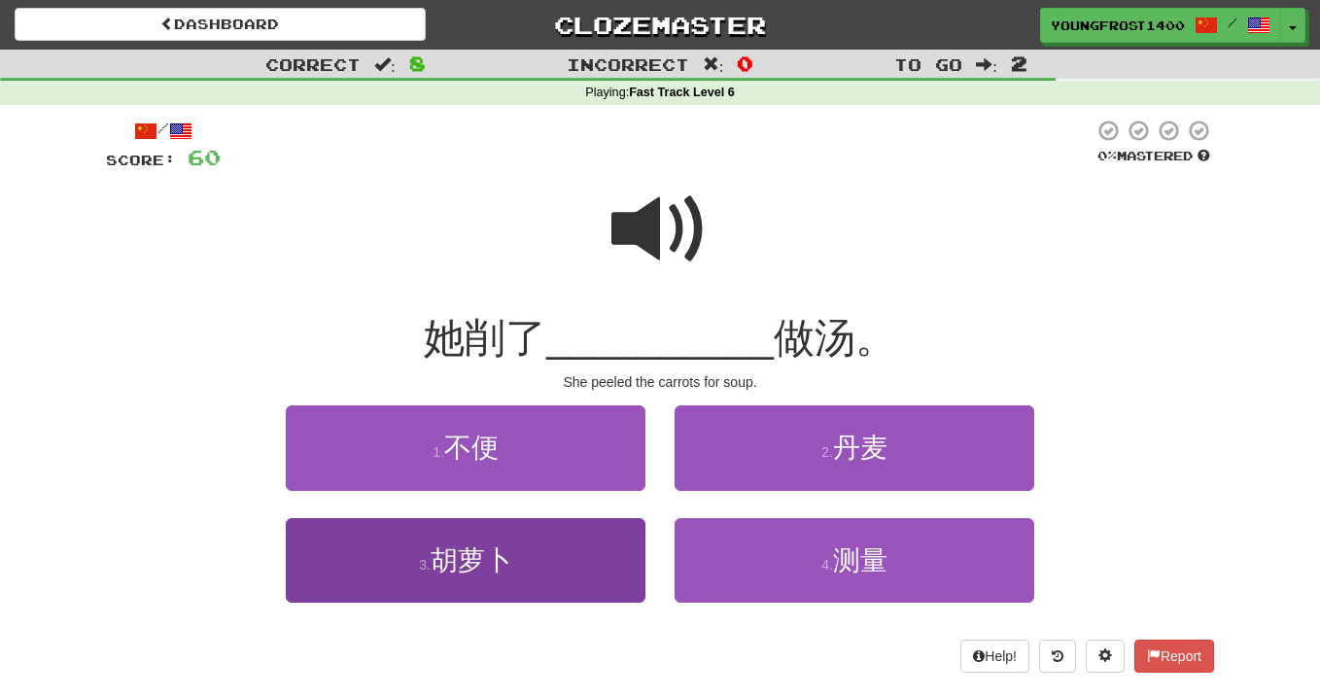
click at [542, 575] on button "3 . 胡萝卜" at bounding box center [466, 560] width 360 height 85
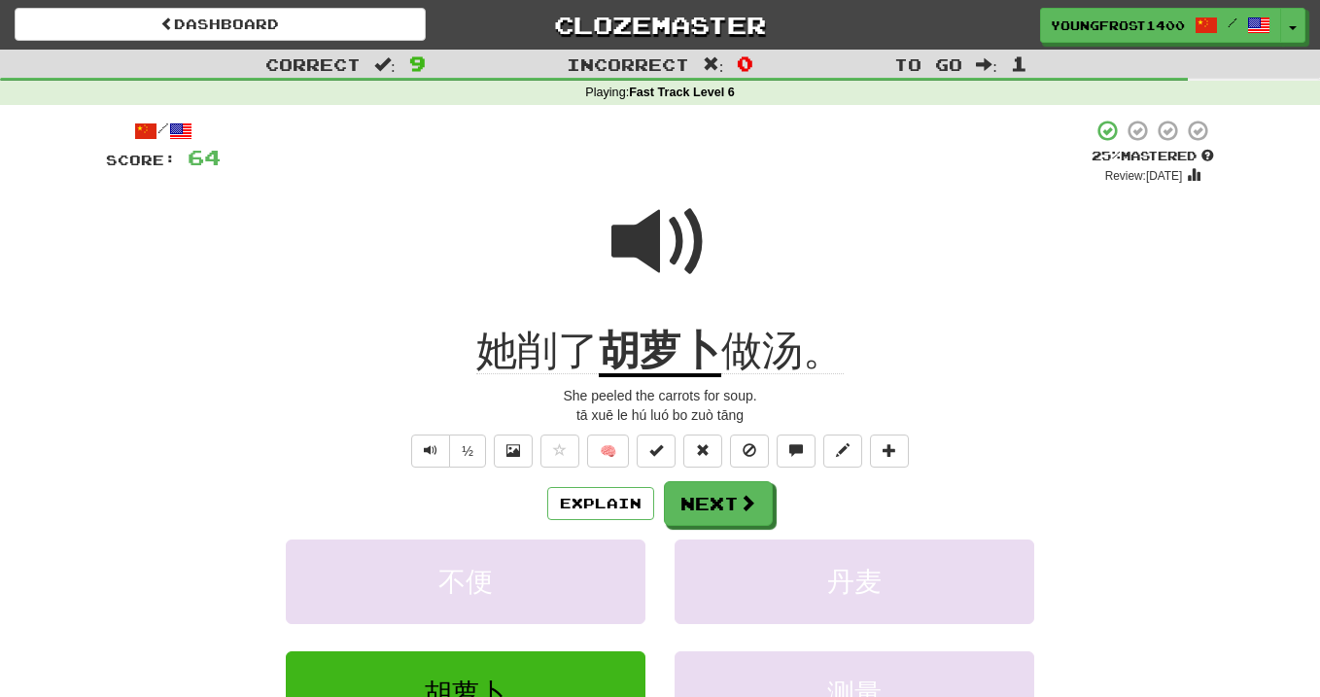
click at [643, 213] on span at bounding box center [659, 241] width 97 height 97
drag, startPoint x: 517, startPoint y: 350, endPoint x: 568, endPoint y: 350, distance: 50.5
click at [568, 350] on span "她削了" at bounding box center [537, 351] width 122 height 47
copy span "削"
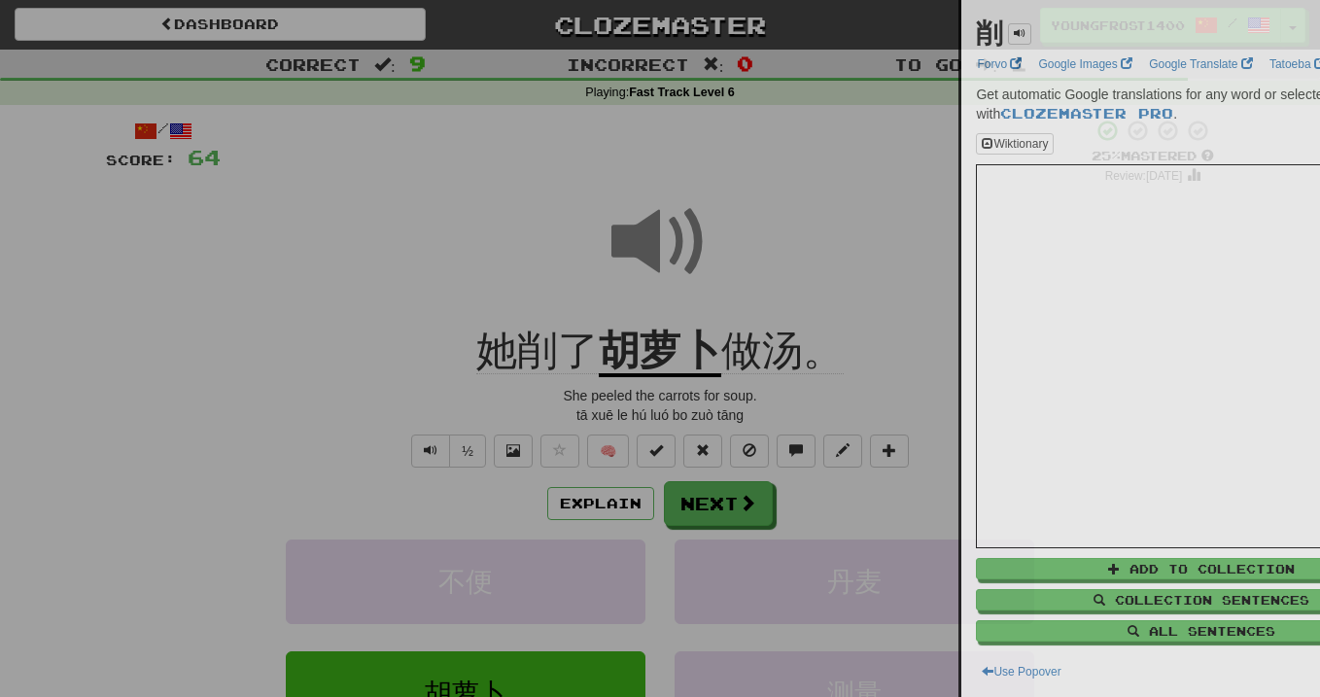
click at [517, 288] on div at bounding box center [660, 348] width 1320 height 697
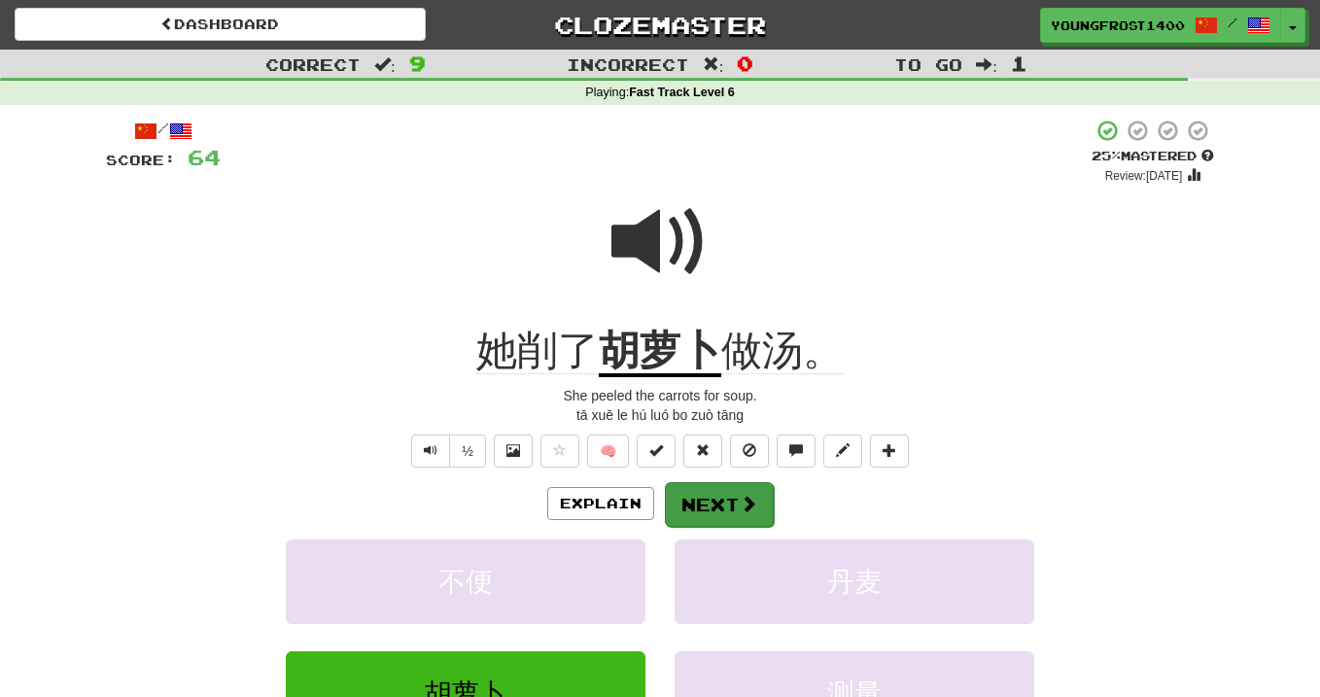
click at [705, 515] on button "Next" at bounding box center [719, 504] width 109 height 45
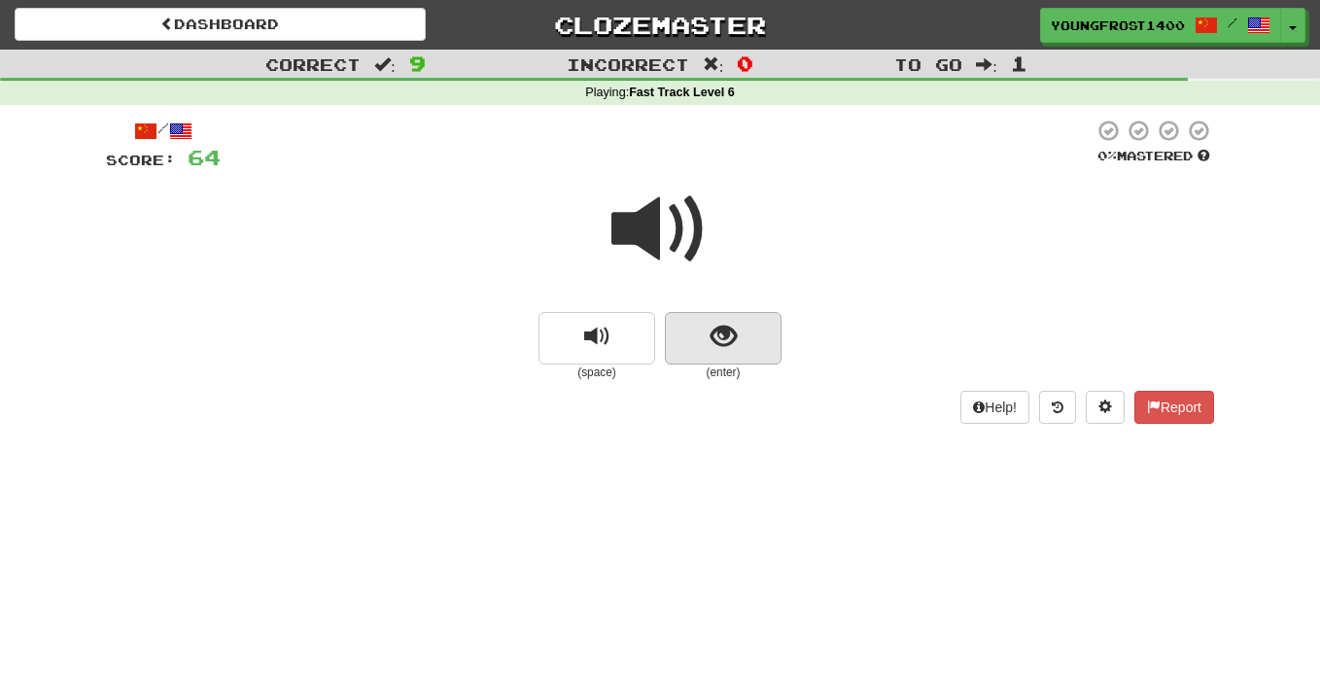
click at [741, 334] on button "show sentence" at bounding box center [723, 338] width 117 height 52
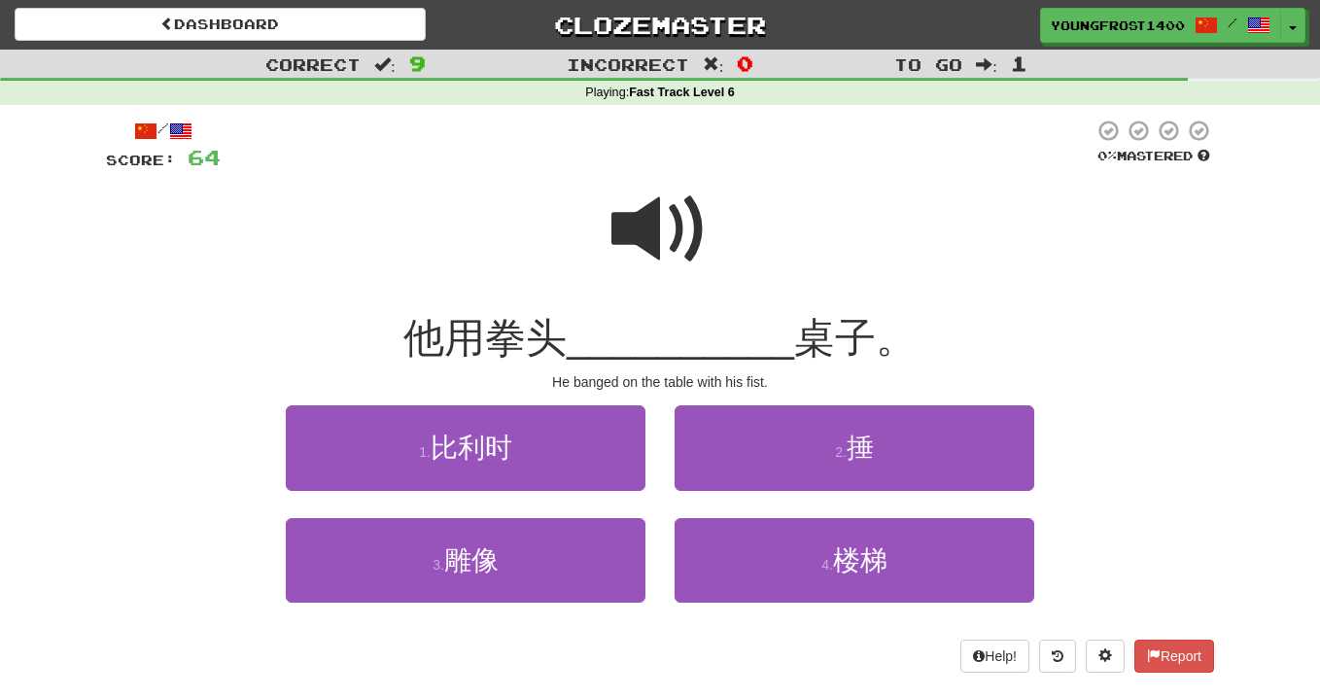
click at [664, 199] on span at bounding box center [659, 229] width 97 height 97
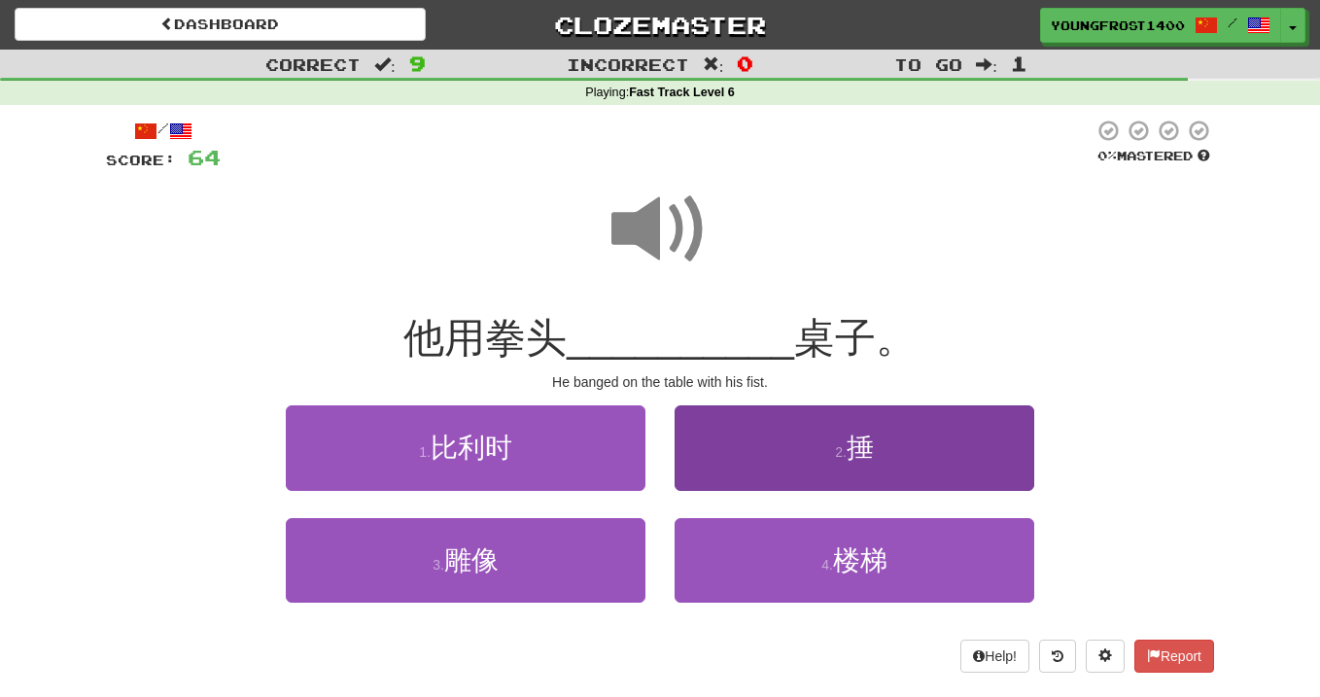
click at [745, 436] on button "2 . 捶" at bounding box center [855, 447] width 360 height 85
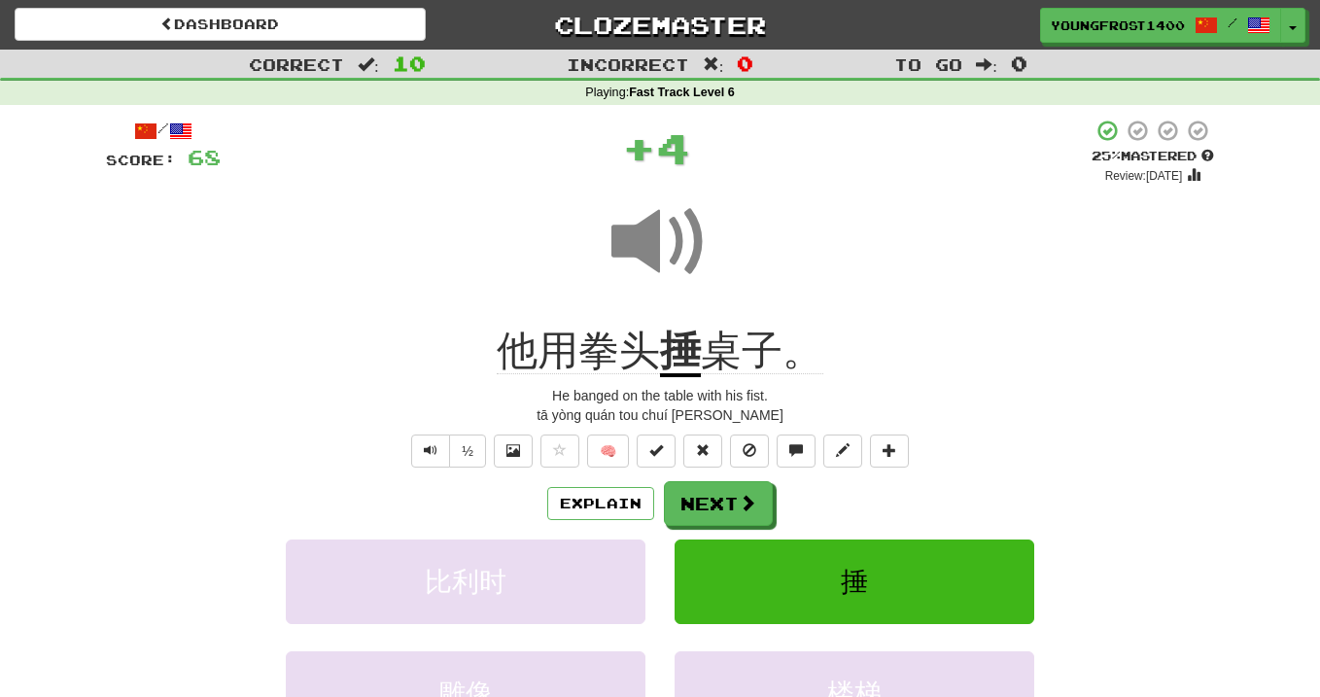
click at [640, 346] on span "他用拳头" at bounding box center [578, 351] width 163 height 47
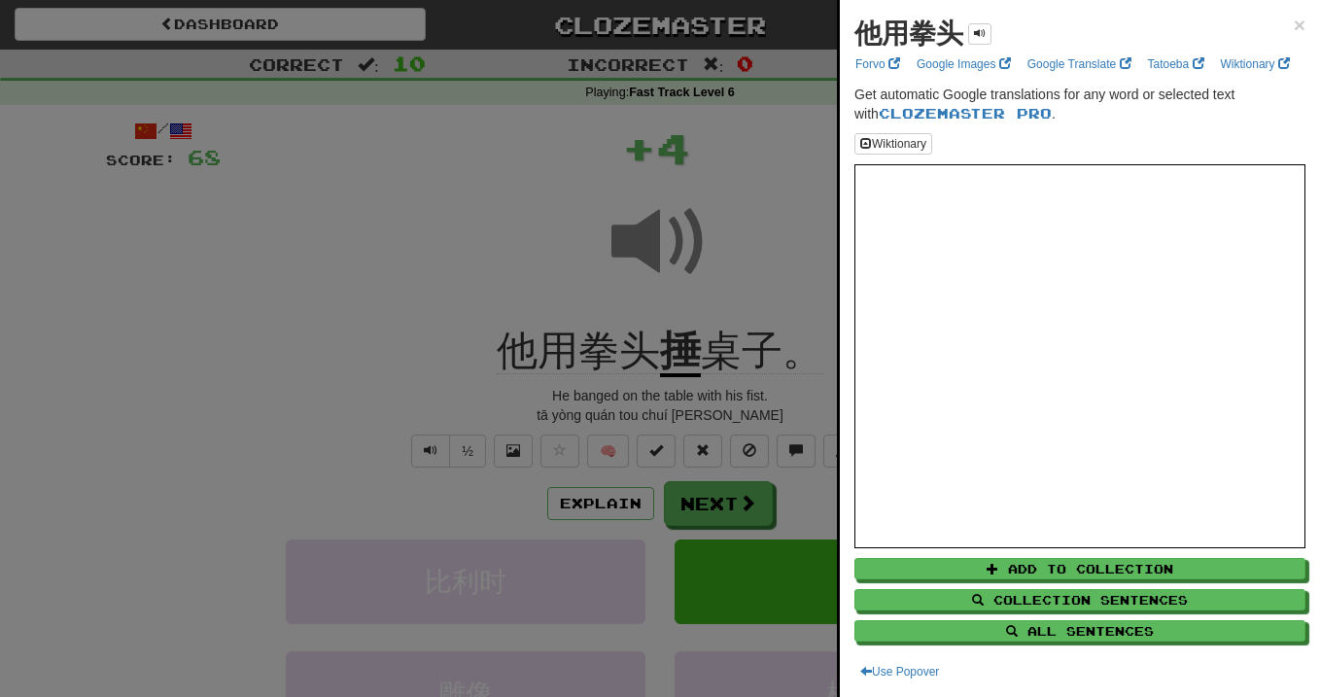
click at [597, 345] on div at bounding box center [660, 348] width 1320 height 697
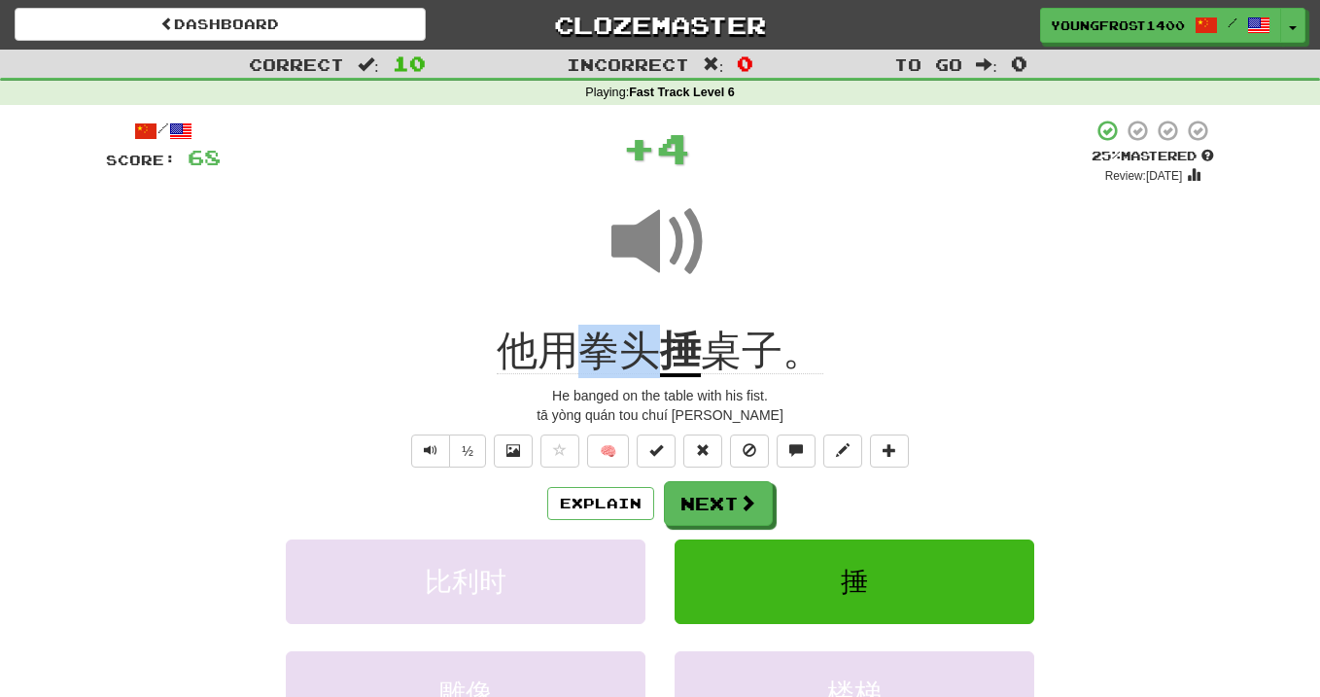
drag, startPoint x: 575, startPoint y: 345, endPoint x: 654, endPoint y: 345, distance: 78.7
copy span "拳头"
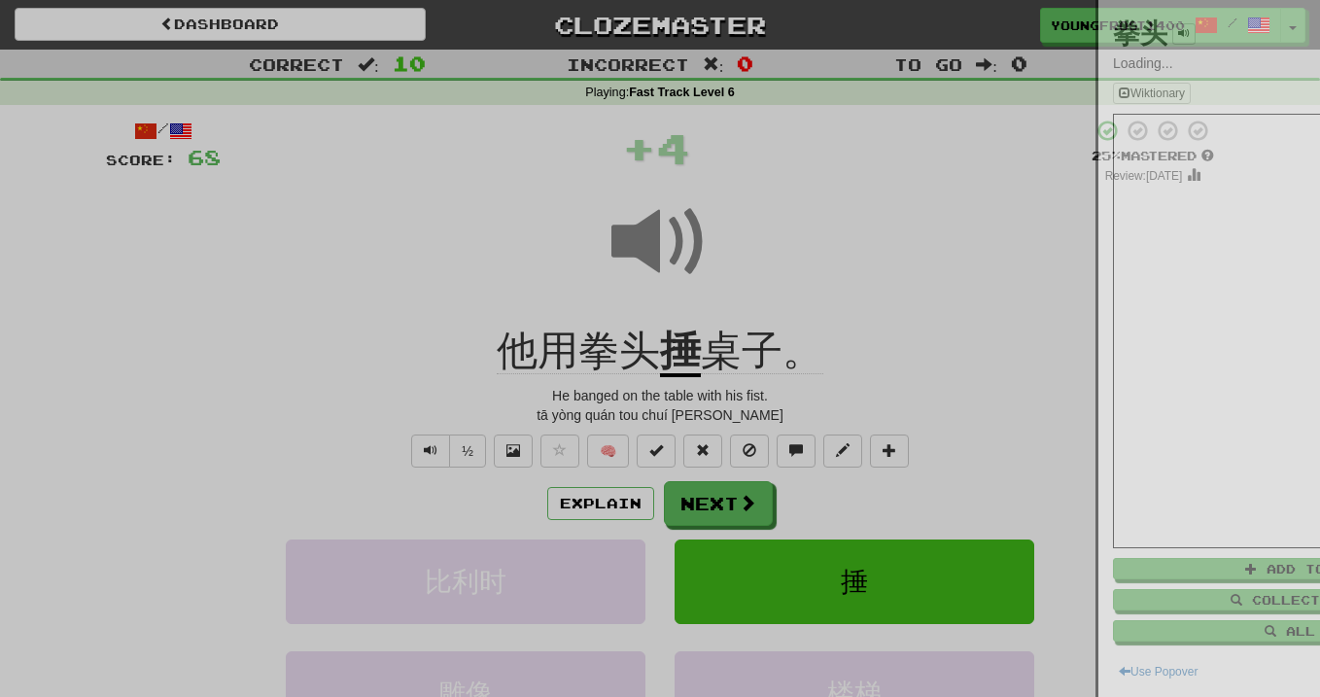
click at [514, 260] on div at bounding box center [660, 348] width 1320 height 697
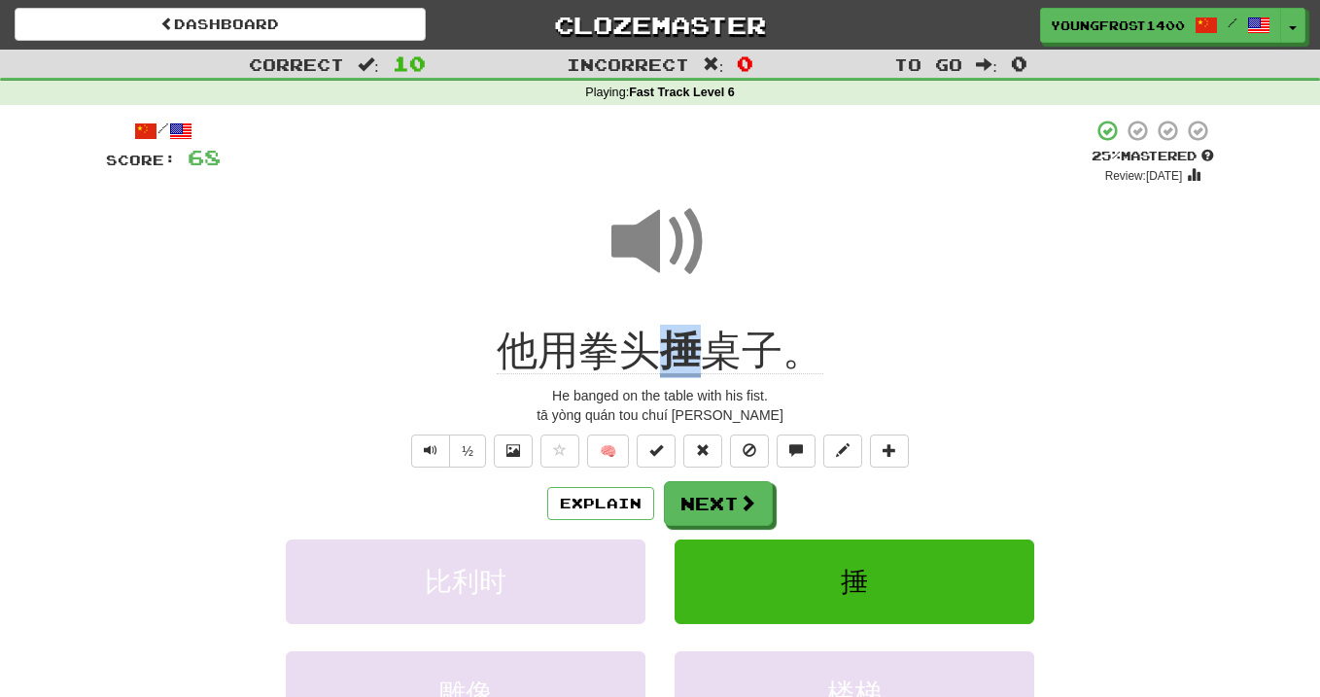
drag, startPoint x: 672, startPoint y: 349, endPoint x: 706, endPoint y: 349, distance: 34.0
click at [706, 349] on div "他用拳头 捶 桌子。" at bounding box center [660, 351] width 1108 height 53
copy div "他用拳头 捶"
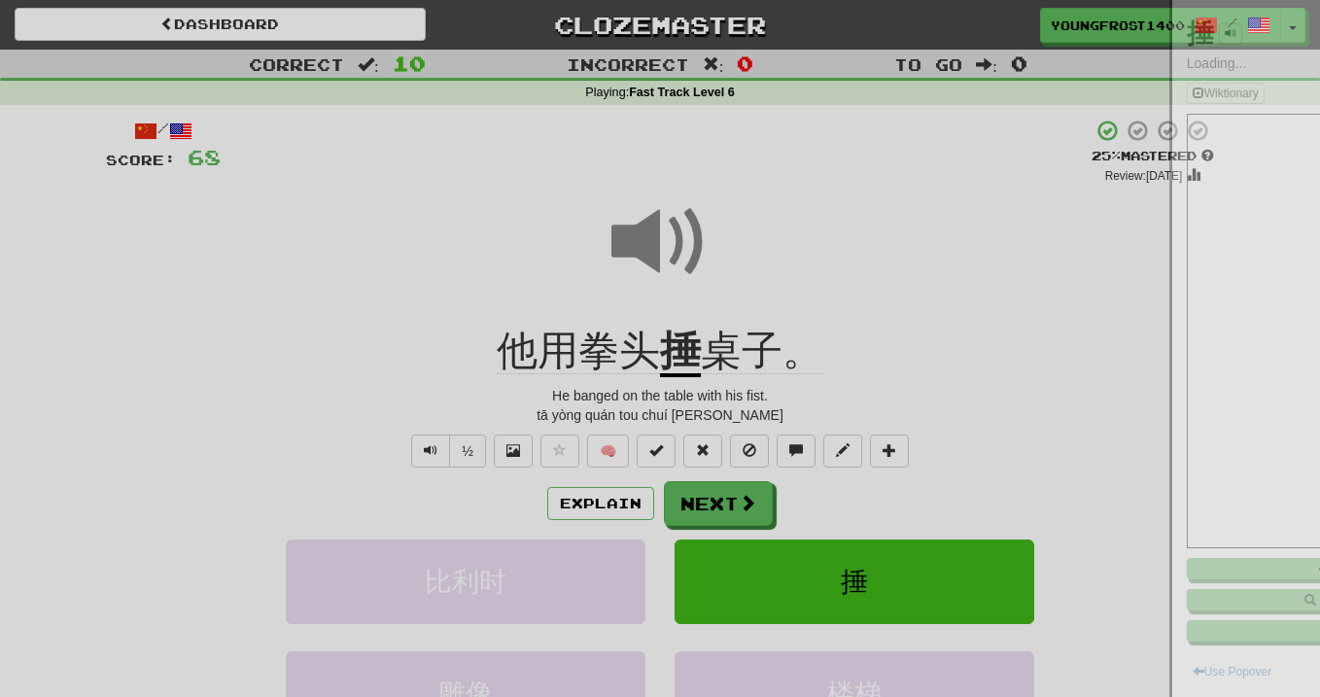
click at [553, 290] on div at bounding box center [660, 348] width 1320 height 697
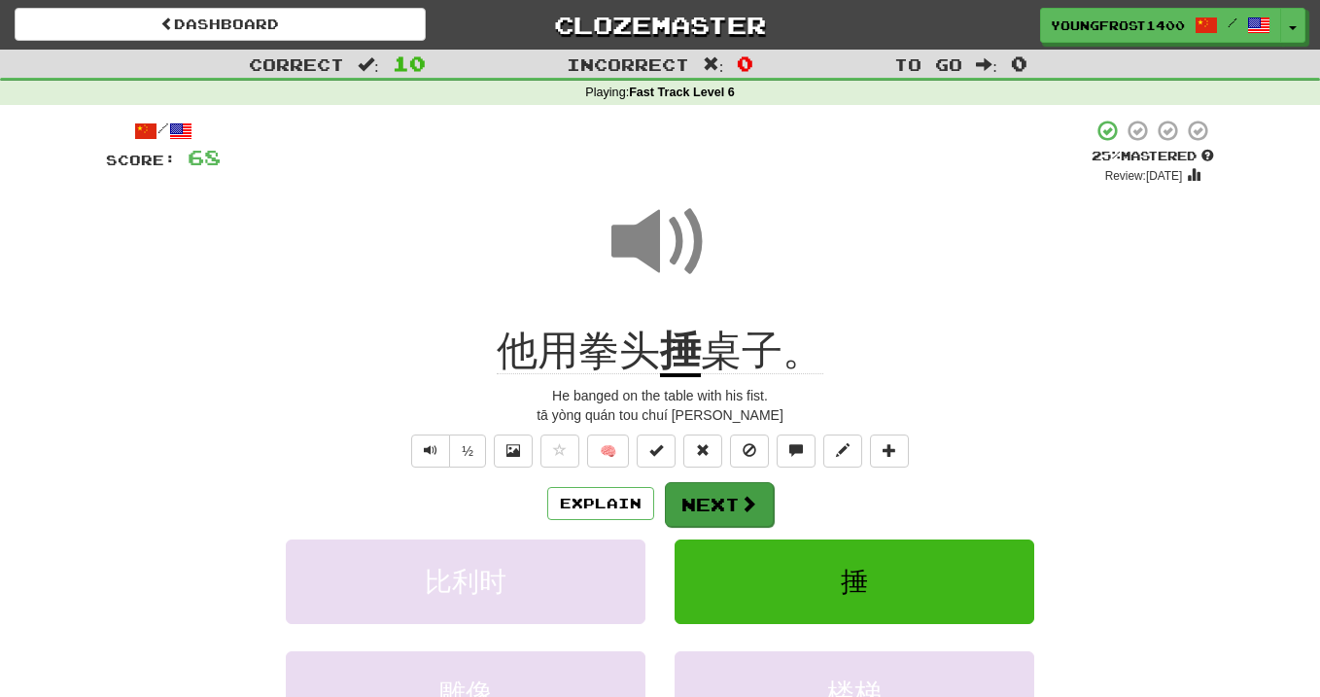
click at [703, 485] on button "Next" at bounding box center [719, 504] width 109 height 45
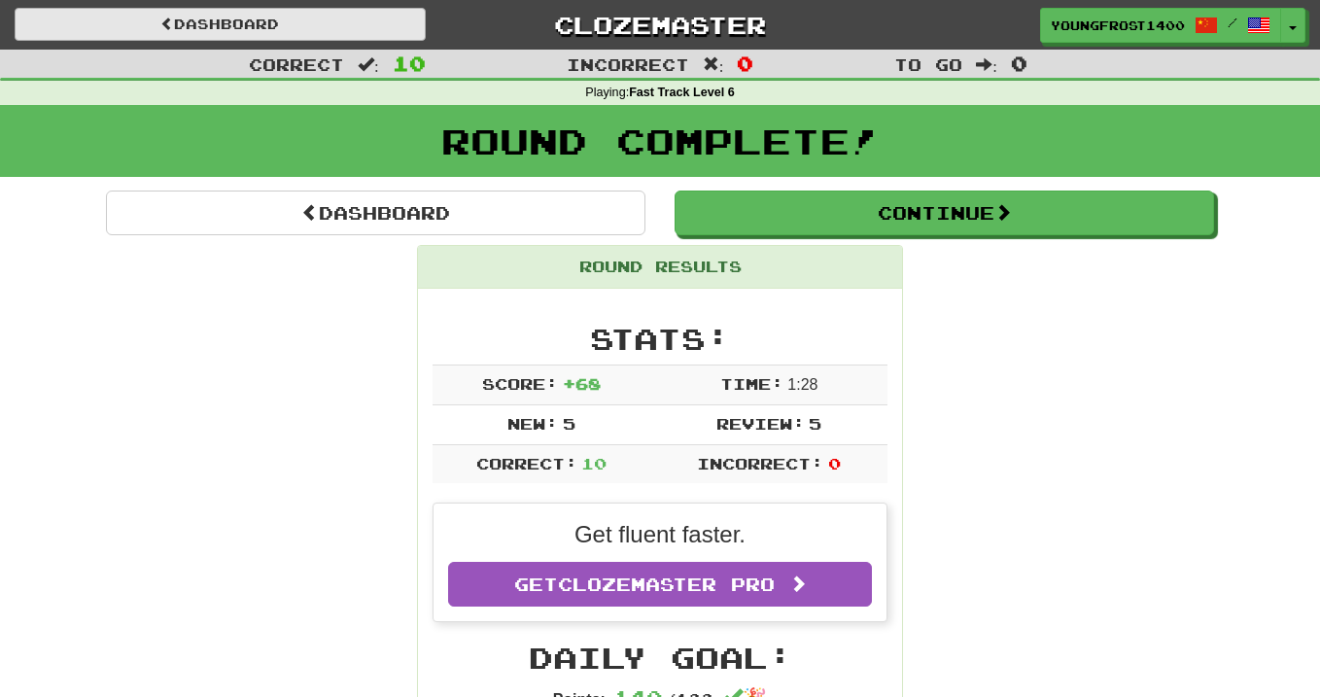
click at [244, 13] on link "Dashboard" at bounding box center [220, 24] width 411 height 33
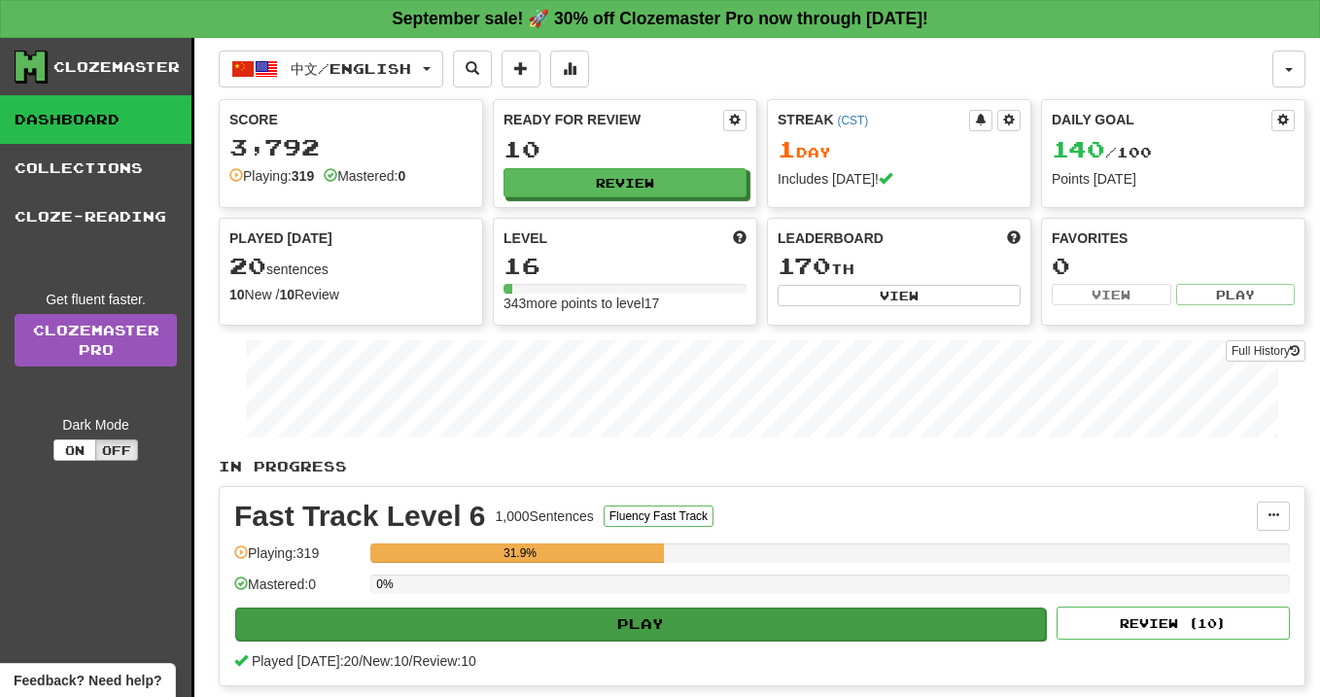
click at [874, 634] on button "Play" at bounding box center [640, 623] width 811 height 33
select select "**"
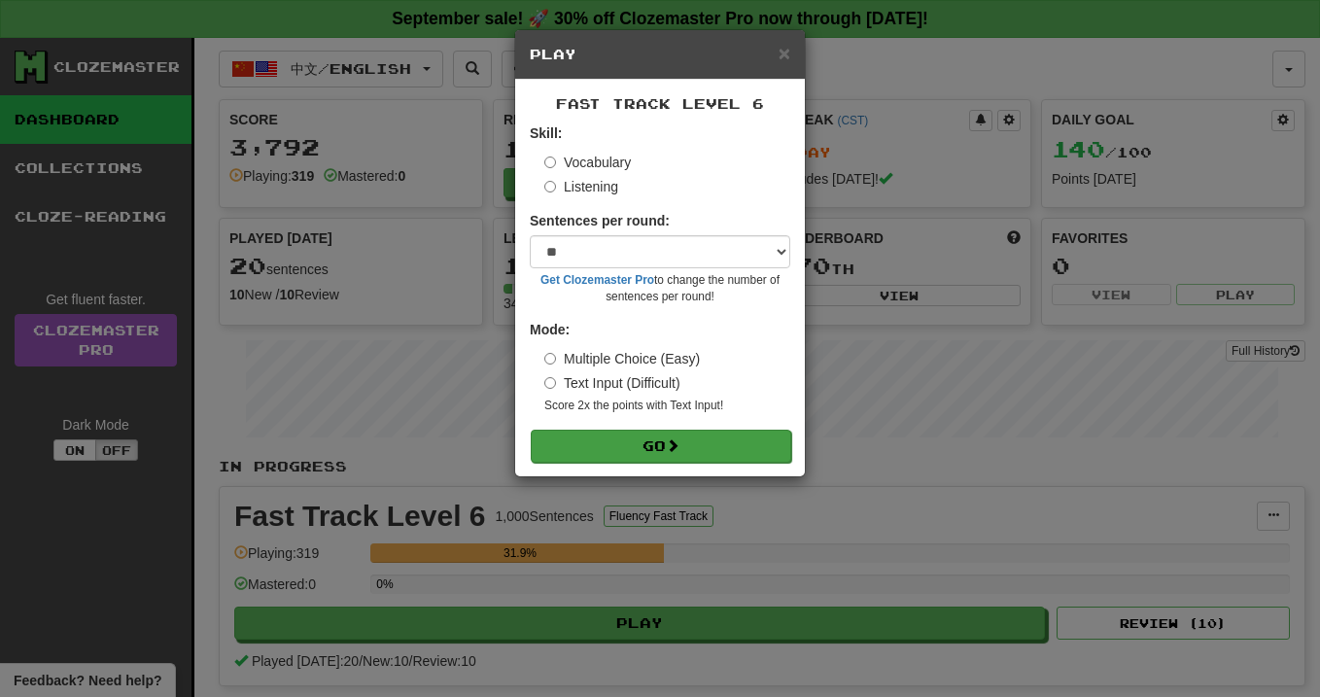
click at [654, 434] on button "Go" at bounding box center [661, 446] width 260 height 33
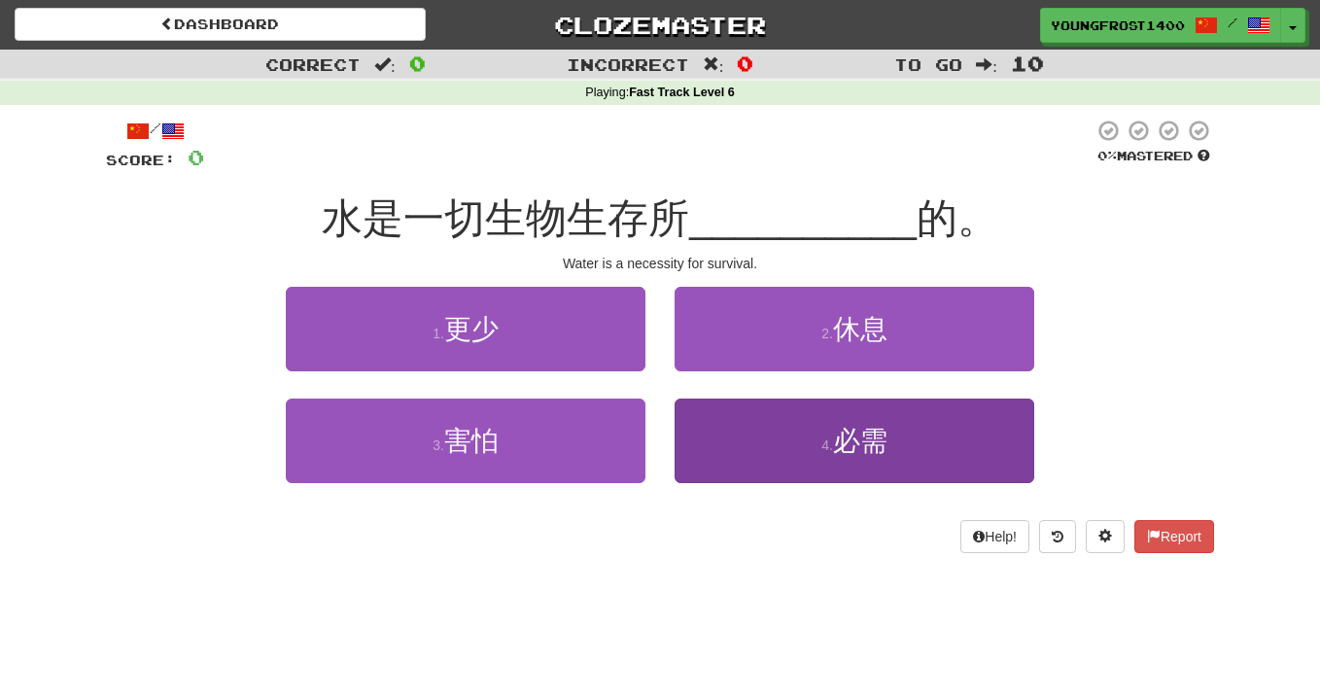
click at [739, 442] on button "4 . 必需" at bounding box center [855, 441] width 360 height 85
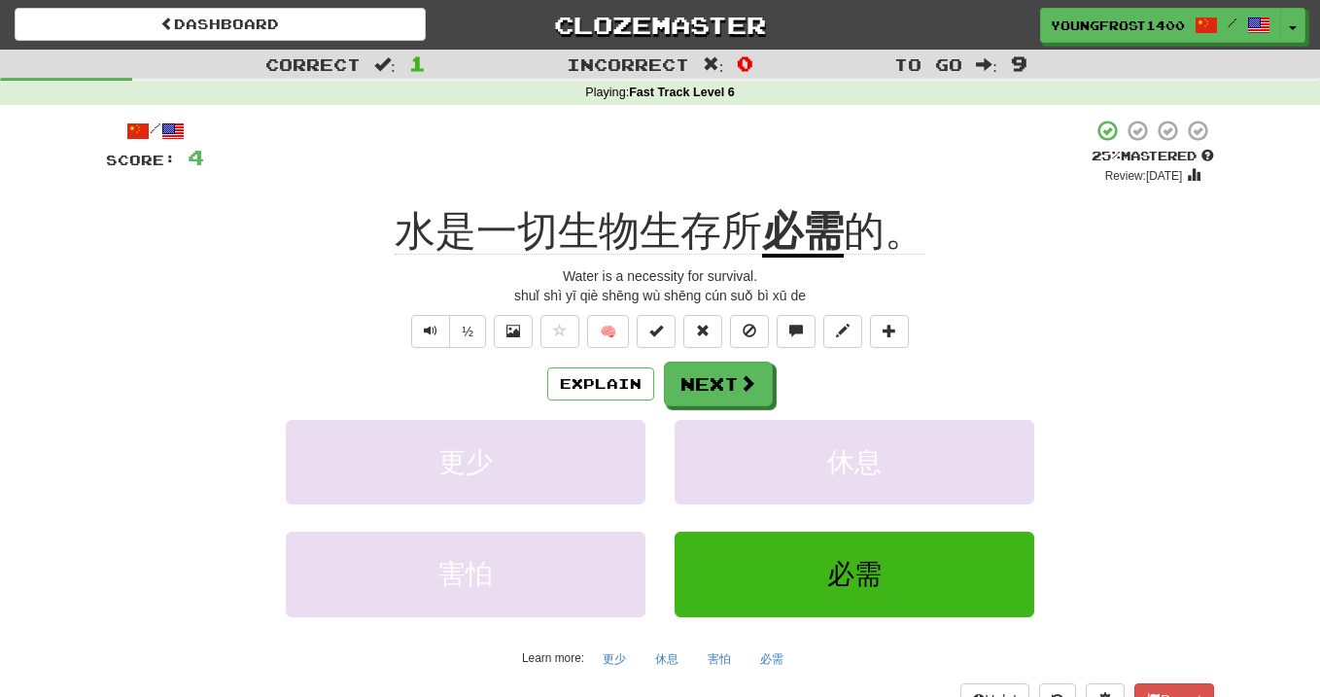
click at [734, 225] on span "水是一切生物生存所" at bounding box center [578, 231] width 367 height 47
click at [734, 225] on div at bounding box center [660, 348] width 1320 height 697
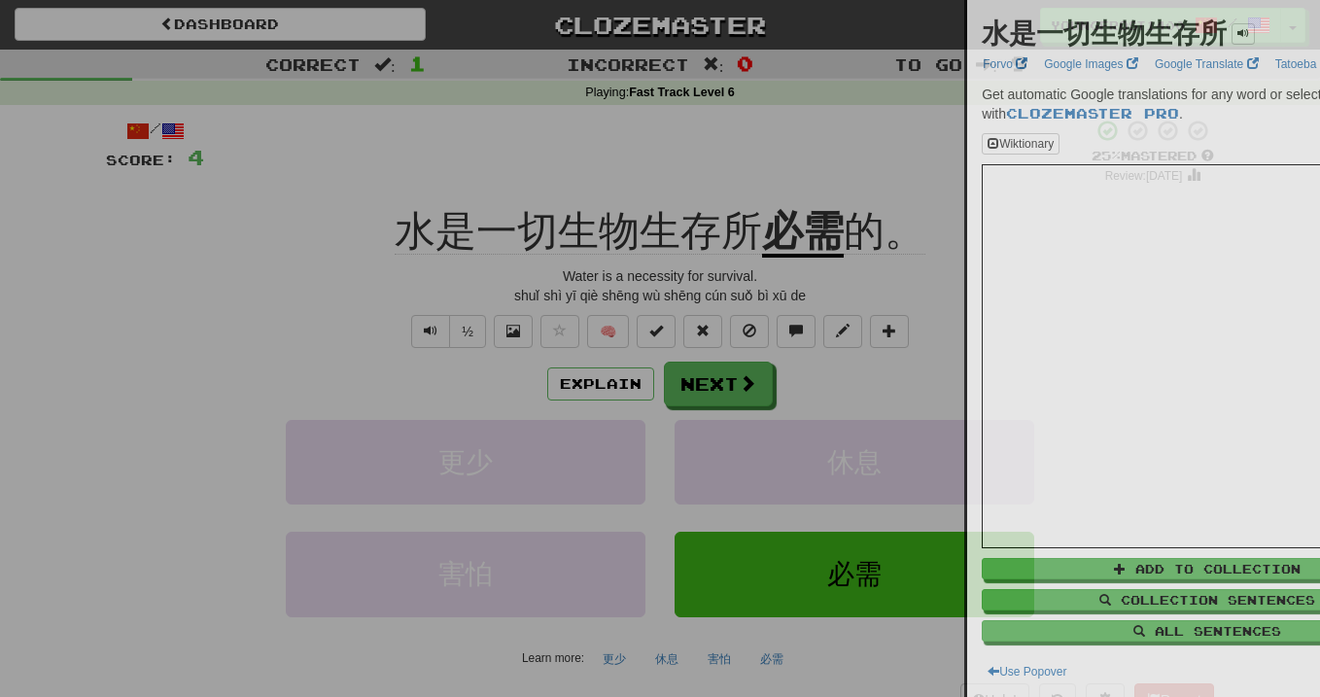
click at [775, 229] on div at bounding box center [660, 348] width 1320 height 697
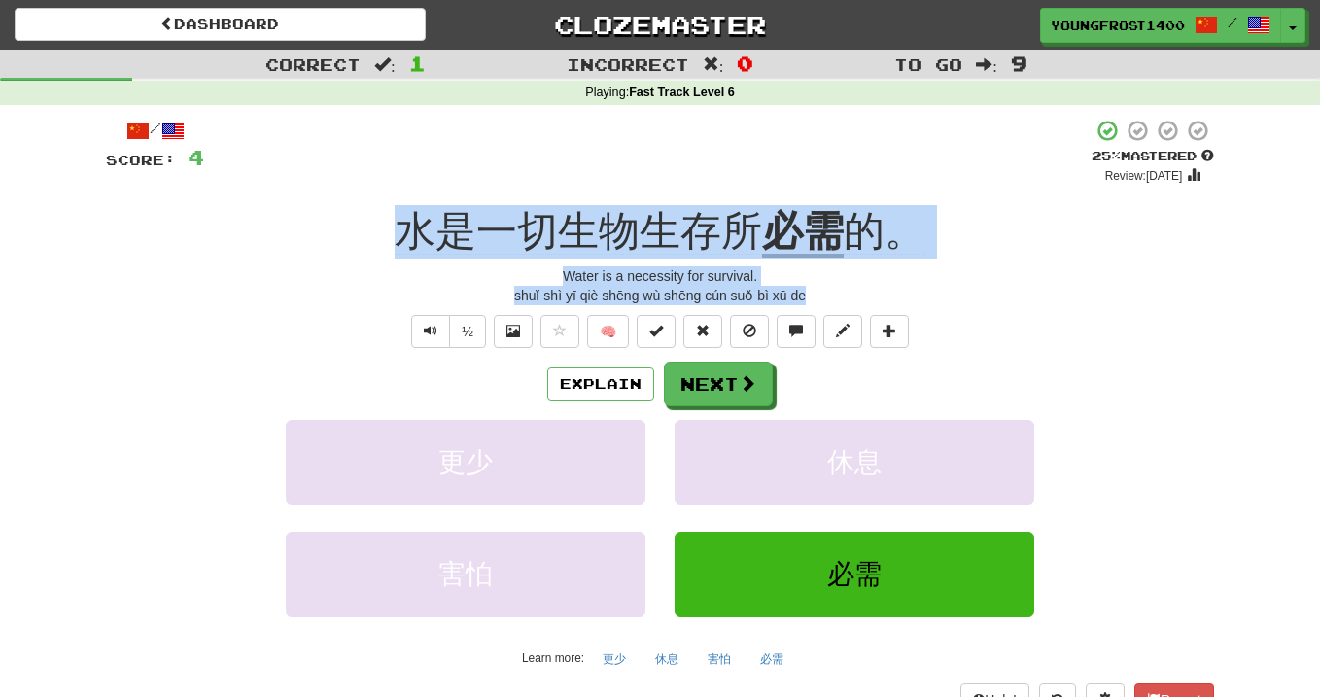
drag, startPoint x: 816, startPoint y: 284, endPoint x: 271, endPoint y: 191, distance: 553.2
click at [271, 191] on div "/ Score: 4 + 4 25 % Mastered Review: [DATE] 水是一切生物生存所 必需 的。 Water is a necessit…" at bounding box center [660, 417] width 1108 height 597
copy div "水是一切生物生存所 必需 的。 Water is a necessity for survival. shuǐ shì yī qiè shēng wù shē…"
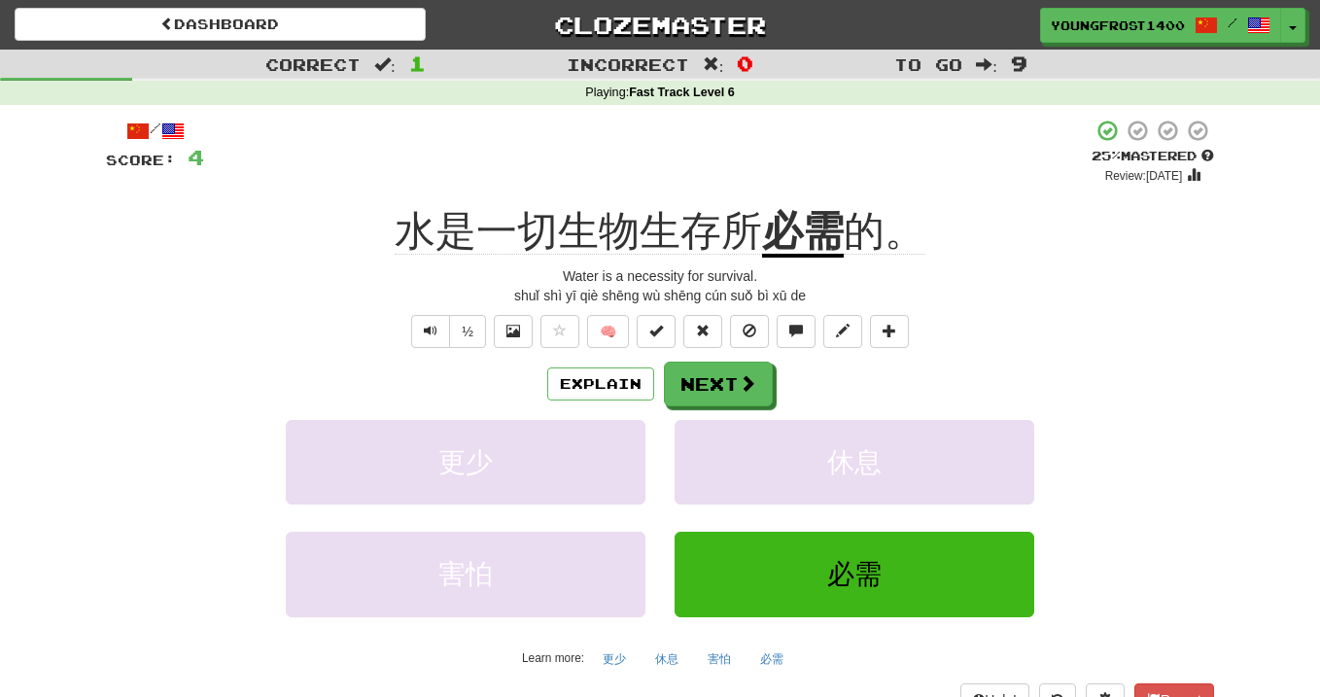
click at [751, 177] on div "+ 4" at bounding box center [647, 152] width 887 height 66
click at [683, 378] on button "Next" at bounding box center [719, 385] width 109 height 45
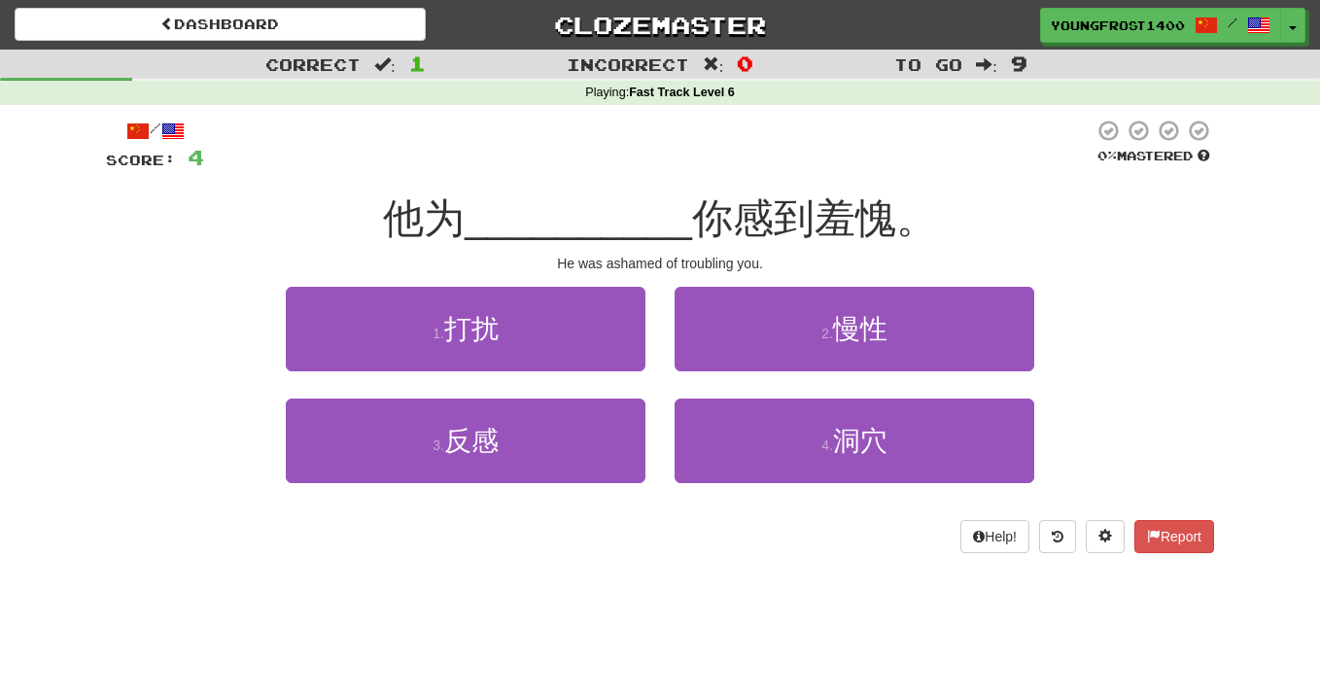
click at [598, 275] on div "/ Score: 4 0 % Mastered 他为 __________ 你感到羞愧。 He was ashamed of troubling you. 1…" at bounding box center [660, 336] width 1108 height 434
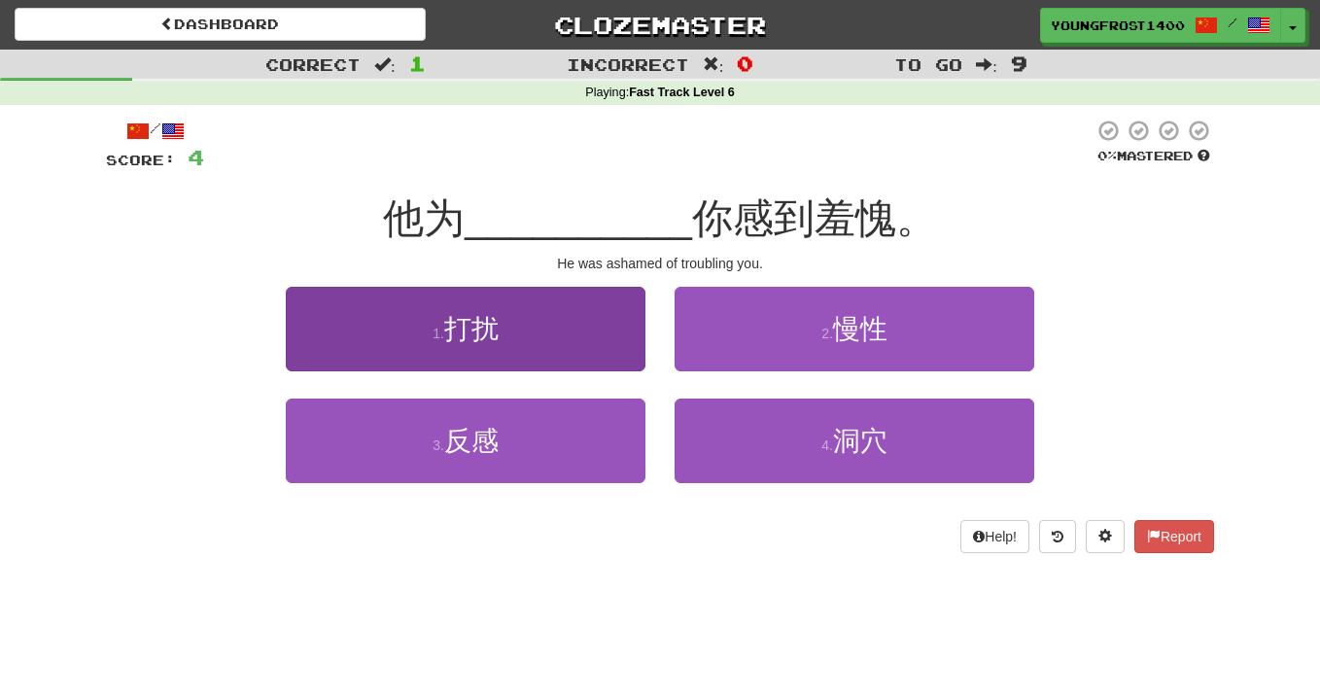
click at [588, 288] on button "1 . 打扰" at bounding box center [466, 329] width 360 height 85
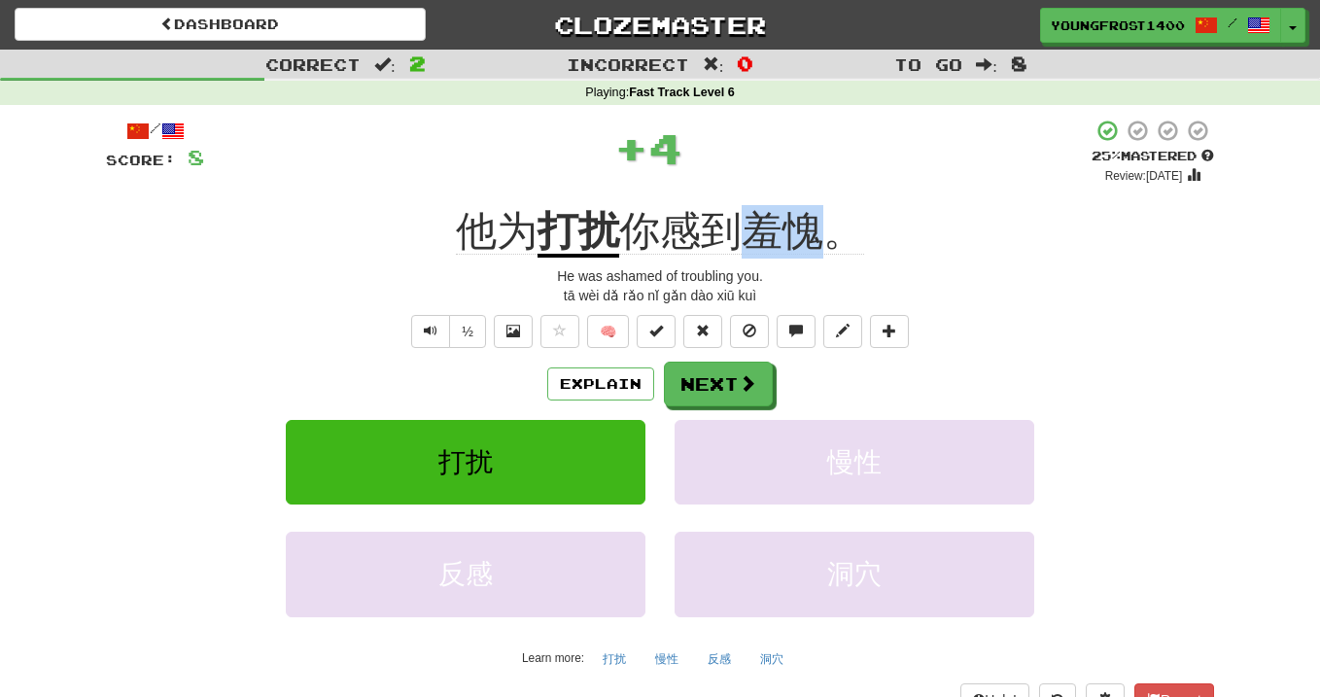
drag, startPoint x: 741, startPoint y: 239, endPoint x: 836, endPoint y: 237, distance: 95.3
click at [836, 237] on span "你感到羞愧。" at bounding box center [741, 231] width 245 height 47
copy span "羞愧"
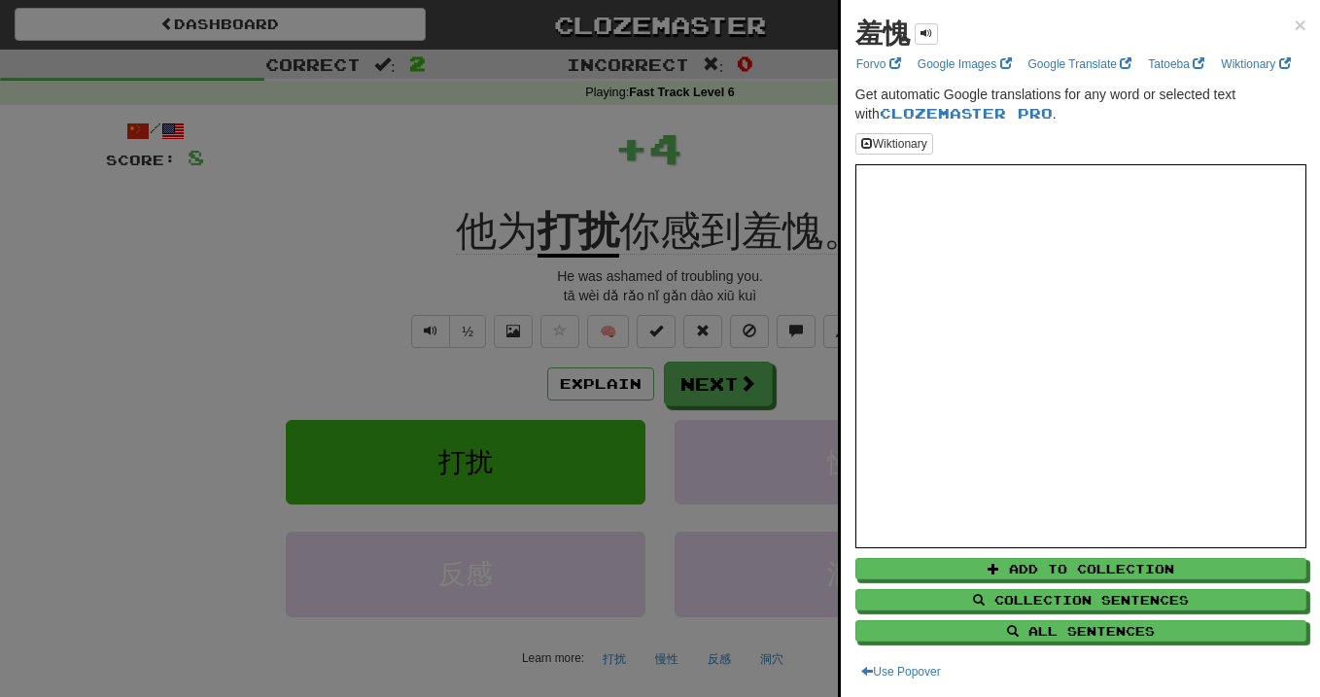
click at [730, 176] on div at bounding box center [660, 348] width 1320 height 697
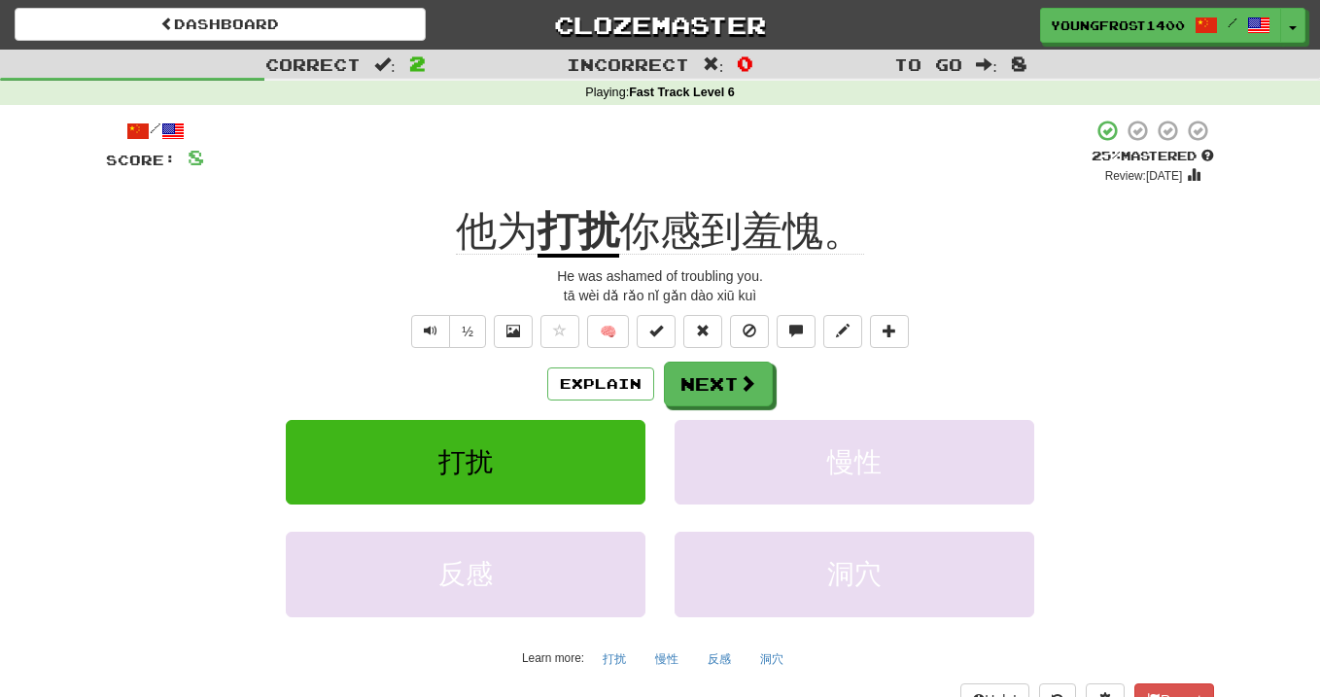
click at [742, 404] on div "Explain Next 打扰 慢性 反感 洞穴 Learn more: 打扰 慢性 反感 洞穴" at bounding box center [660, 518] width 1108 height 312
click at [755, 375] on span at bounding box center [748, 383] width 17 height 17
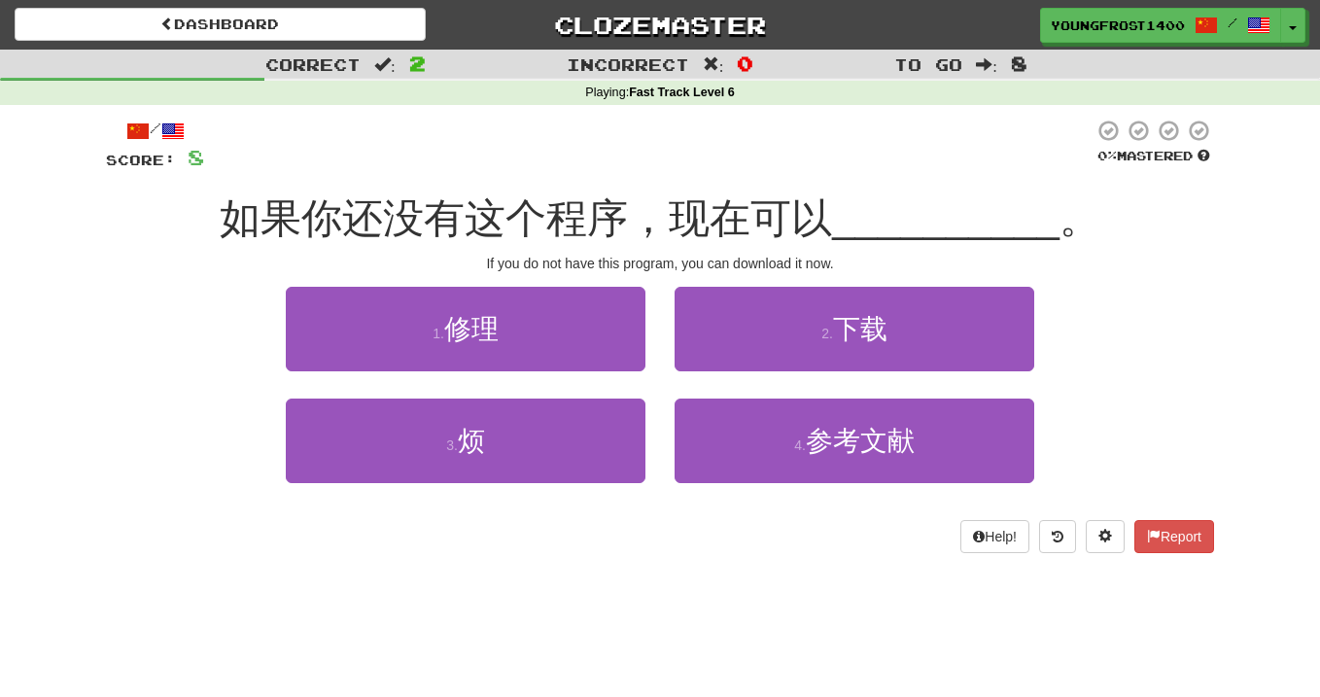
click at [759, 282] on div "/ Score: 8 0 % Mastered 如果你还没有这个程序，现在可以 __________ 。 If you do not have this pr…" at bounding box center [660, 336] width 1108 height 434
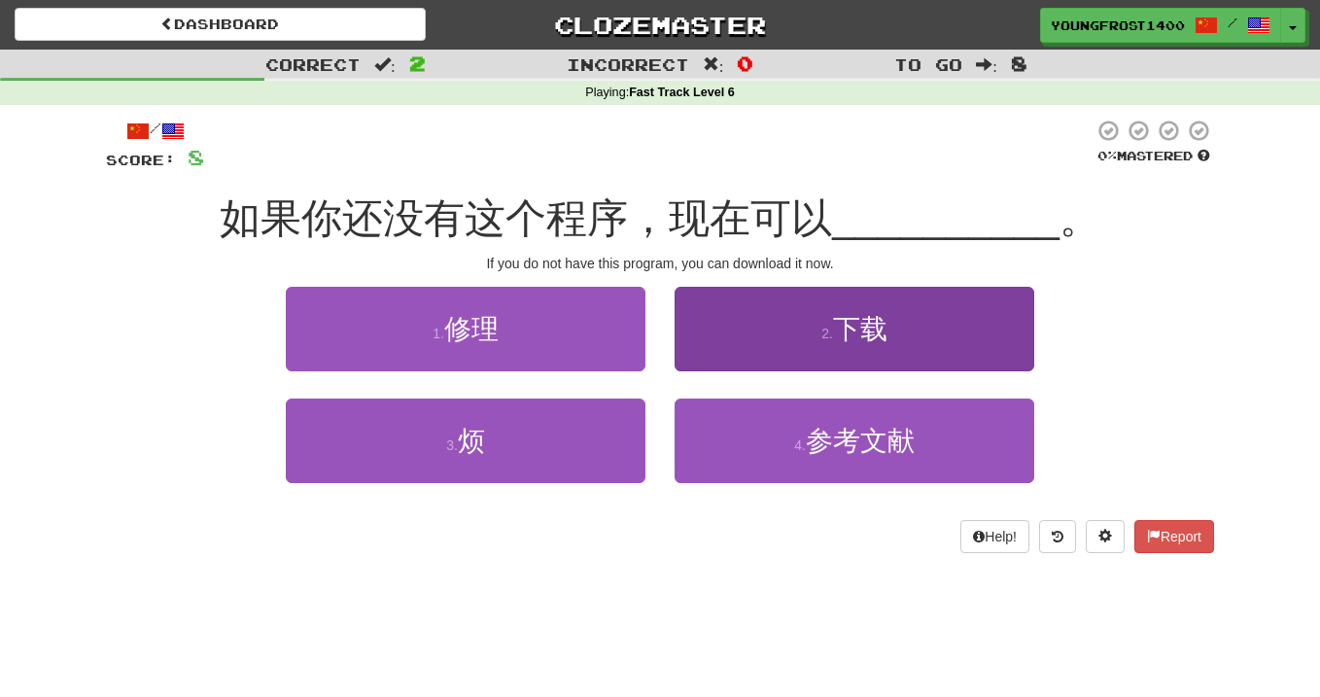
click at [759, 307] on button "2 . 下载" at bounding box center [855, 329] width 360 height 85
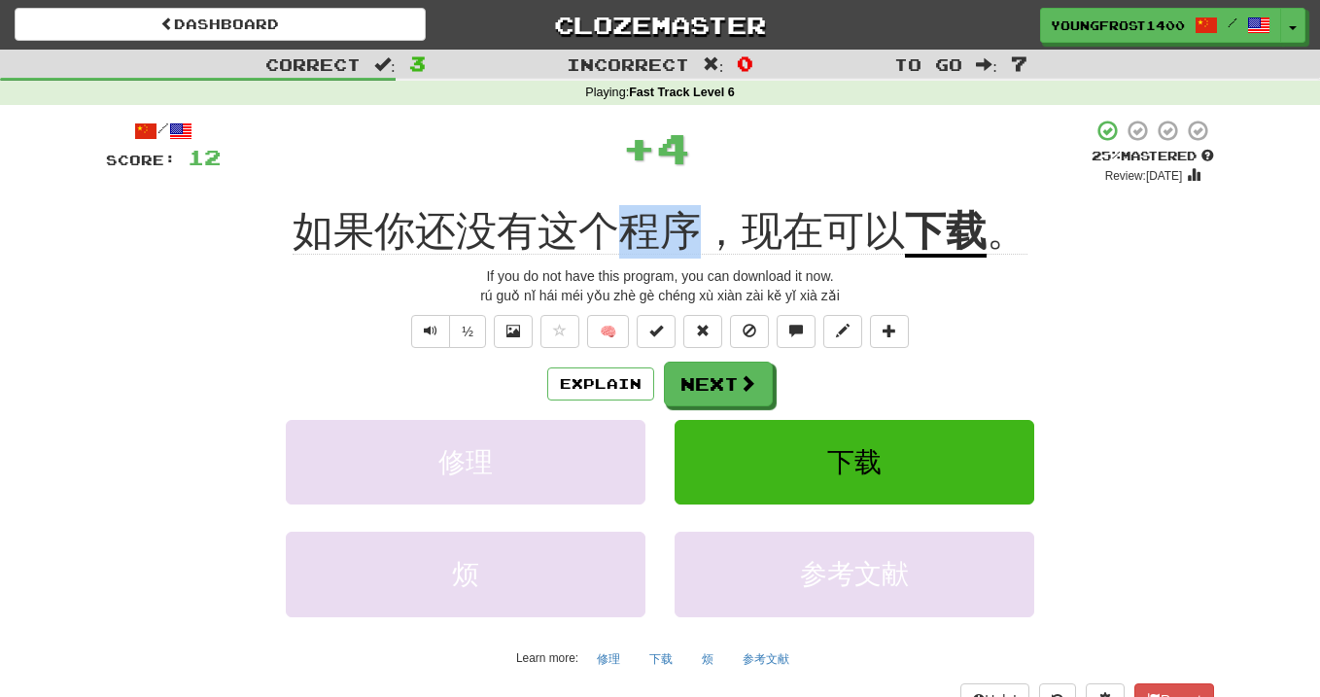
drag, startPoint x: 630, startPoint y: 220, endPoint x: 703, endPoint y: 220, distance: 72.9
click at [703, 220] on span "如果你还没有这个程序，现在可以" at bounding box center [599, 231] width 612 height 47
copy span "程序"
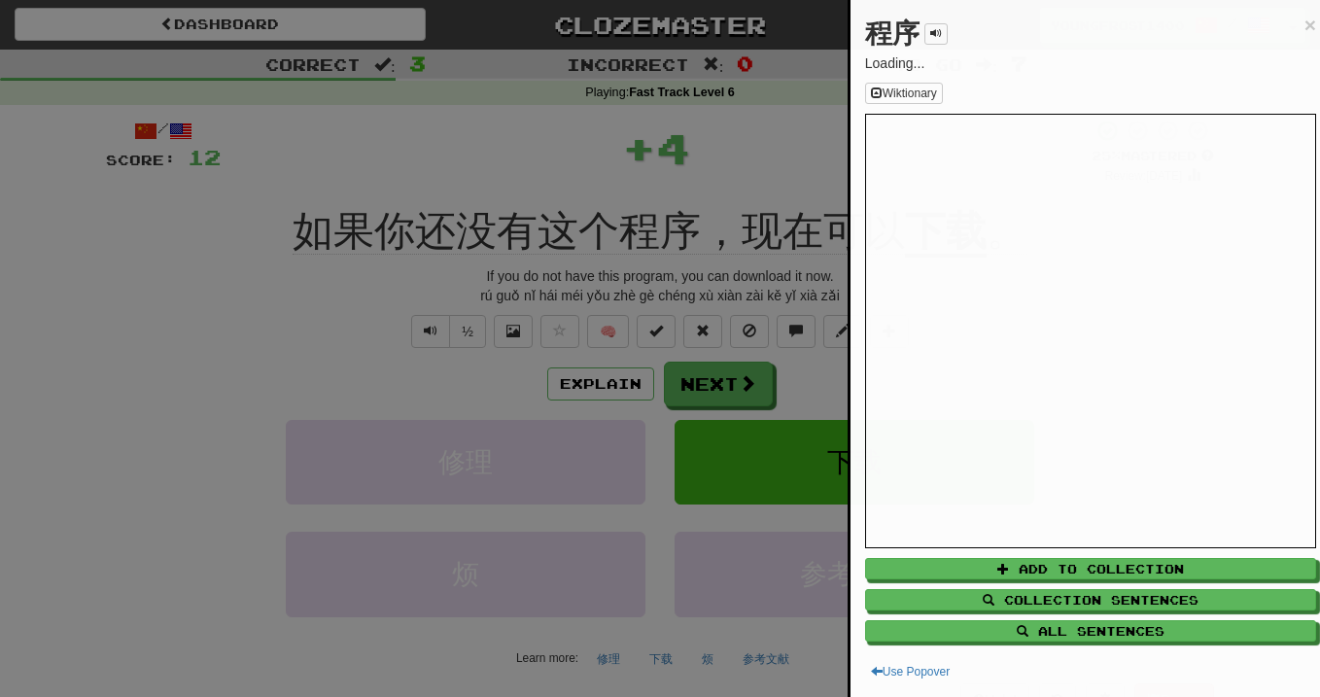
click at [500, 156] on div at bounding box center [660, 348] width 1320 height 697
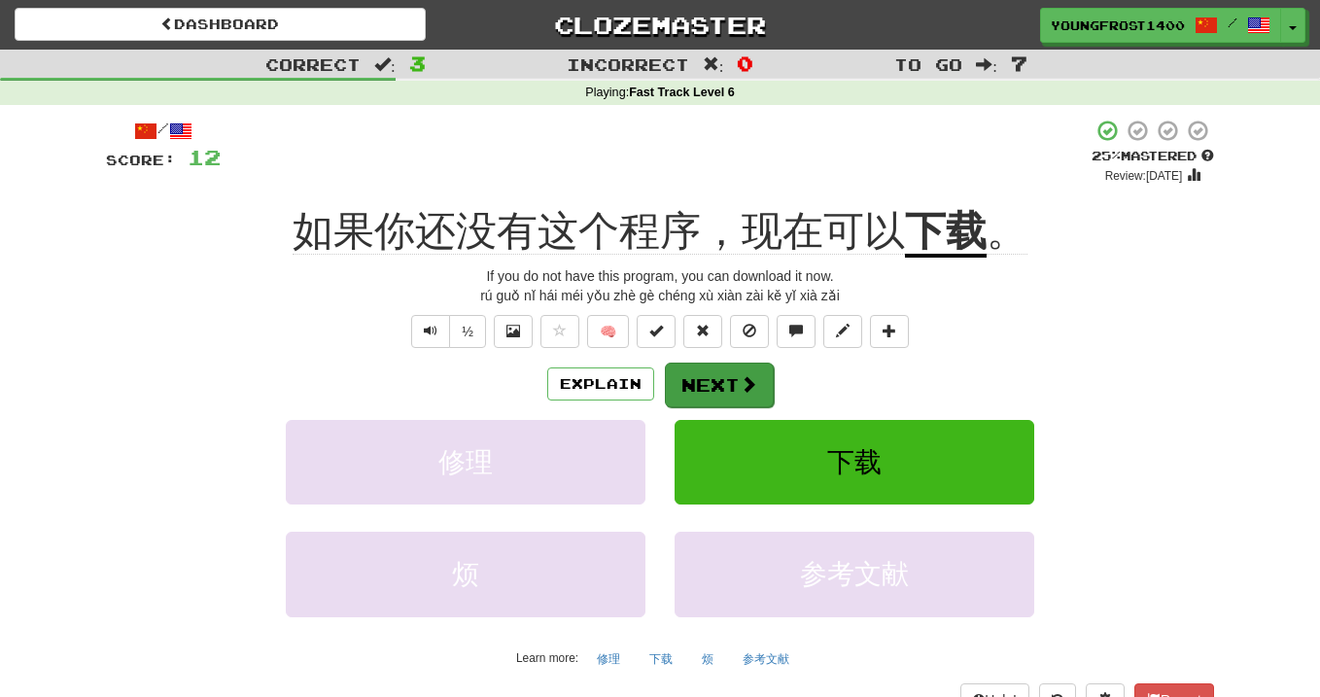
click at [716, 393] on button "Next" at bounding box center [719, 385] width 109 height 45
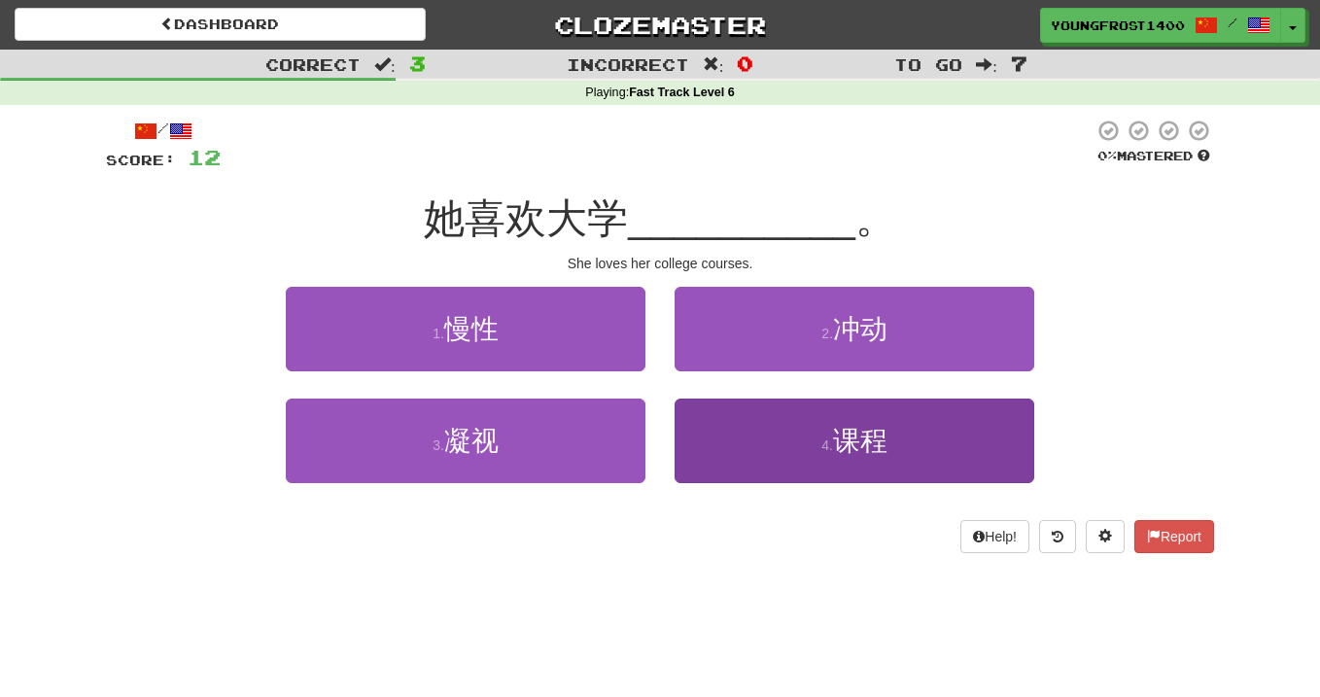
click at [758, 413] on button "4 . 课程" at bounding box center [855, 441] width 360 height 85
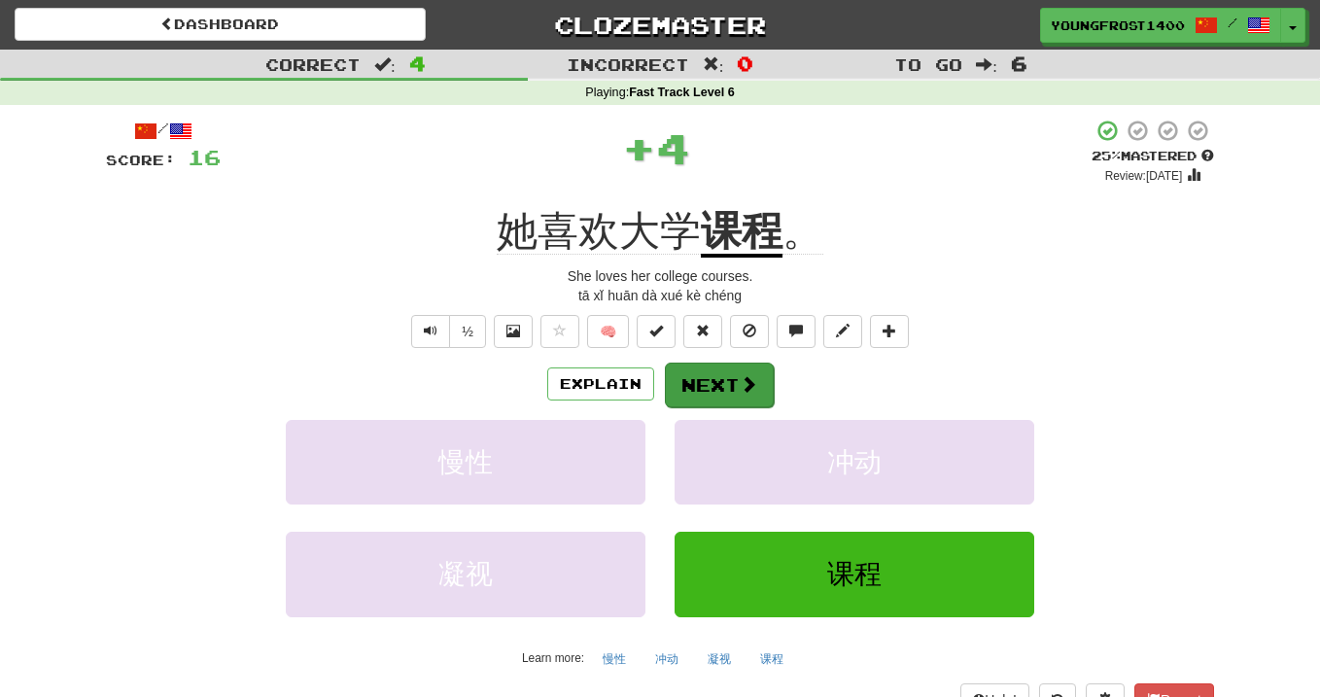
click at [697, 368] on button "Next" at bounding box center [719, 385] width 109 height 45
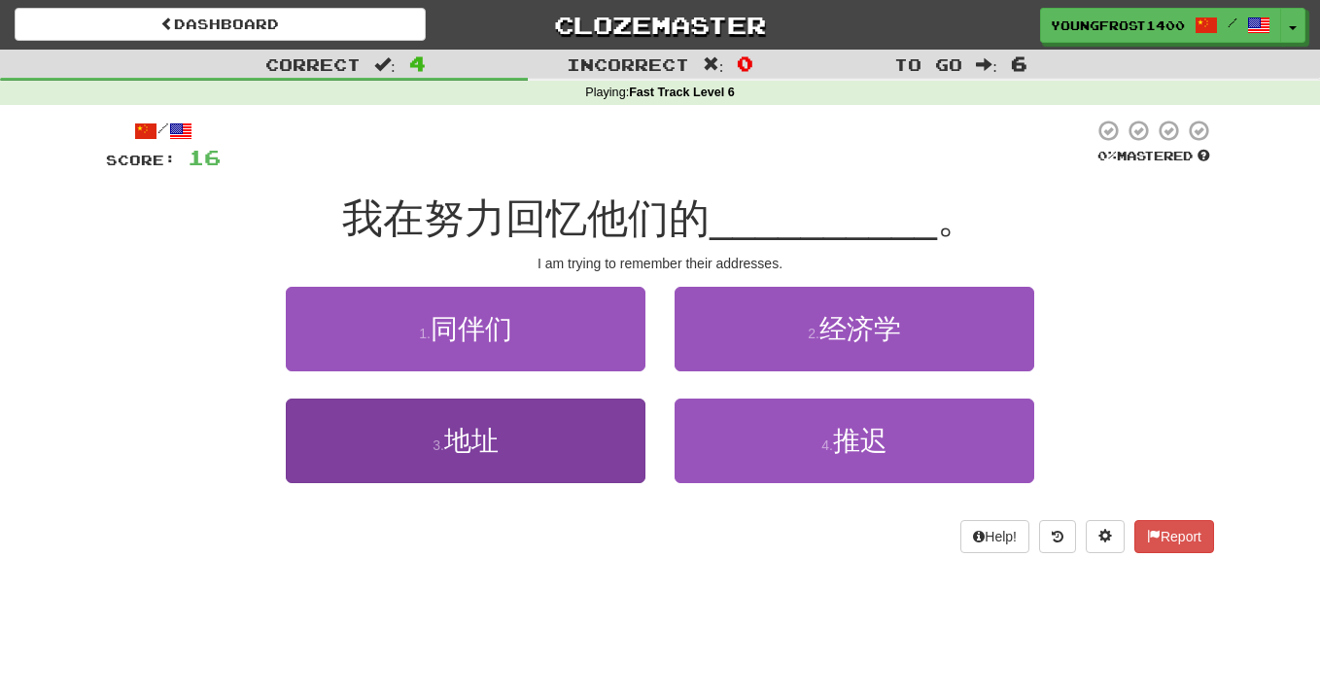
click at [520, 456] on button "3 . 地址" at bounding box center [466, 441] width 360 height 85
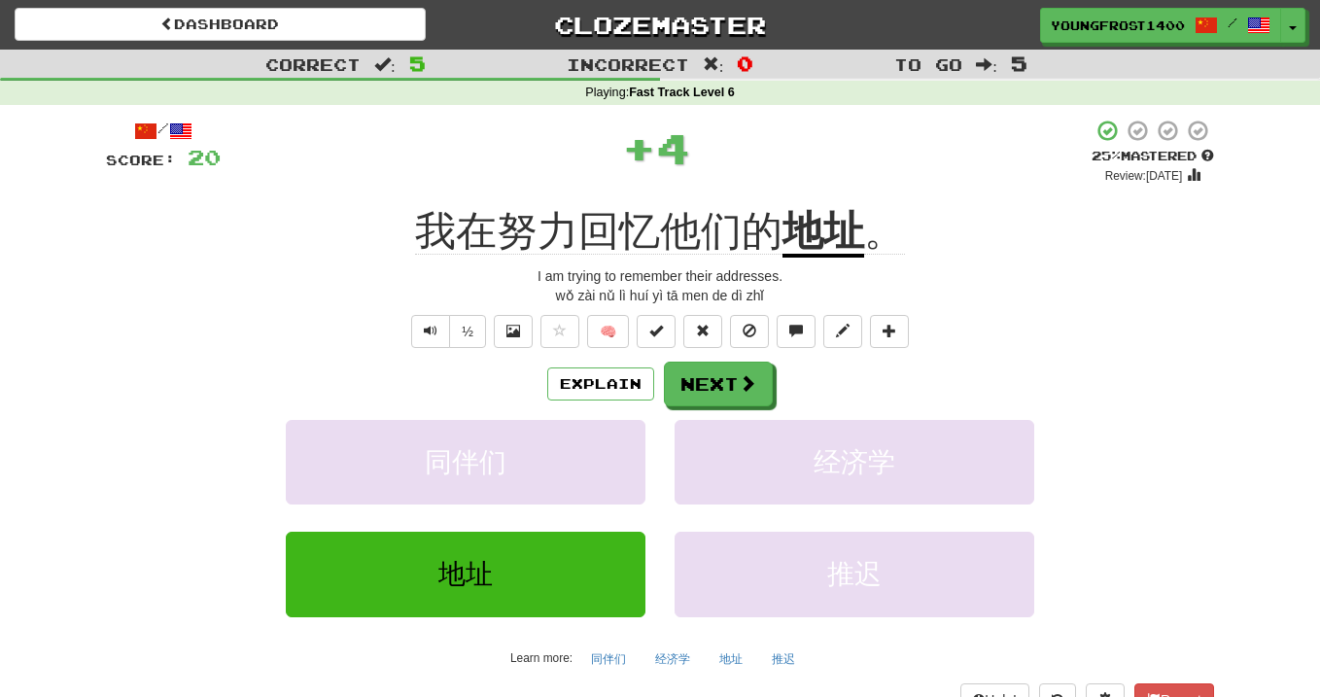
click at [586, 228] on span "我在努力回忆他们的" at bounding box center [598, 231] width 367 height 47
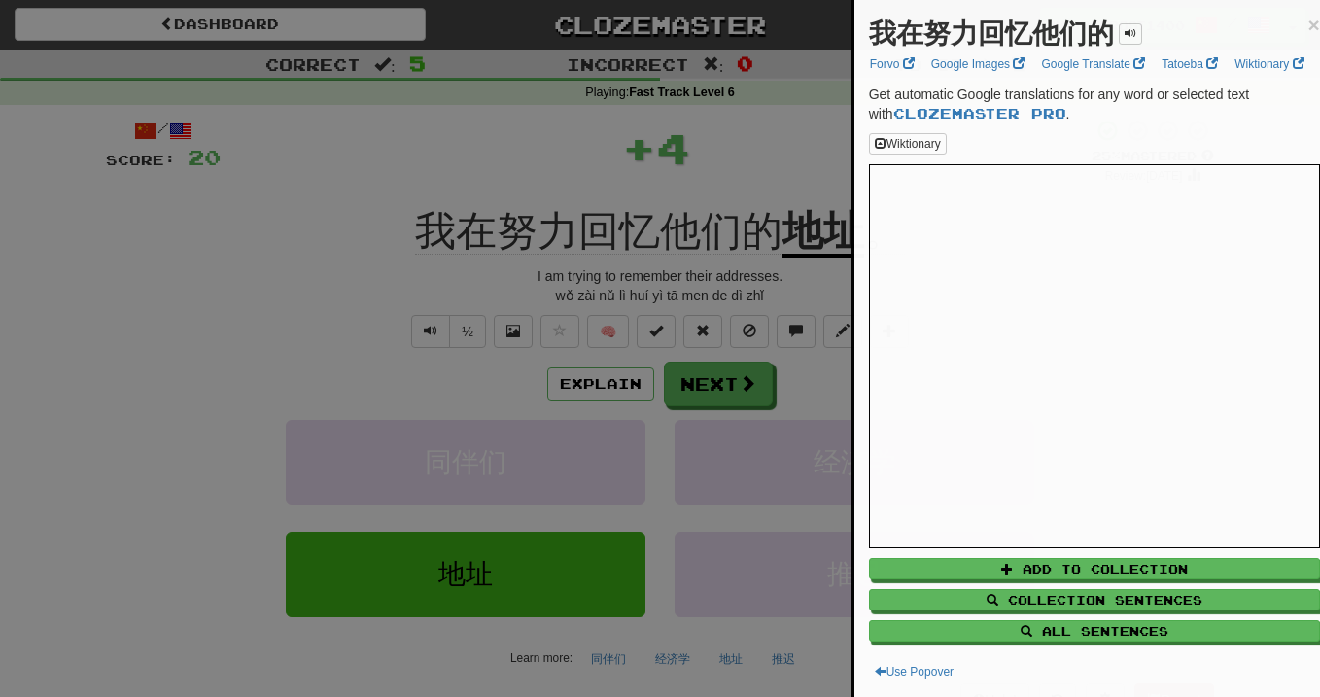
click at [586, 228] on div at bounding box center [660, 348] width 1320 height 697
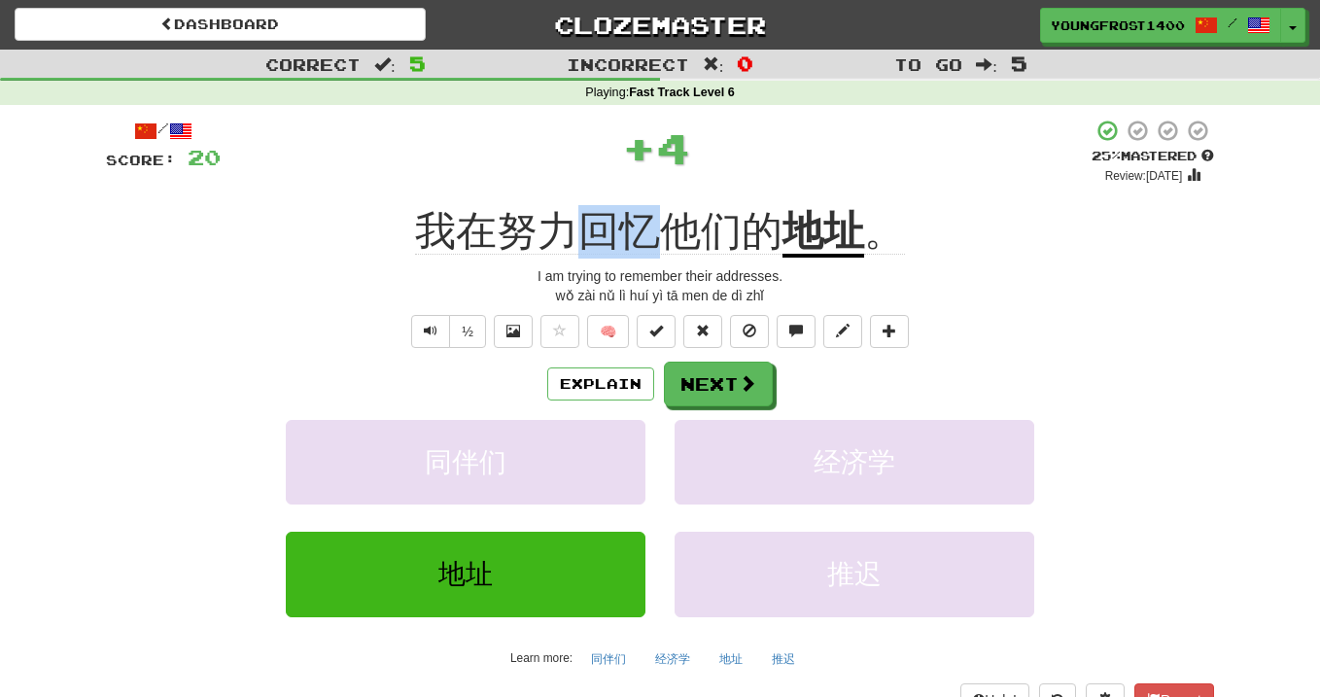
drag, startPoint x: 585, startPoint y: 228, endPoint x: 655, endPoint y: 228, distance: 70.0
click at [655, 228] on span "我在努力回忆他们的" at bounding box center [598, 231] width 367 height 47
copy span "回忆"
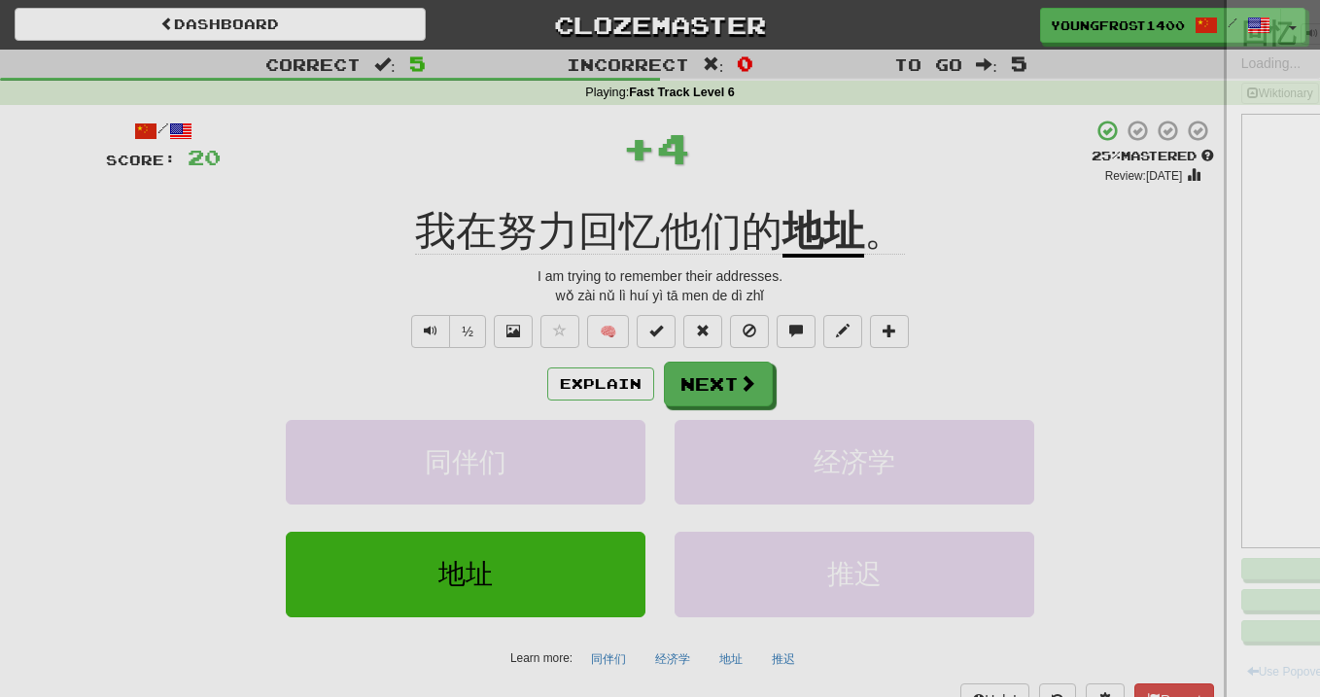
click at [548, 165] on div at bounding box center [660, 348] width 1320 height 697
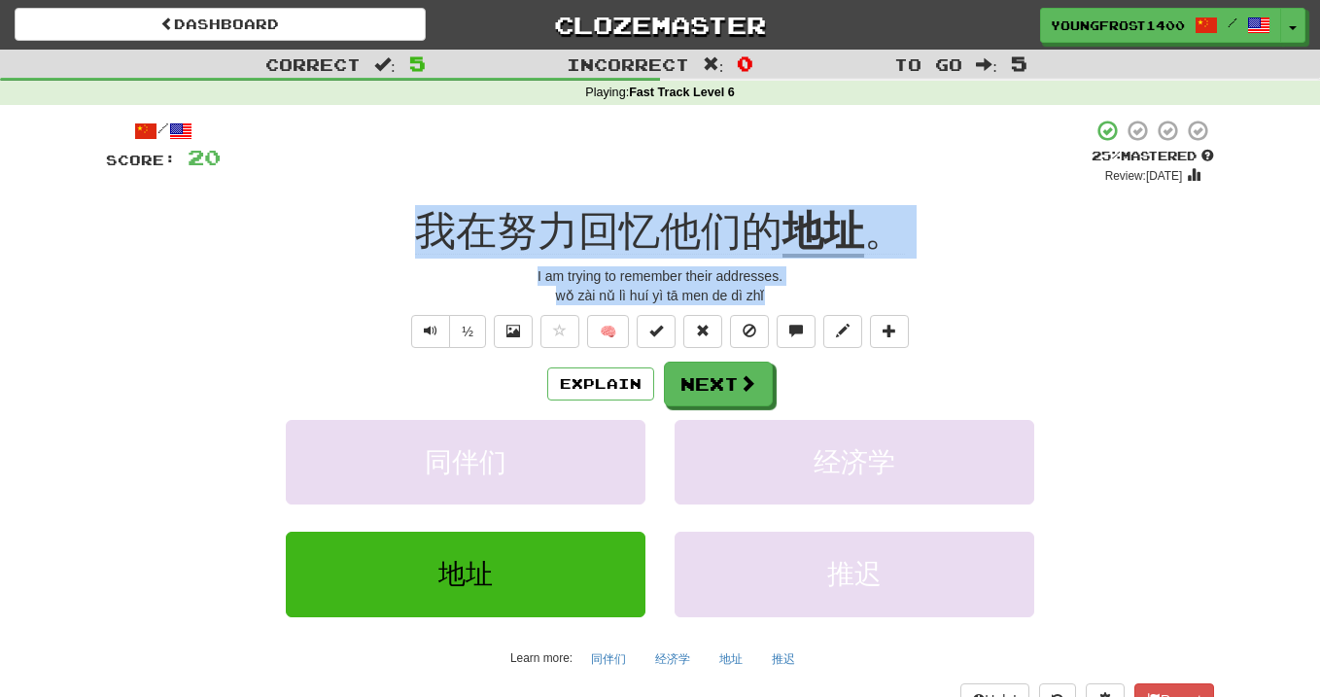
drag, startPoint x: 421, startPoint y: 218, endPoint x: 800, endPoint y: 293, distance: 386.4
click at [800, 293] on div "/ Score: 20 + 4 25 % Mastered Review: 2025-09-17 我在努力回忆他们的 地址 。 I am trying to …" at bounding box center [660, 417] width 1108 height 597
copy div "我在努力回忆他们的 地址 。 I am trying to remember their addresses. wǒ zài nǔ lì huí yì tā …"
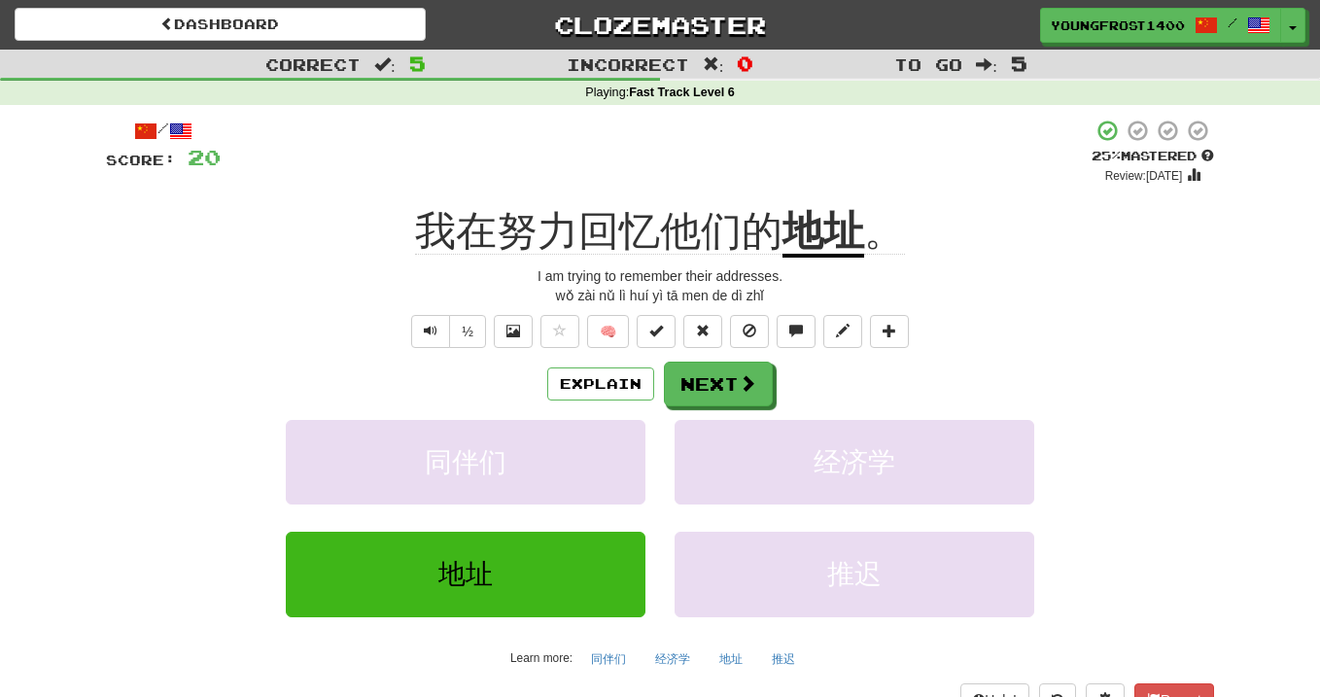
click at [707, 172] on div "+ 4" at bounding box center [656, 152] width 871 height 66
click at [704, 370] on button "Next" at bounding box center [719, 385] width 109 height 45
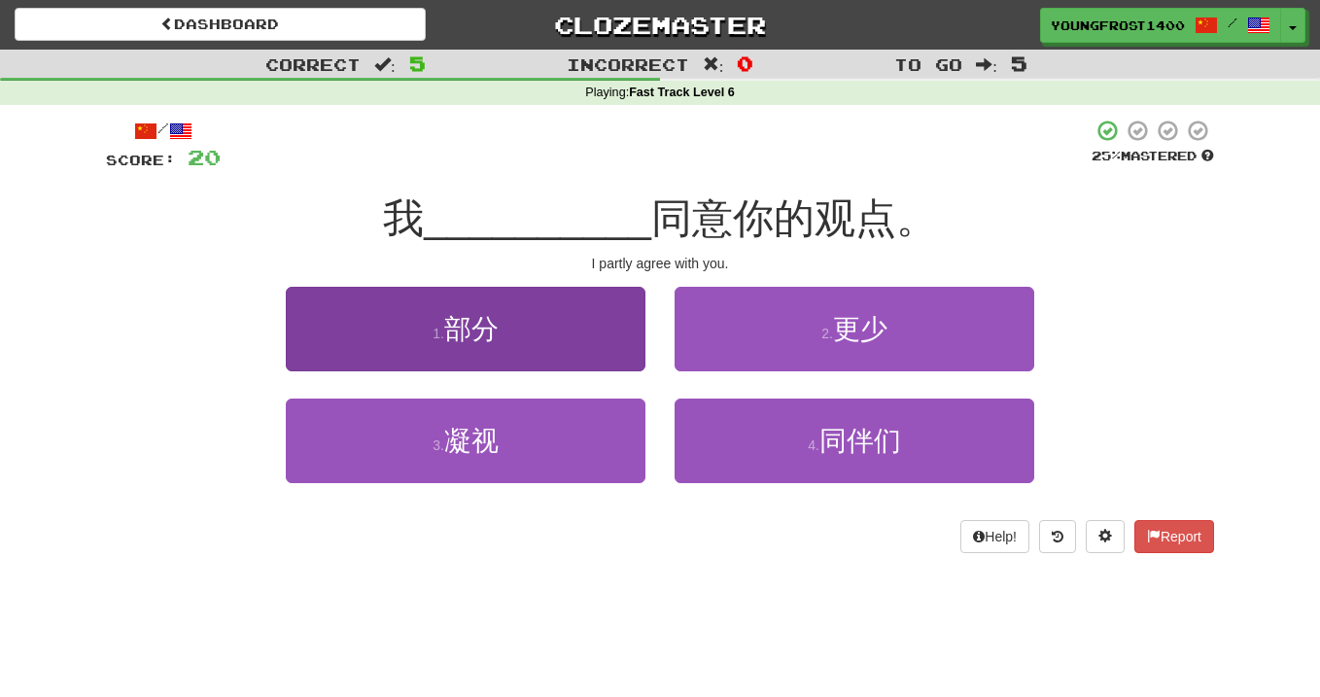
click at [597, 287] on button "1 . 部分" at bounding box center [466, 329] width 360 height 85
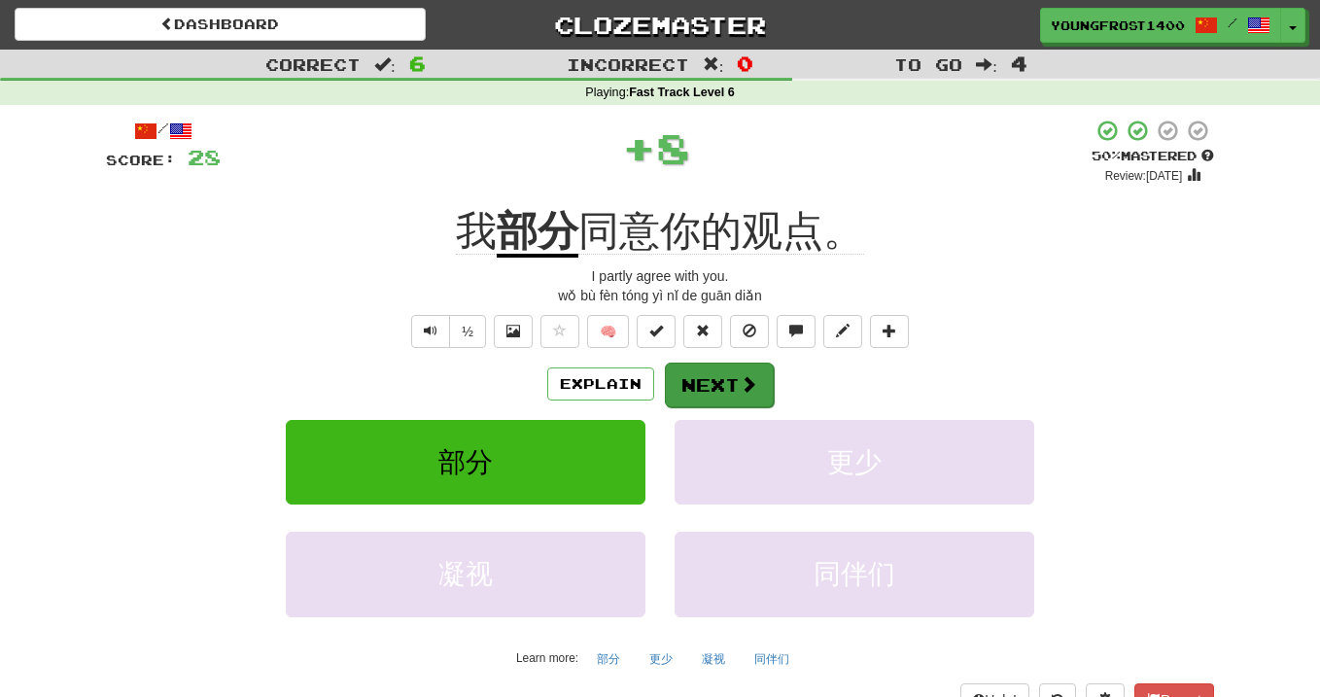
click at [718, 365] on button "Next" at bounding box center [719, 385] width 109 height 45
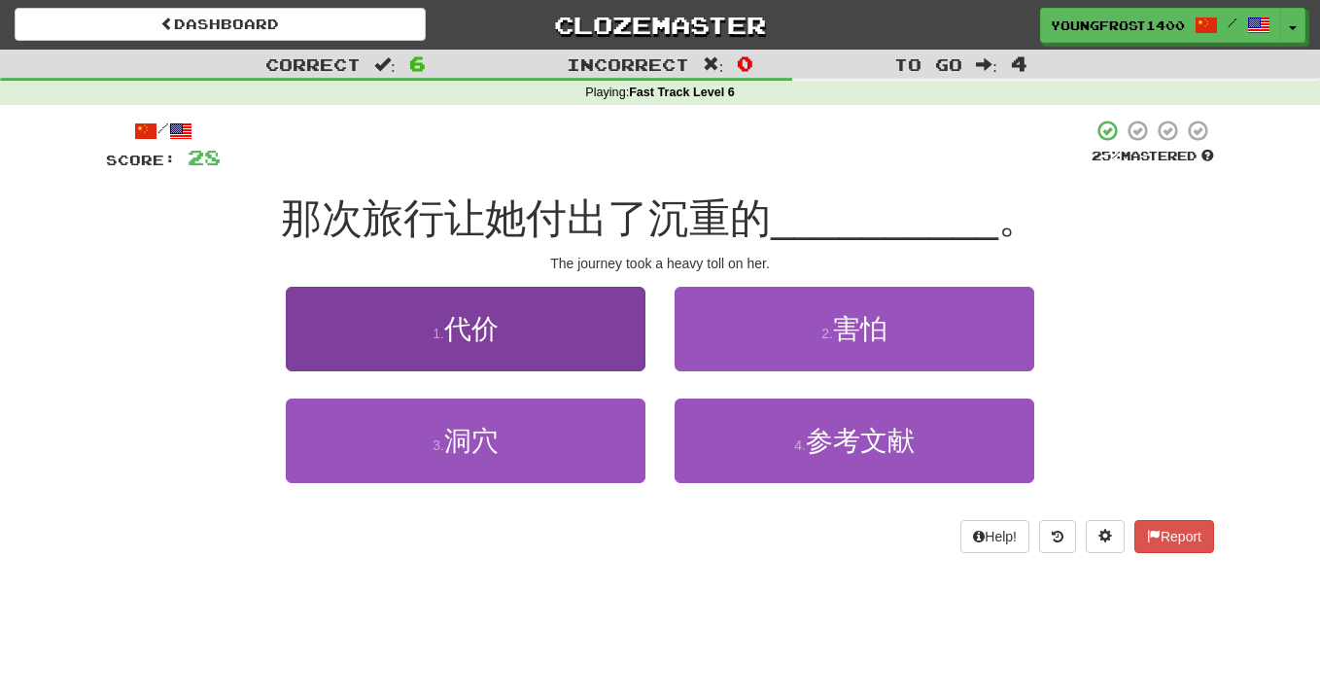
click at [483, 357] on button "1 . 代价" at bounding box center [466, 329] width 360 height 85
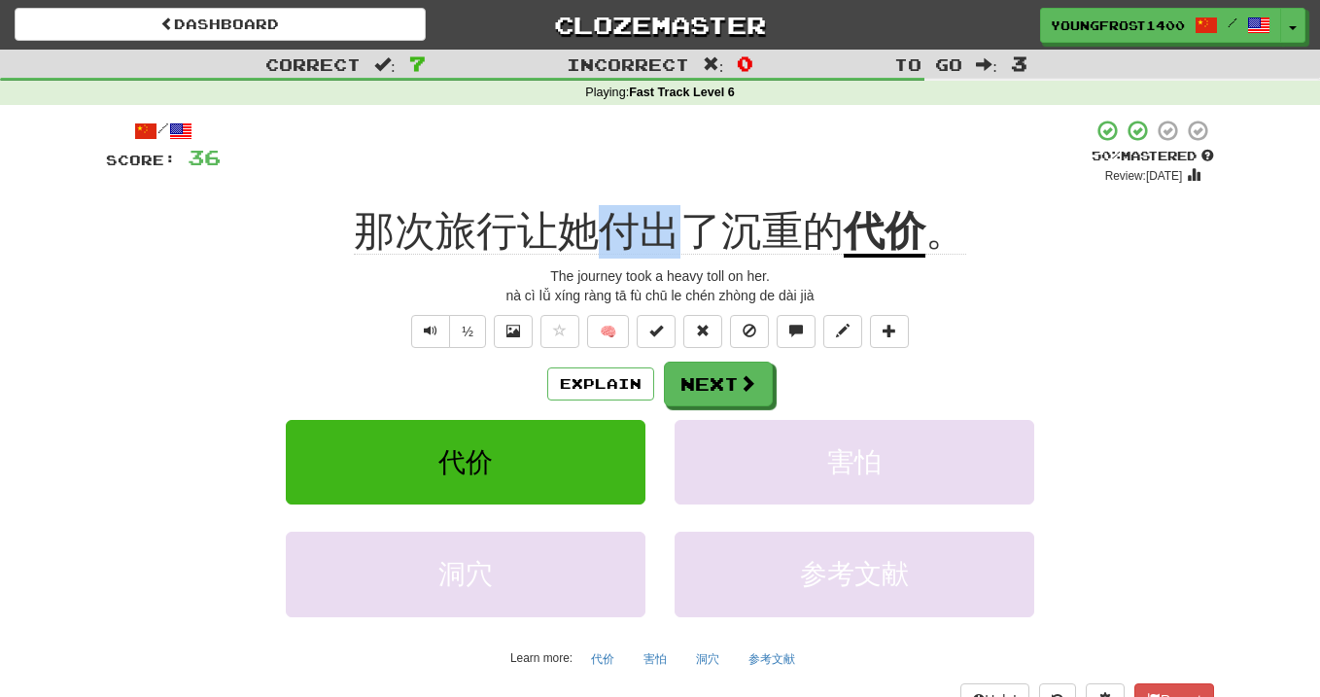
drag, startPoint x: 676, startPoint y: 228, endPoint x: 605, endPoint y: 227, distance: 71.0
click at [605, 227] on span "那次旅行让她付出了沉重的" at bounding box center [599, 231] width 490 height 47
copy span "付出"
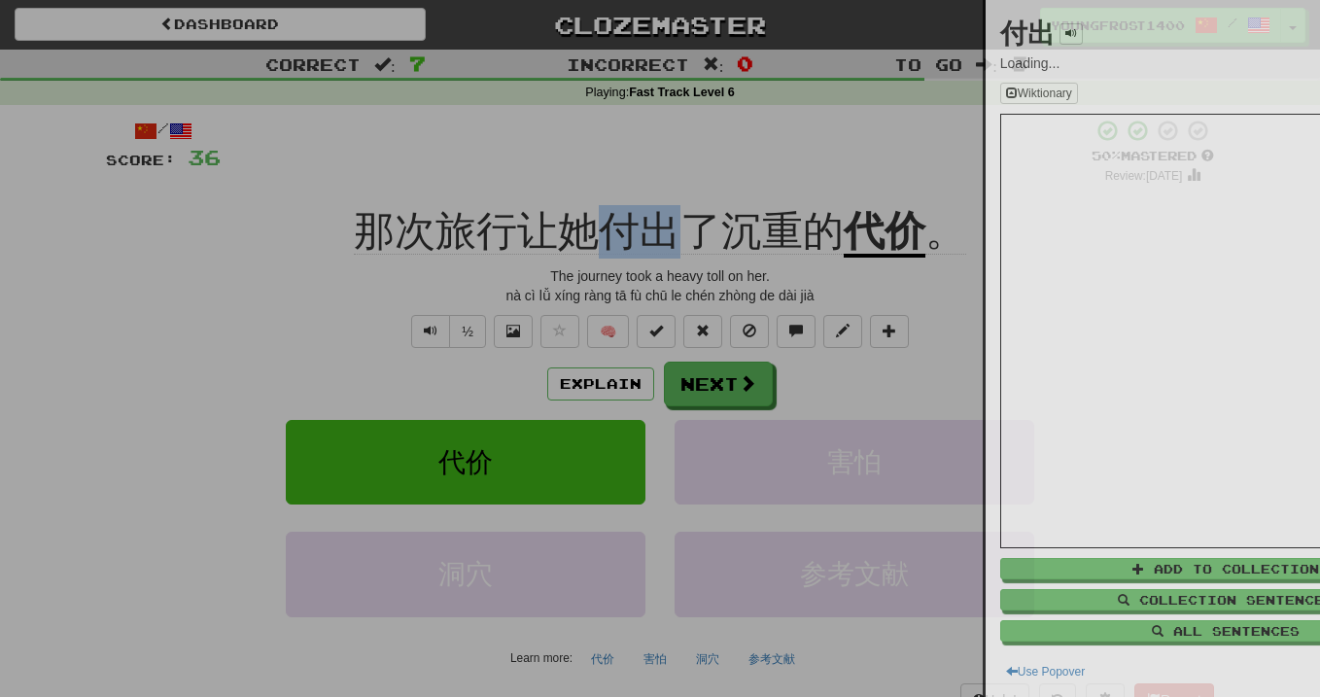
click at [577, 183] on div at bounding box center [660, 348] width 1320 height 697
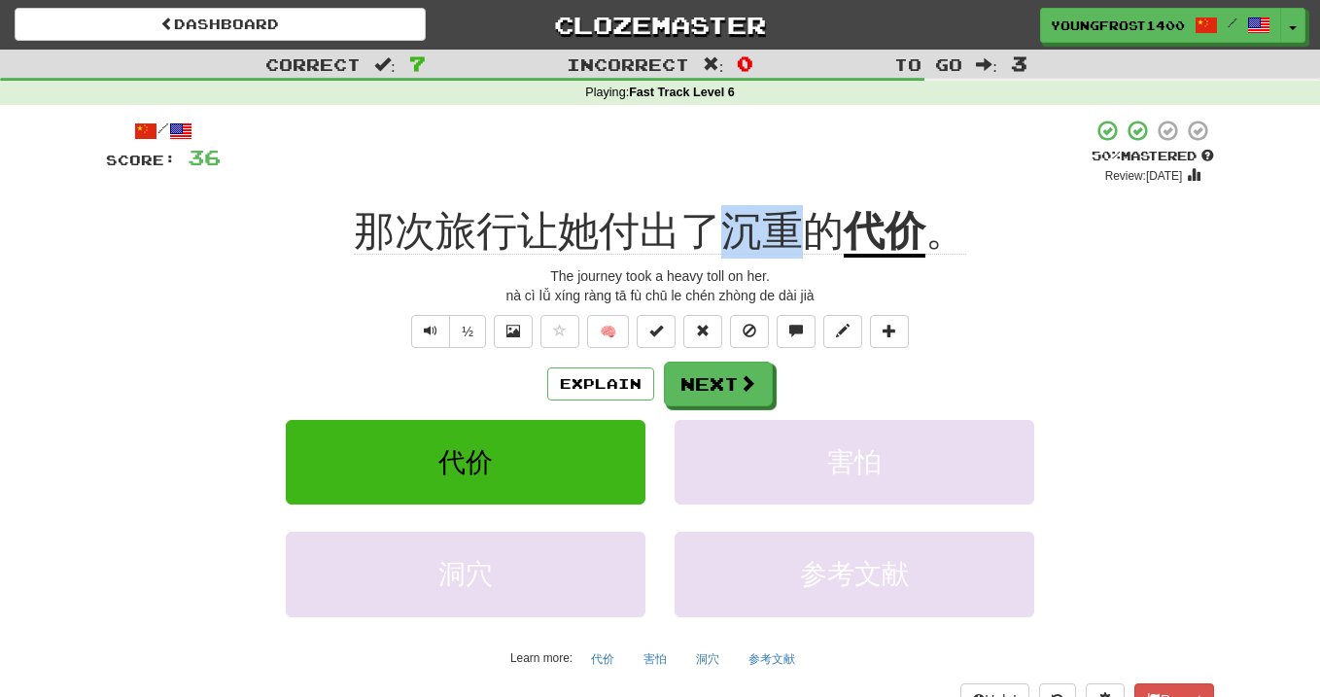
drag, startPoint x: 733, startPoint y: 229, endPoint x: 796, endPoint y: 229, distance: 63.2
click at [796, 229] on span "那次旅行让她付出了沉重的" at bounding box center [599, 231] width 490 height 47
copy span "沉重"
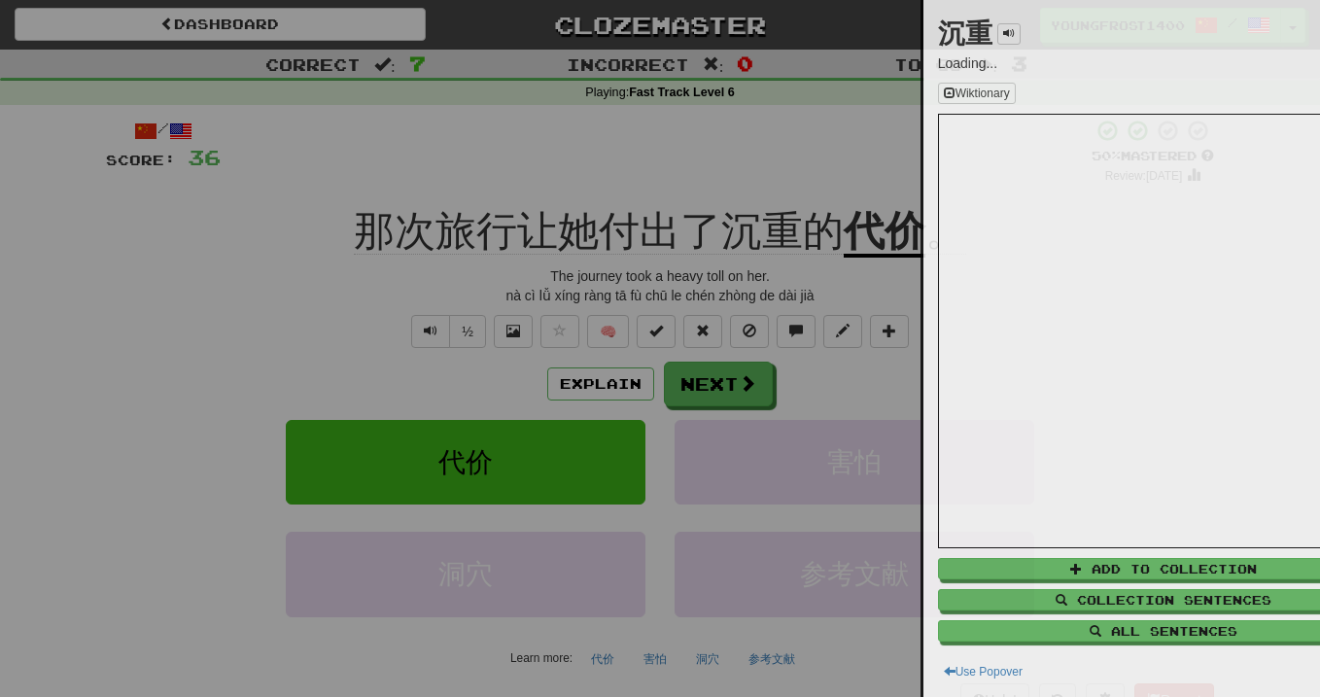
click at [674, 196] on div at bounding box center [660, 348] width 1320 height 697
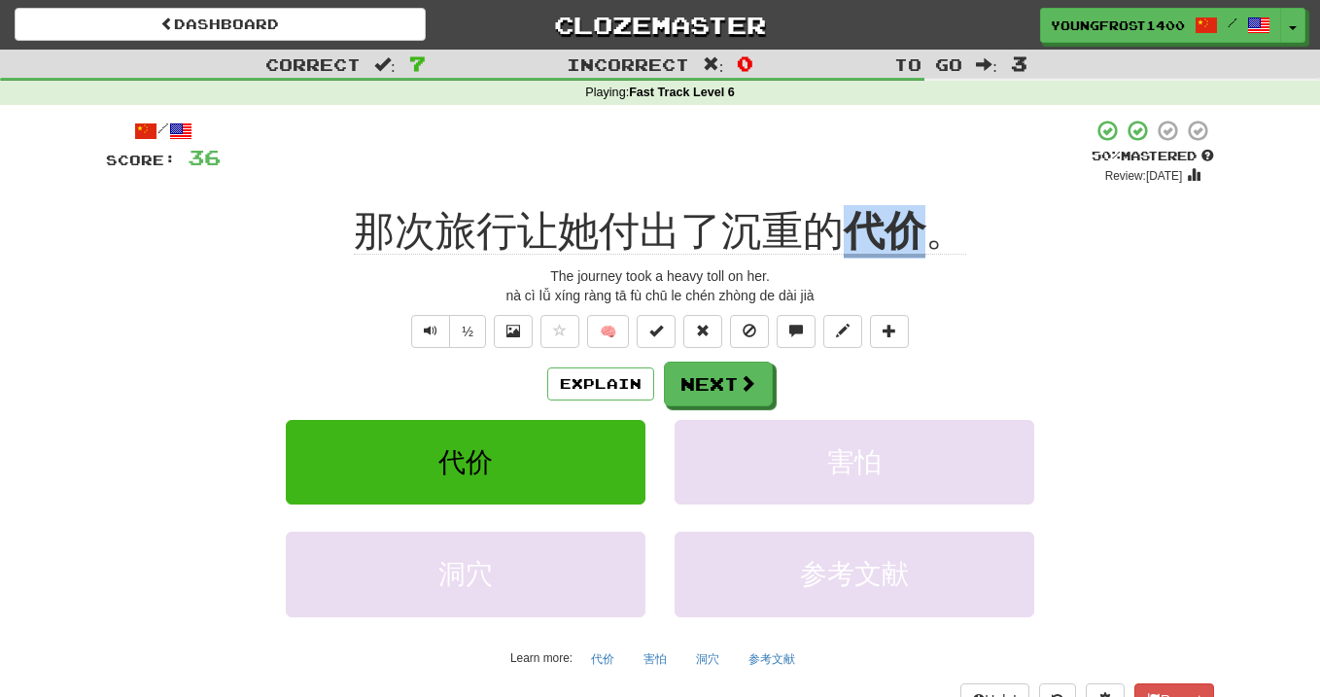
drag, startPoint x: 859, startPoint y: 226, endPoint x: 930, endPoint y: 224, distance: 71.0
click at [930, 224] on div "那次旅行让她付出了沉重的 代价 。" at bounding box center [660, 231] width 1108 height 53
copy div "那次旅行让她付出了沉重的 代价"
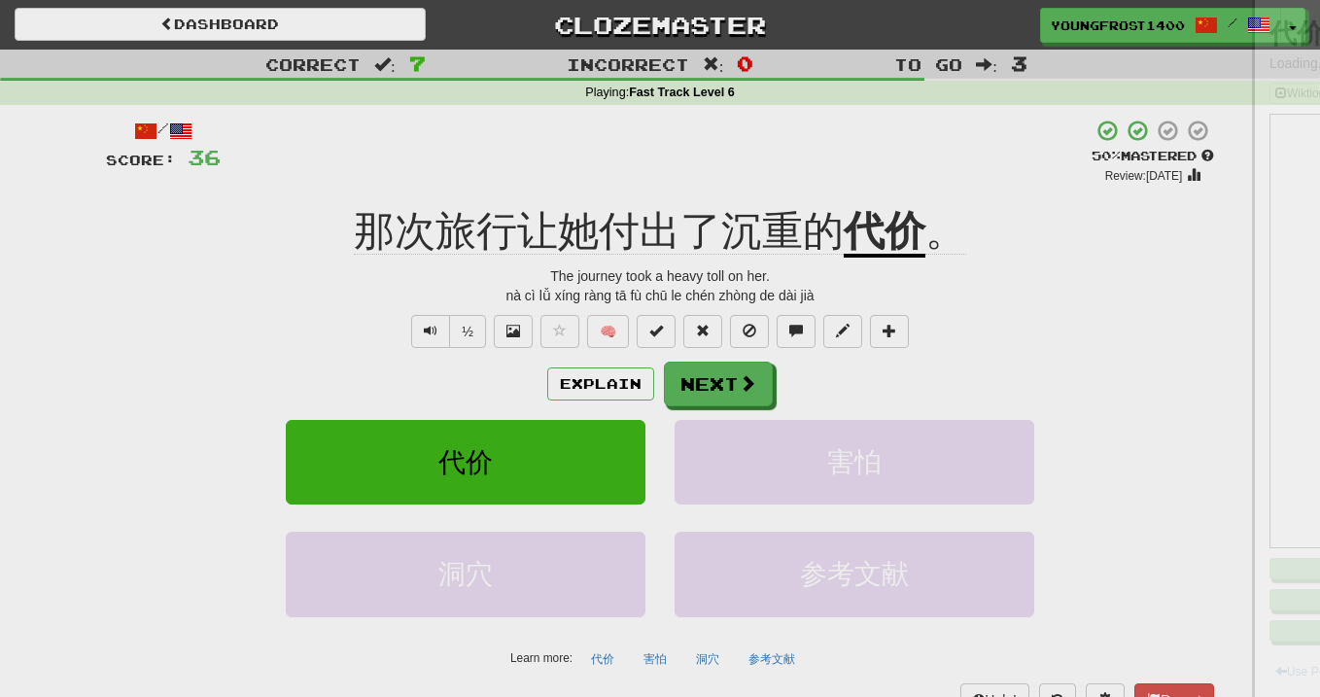
click at [808, 173] on div at bounding box center [660, 348] width 1320 height 697
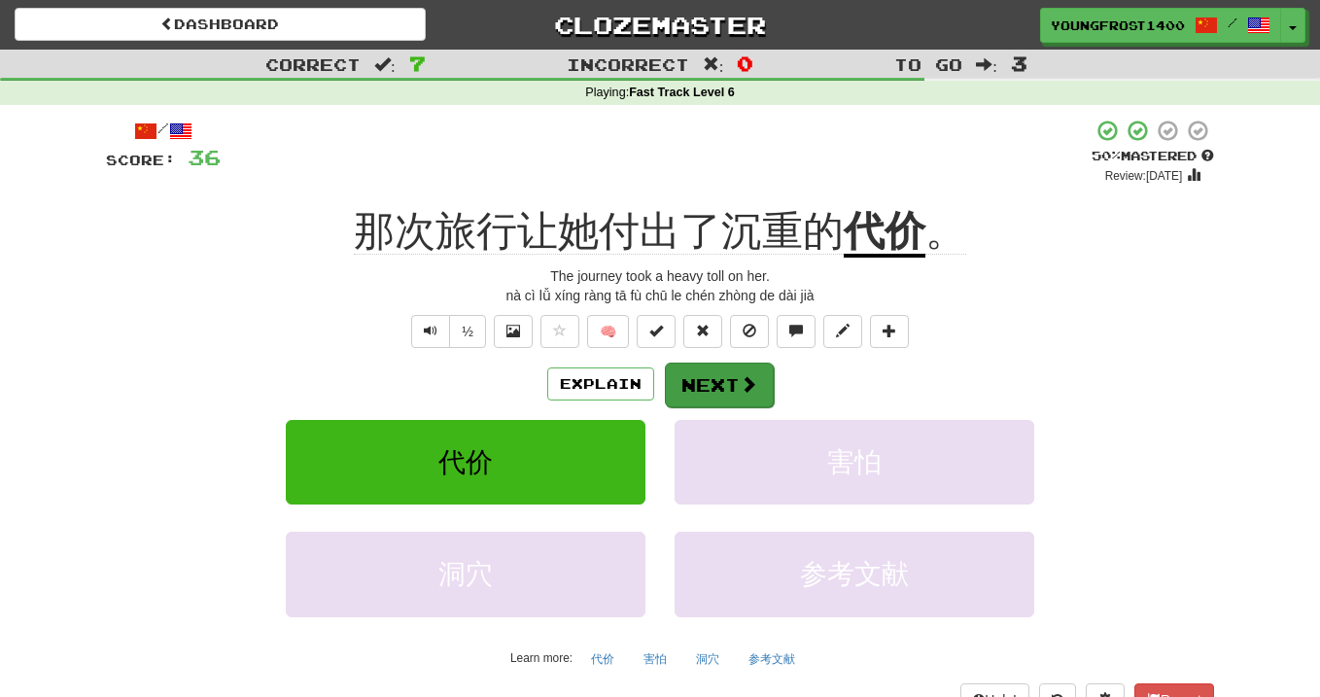
click at [749, 363] on button "Next" at bounding box center [719, 385] width 109 height 45
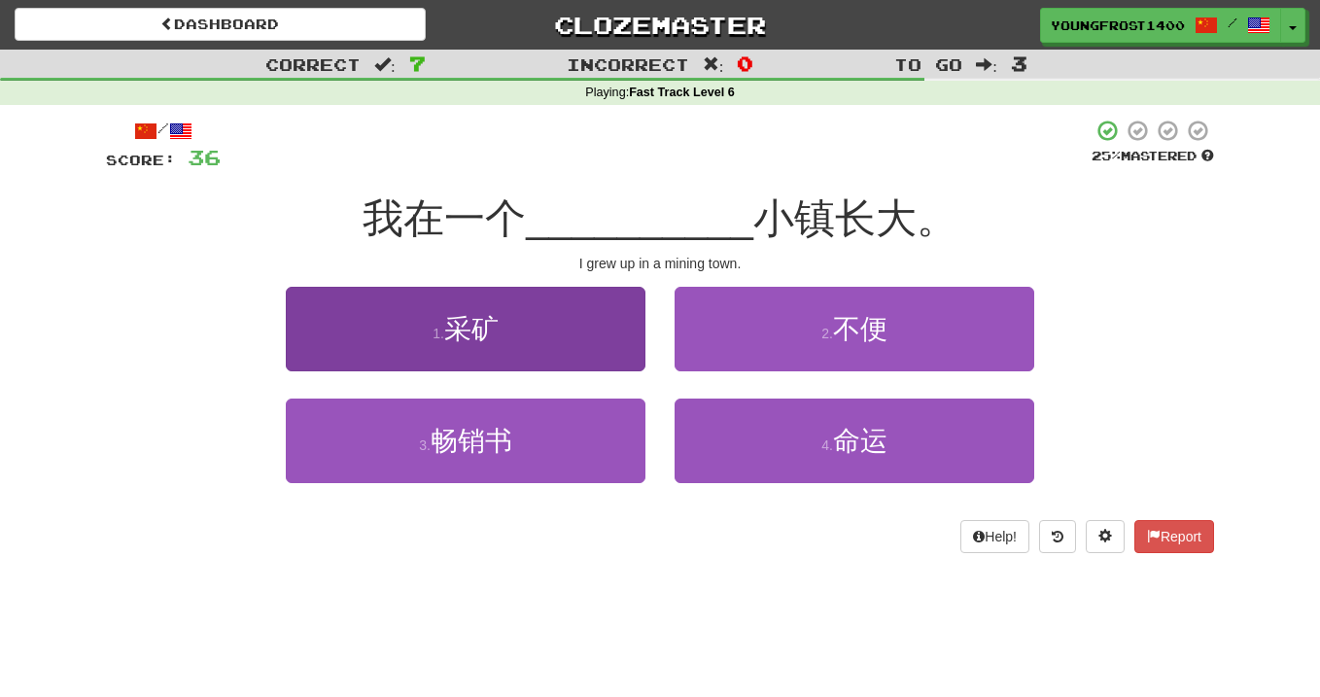
click at [596, 310] on button "1 . 采矿" at bounding box center [466, 329] width 360 height 85
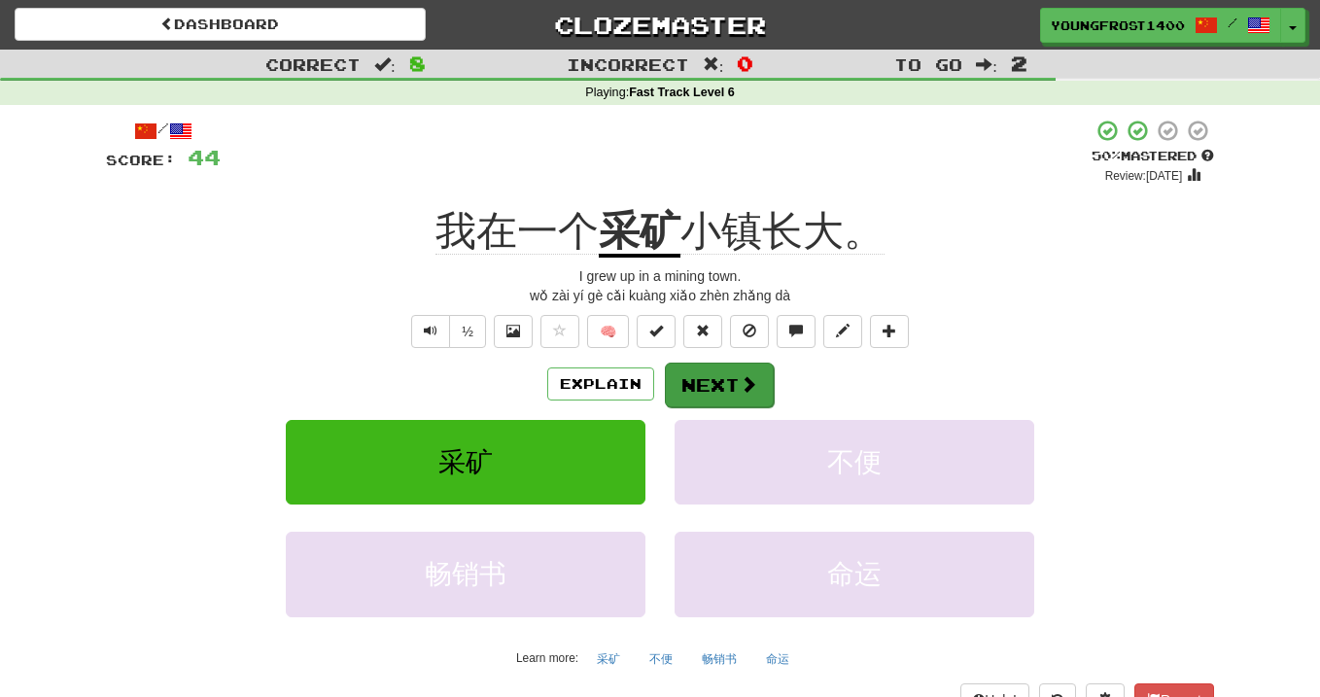
click at [740, 381] on span at bounding box center [748, 383] width 17 height 17
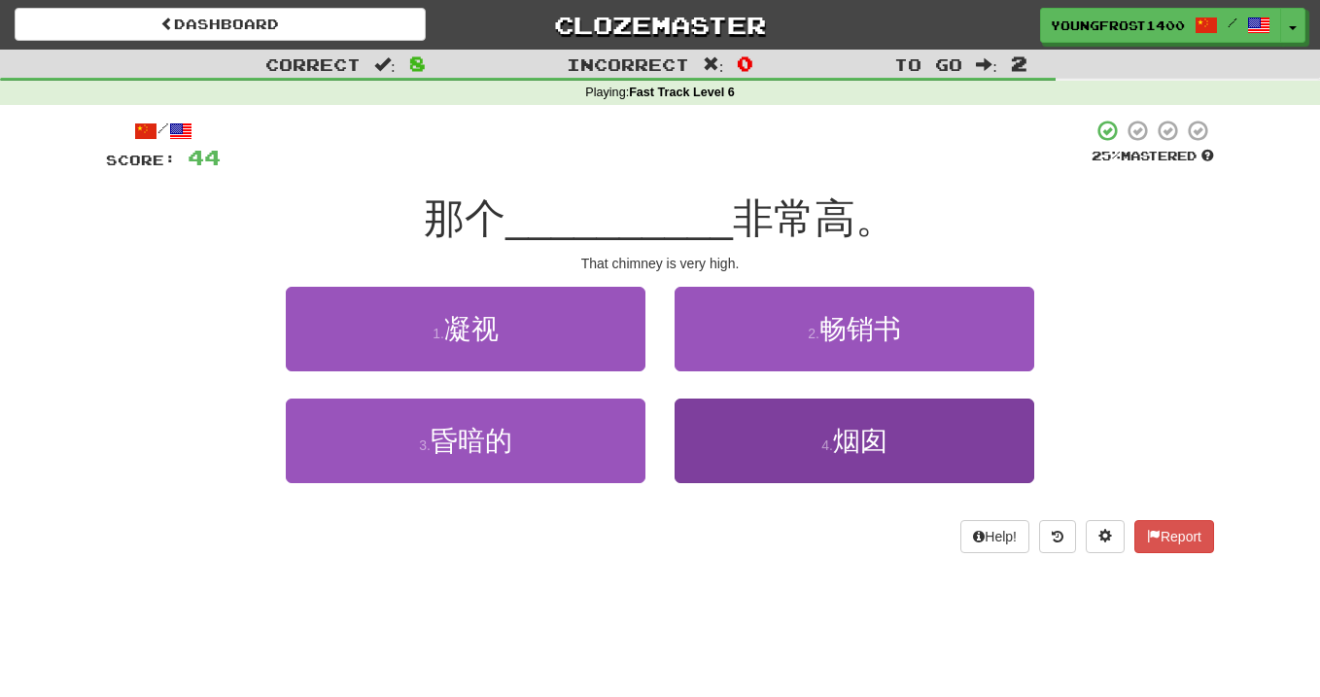
click at [744, 447] on button "4 . 烟囱" at bounding box center [855, 441] width 360 height 85
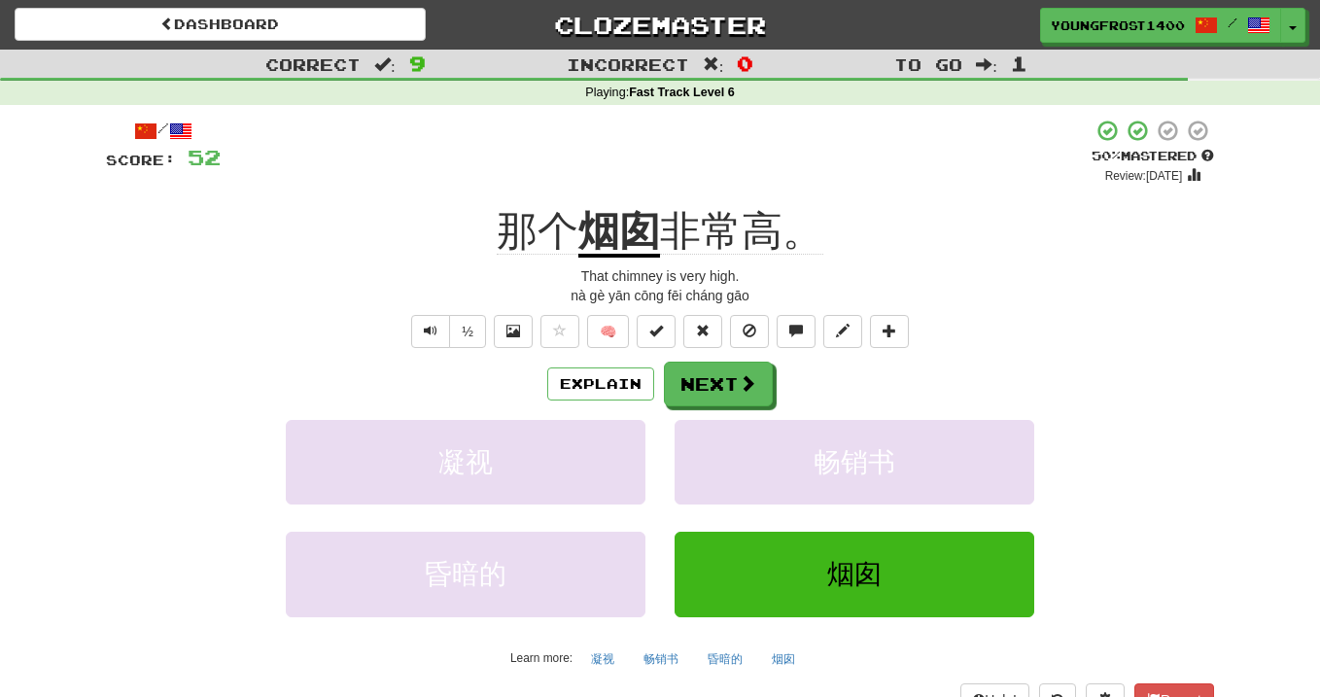
click at [709, 359] on div "/ Score: 52 + 8 50 % Mastered Review: 2025-09-26 那个 烟囱 非常高。 That chimney is ver…" at bounding box center [660, 417] width 1108 height 597
click at [710, 371] on button "Next" at bounding box center [719, 385] width 109 height 45
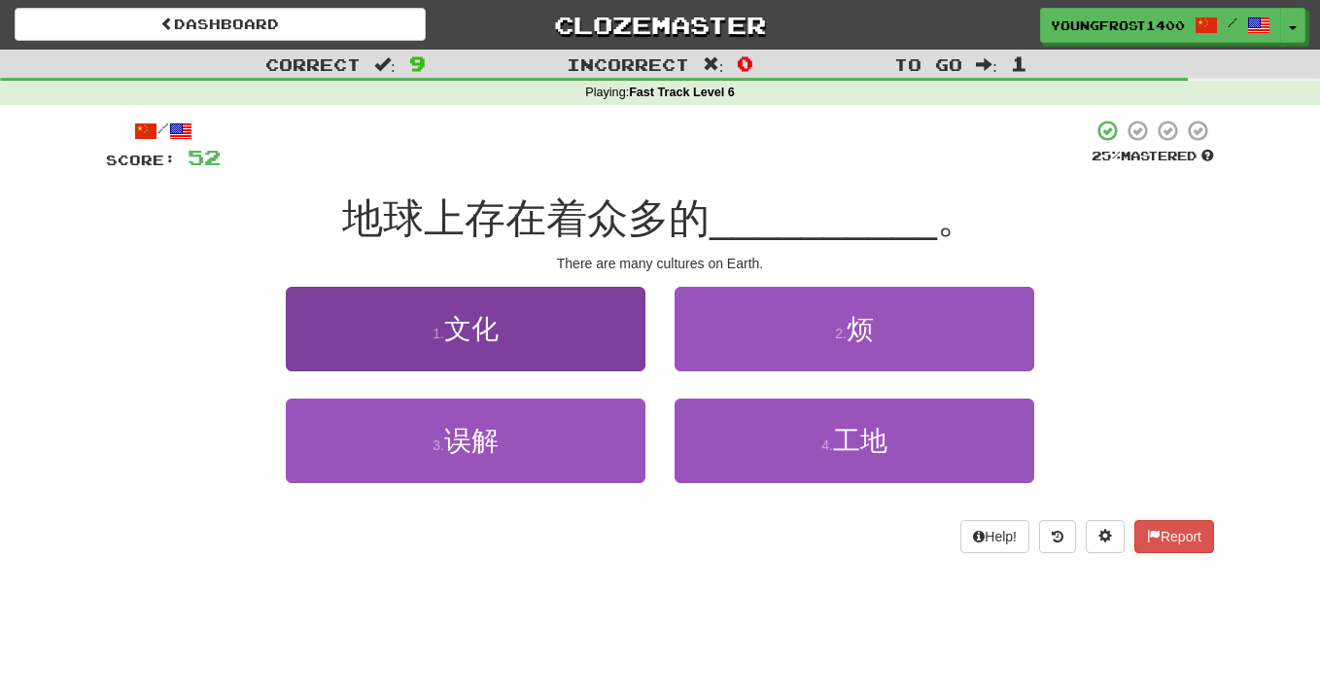
click at [514, 329] on button "1 . 文化" at bounding box center [466, 329] width 360 height 85
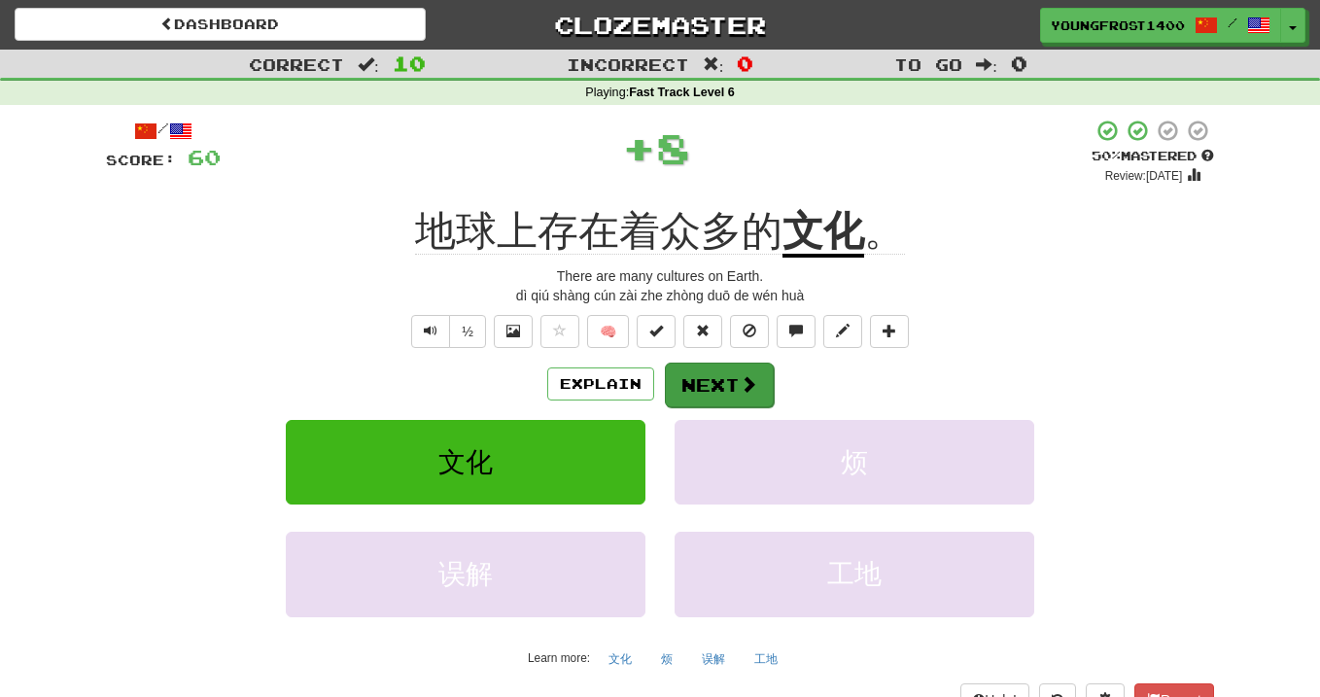
click at [684, 374] on button "Next" at bounding box center [719, 385] width 109 height 45
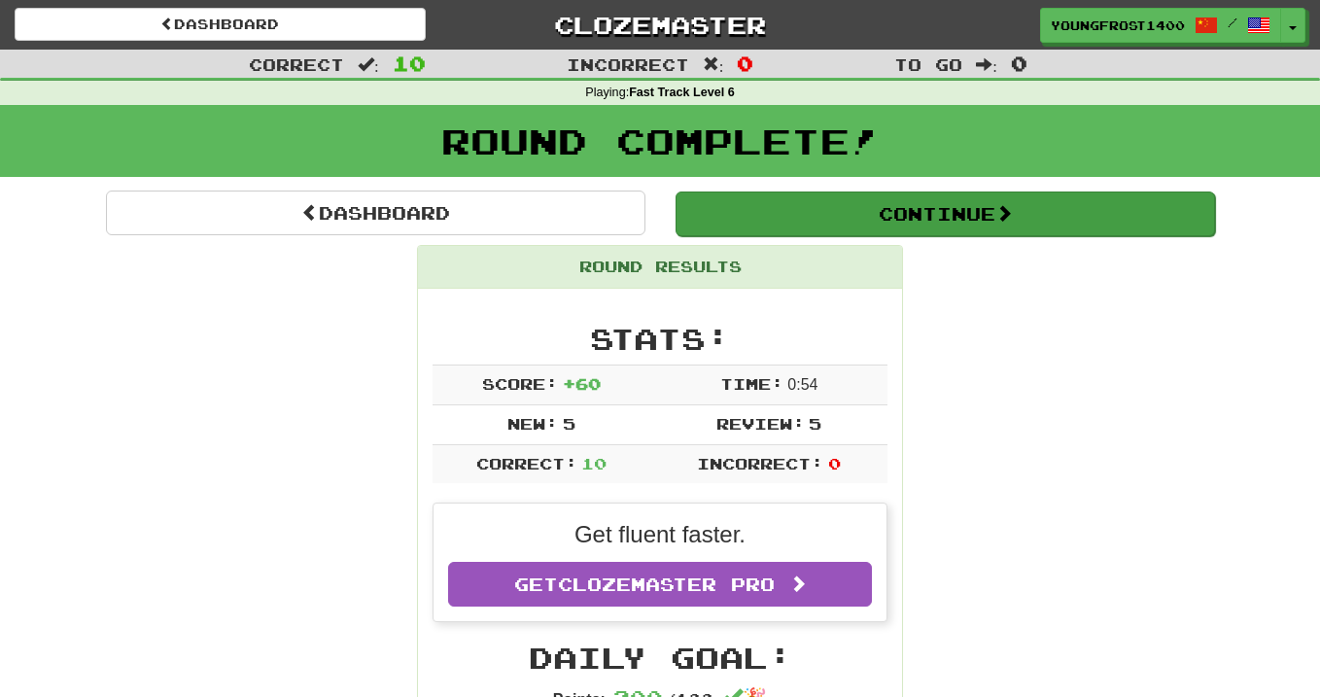
click at [836, 225] on button "Continue" at bounding box center [945, 213] width 539 height 45
